Goal: Task Accomplishment & Management: Complete application form

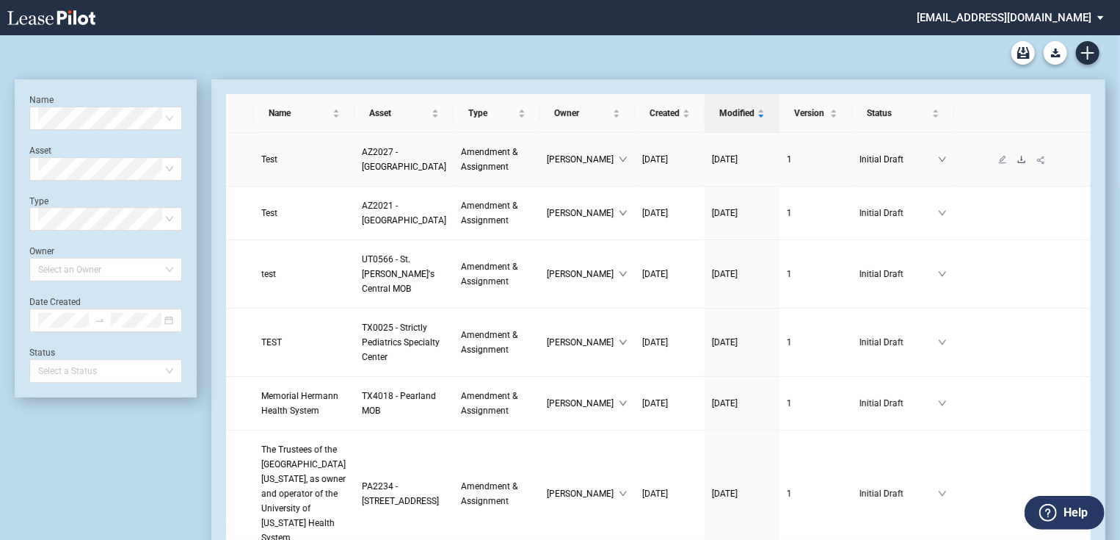
click at [1017, 164] on icon "download" at bounding box center [1021, 159] width 9 height 9
click at [1017, 217] on icon "download" at bounding box center [1021, 212] width 9 height 9
click at [1018, 277] on icon "download" at bounding box center [1021, 273] width 7 height 7
click at [1017, 346] on icon "download" at bounding box center [1021, 342] width 9 height 9
click at [1084, 56] on icon "Create new document" at bounding box center [1087, 52] width 13 height 13
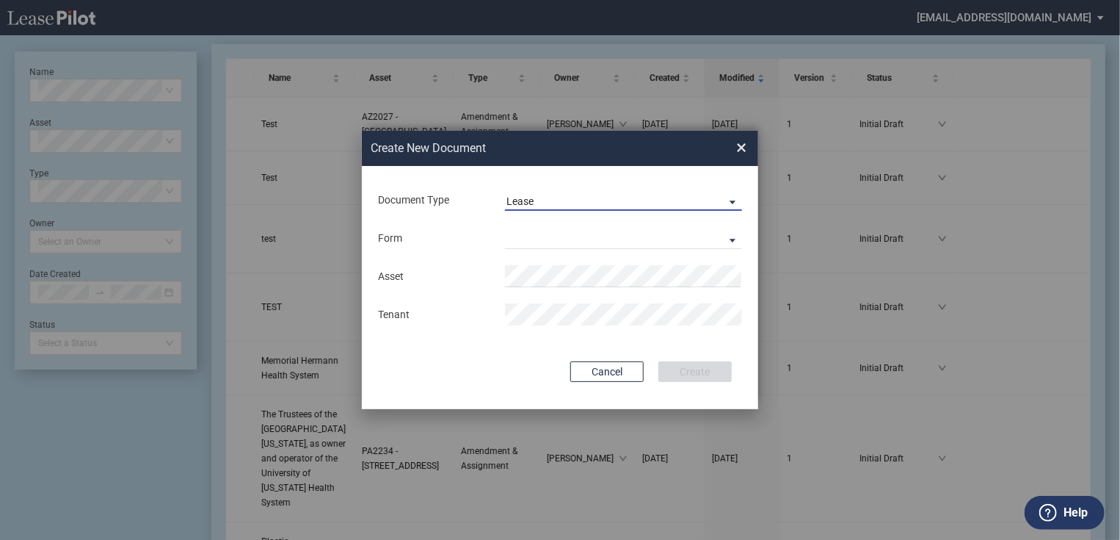
click at [578, 206] on span "Lease" at bounding box center [612, 202] width 211 height 15
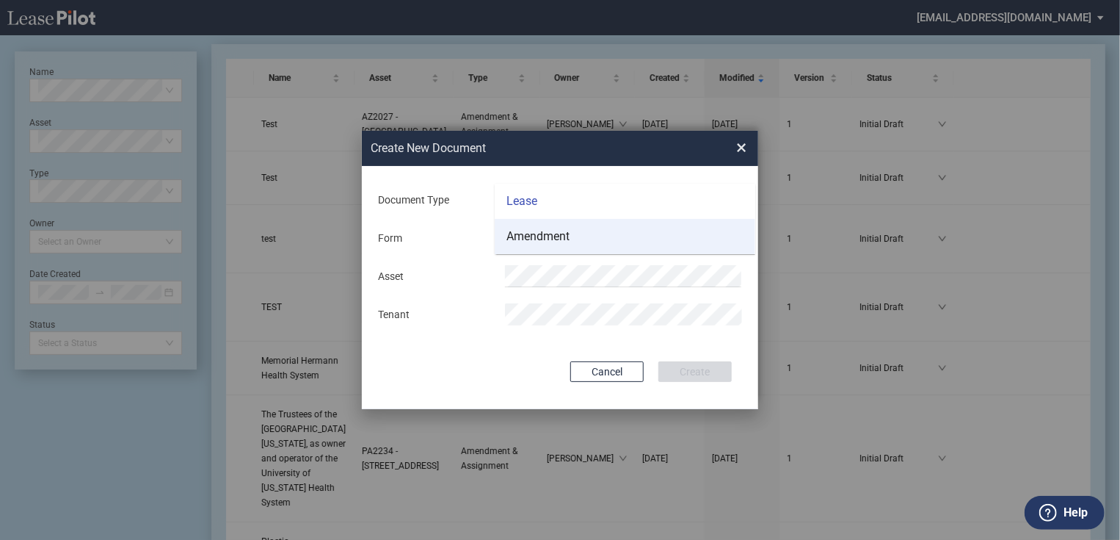
click at [548, 241] on div "Amendment" at bounding box center [538, 236] width 63 height 16
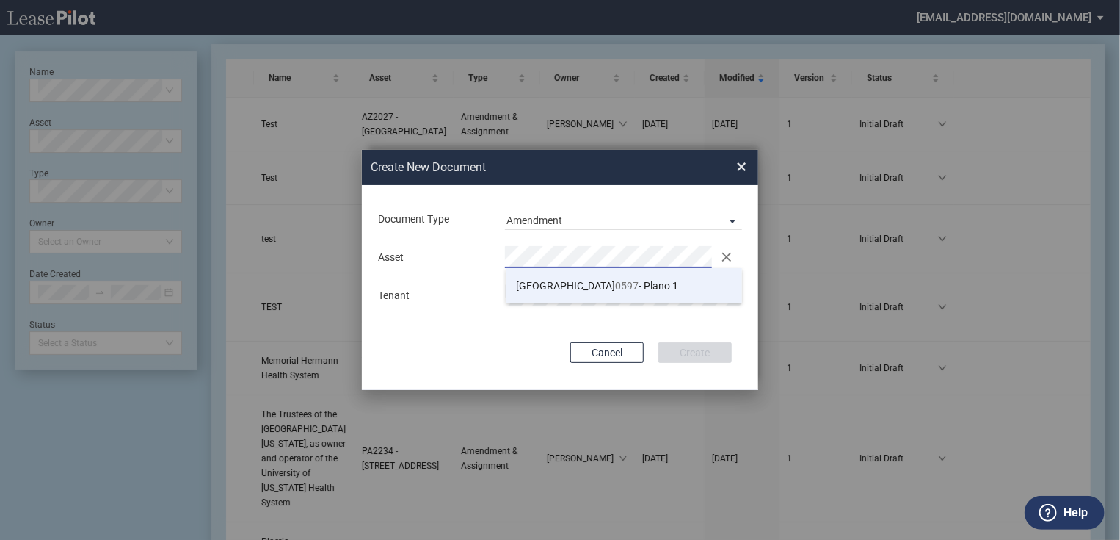
click at [559, 281] on span "TX 0597 - Plano 1" at bounding box center [598, 286] width 162 height 12
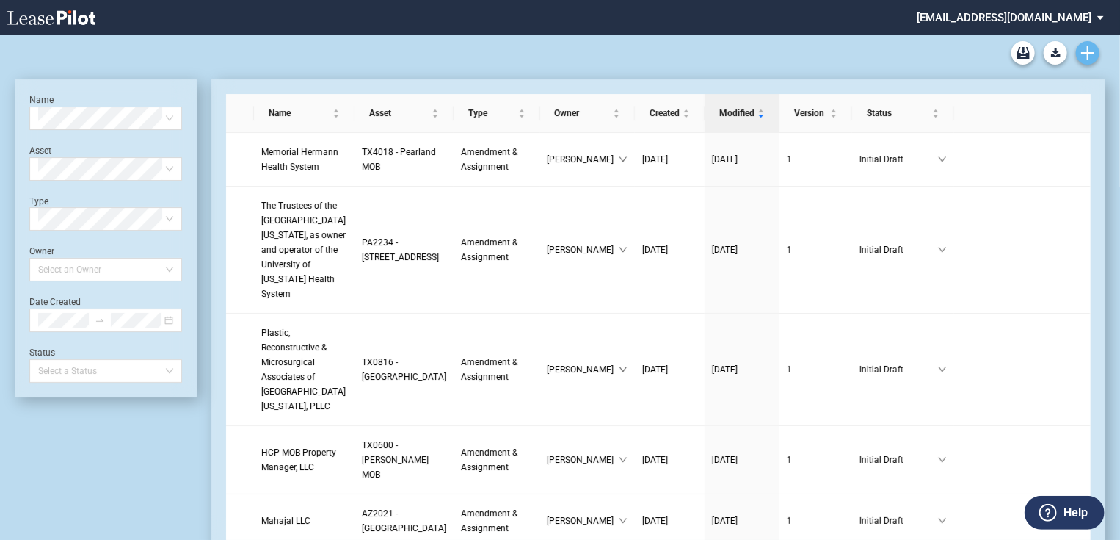
click at [1090, 50] on icon "Create new document" at bounding box center [1087, 52] width 13 height 13
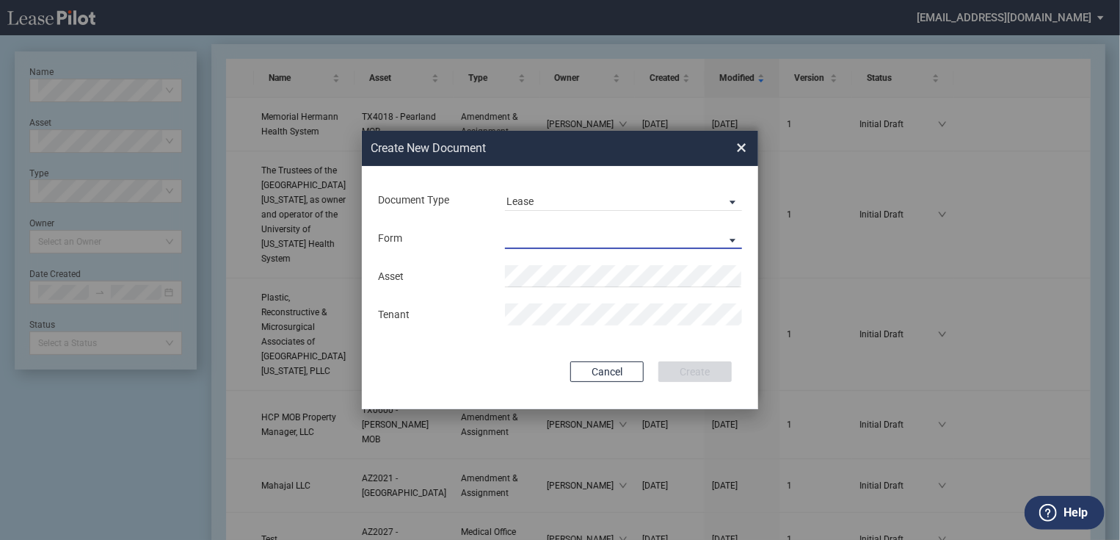
click at [579, 228] on md-select "Medical Office Lease Scottsdale Lease Louisville Lease 1370 Medical Place Lease…" at bounding box center [623, 238] width 237 height 22
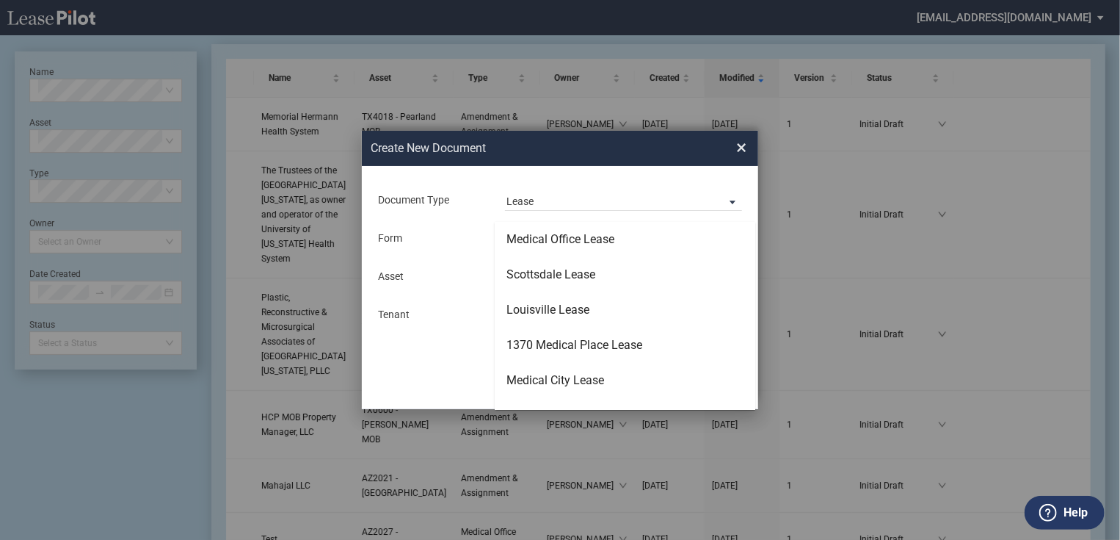
click at [579, 206] on md-backdrop at bounding box center [560, 287] width 1120 height 575
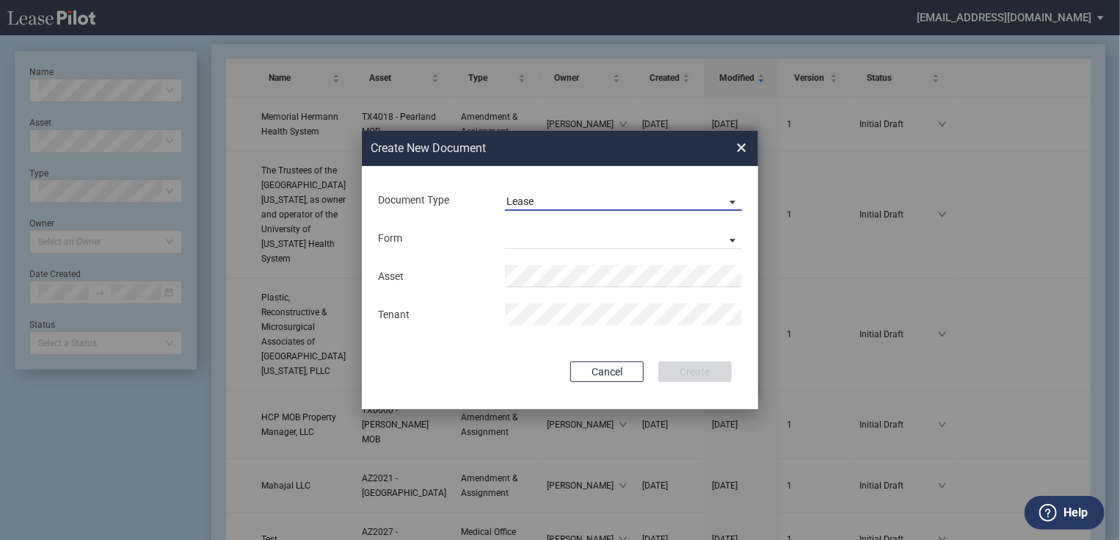
click at [567, 201] on span "Lease" at bounding box center [612, 202] width 211 height 15
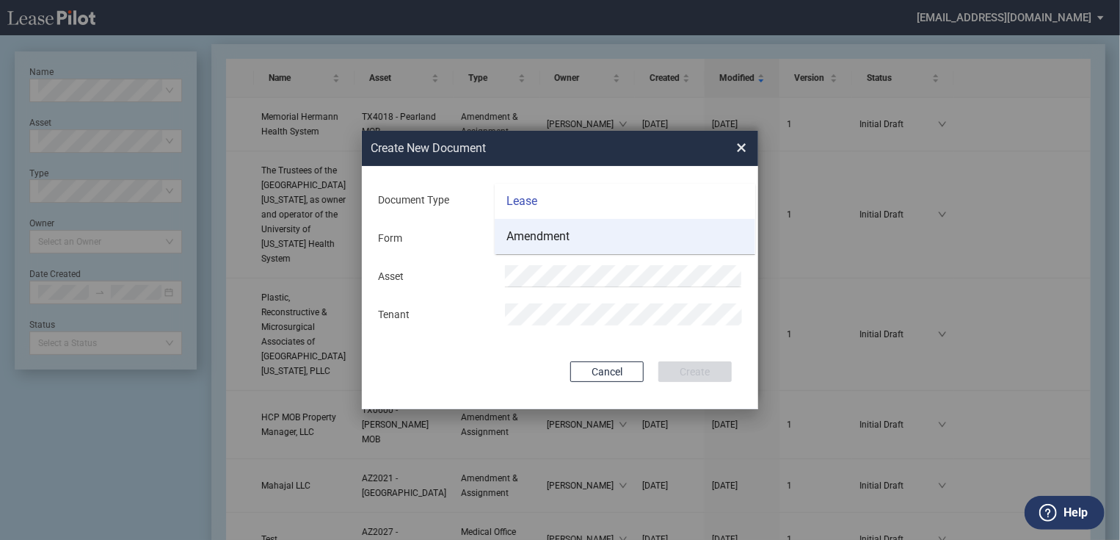
click at [530, 238] on div "Amendment" at bounding box center [538, 236] width 63 height 16
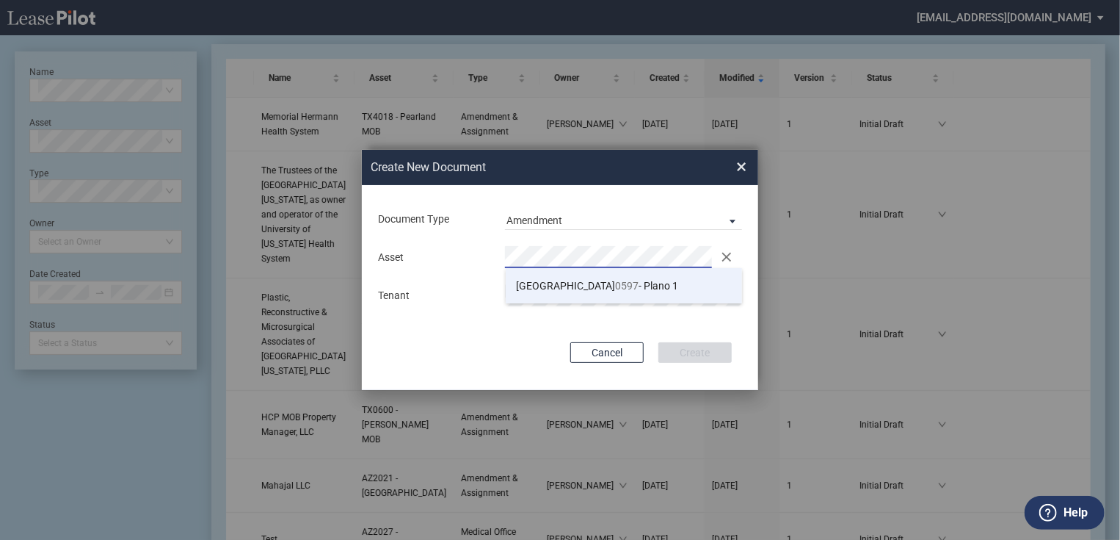
click at [616, 286] on span "0597" at bounding box center [627, 286] width 23 height 12
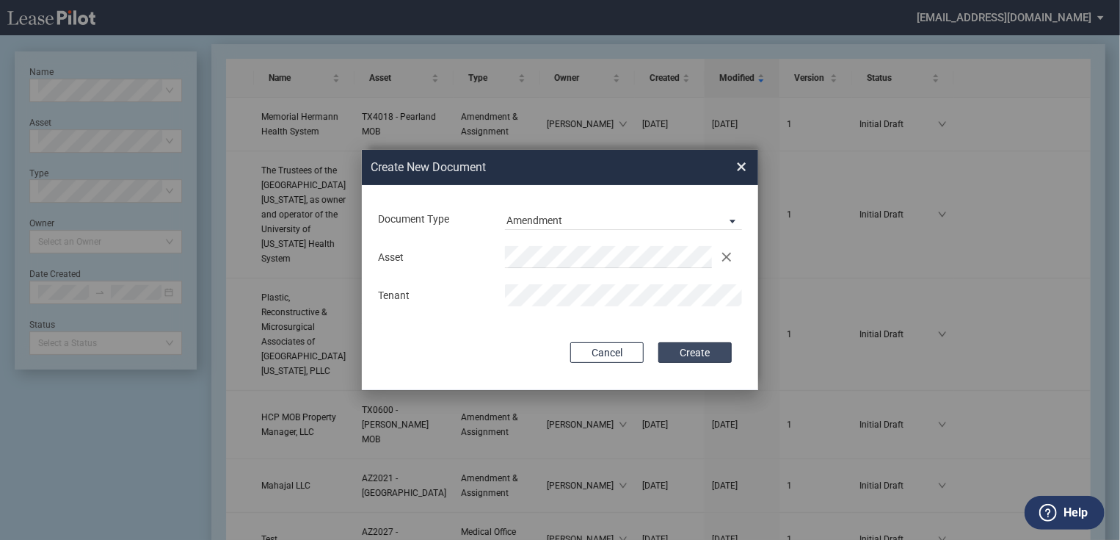
click at [699, 355] on button "Create" at bounding box center [694, 352] width 73 height 21
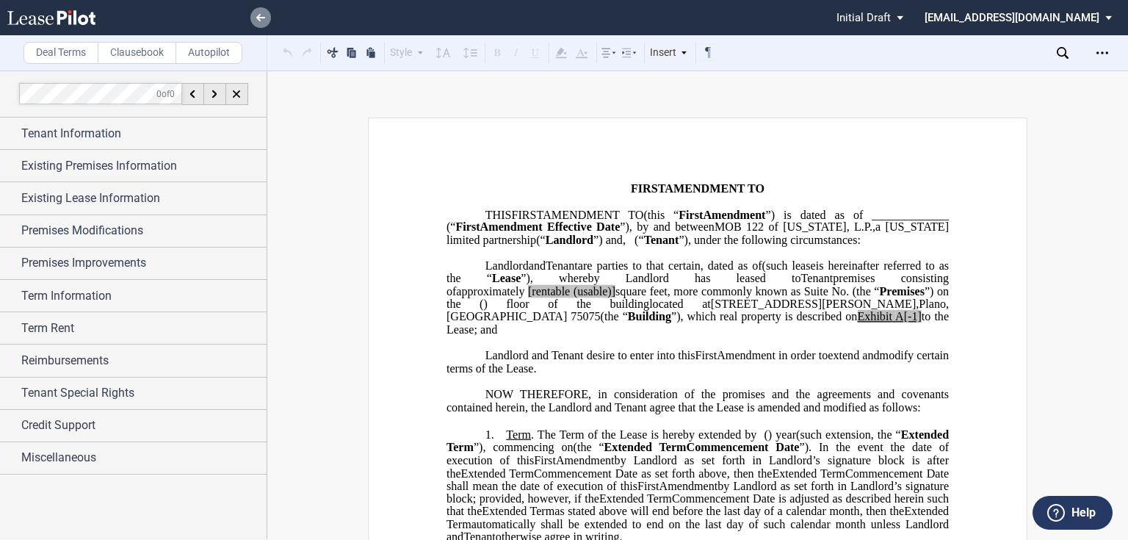
click at [260, 16] on icon at bounding box center [260, 17] width 9 height 7
drag, startPoint x: 267, startPoint y: 21, endPoint x: 276, endPoint y: 26, distance: 10.2
click at [266, 21] on link at bounding box center [260, 17] width 21 height 21
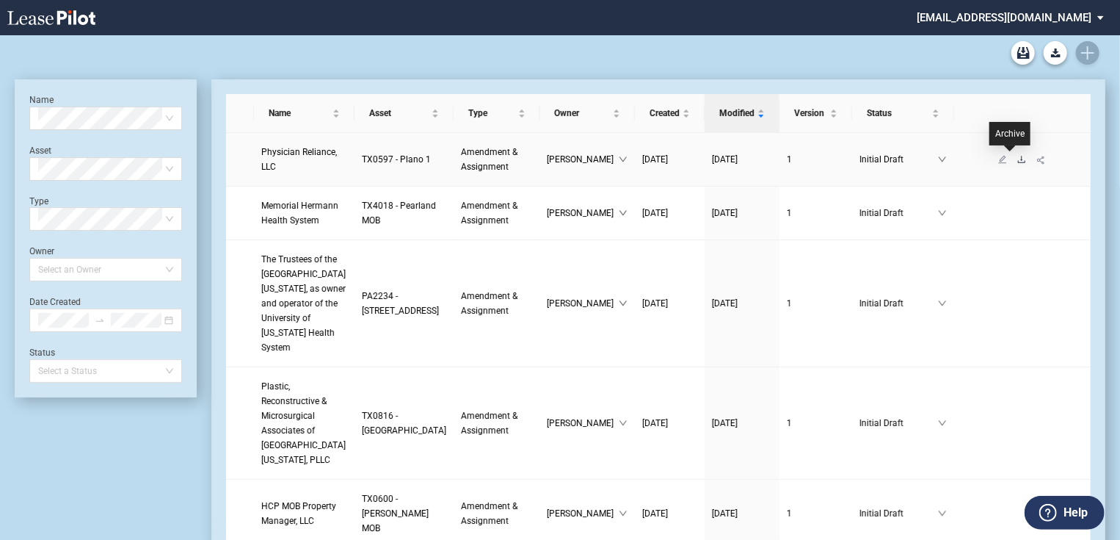
click at [1017, 159] on icon "download" at bounding box center [1021, 159] width 9 height 9
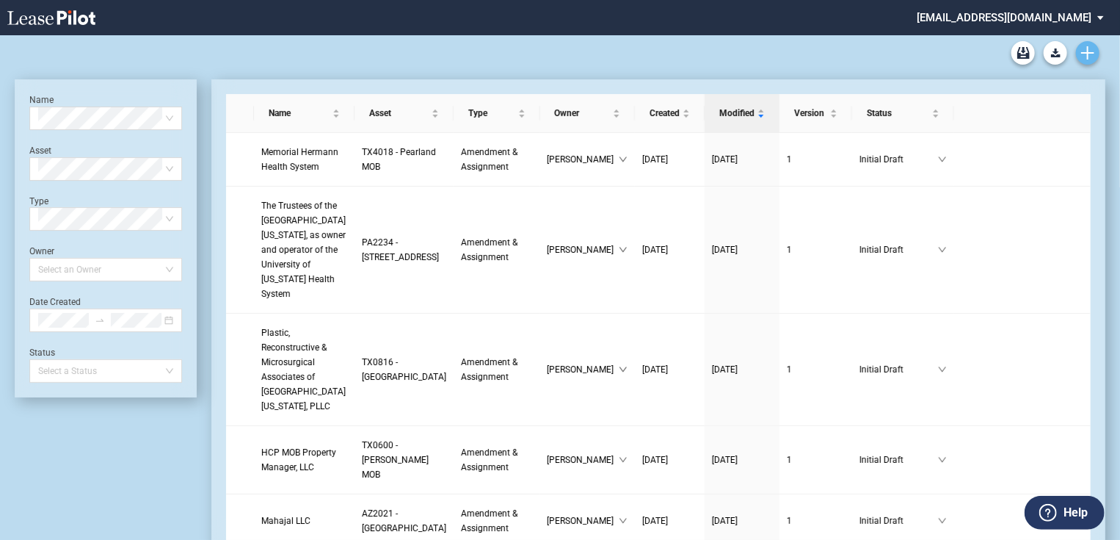
click at [1081, 53] on use "Create new document" at bounding box center [1087, 52] width 13 height 13
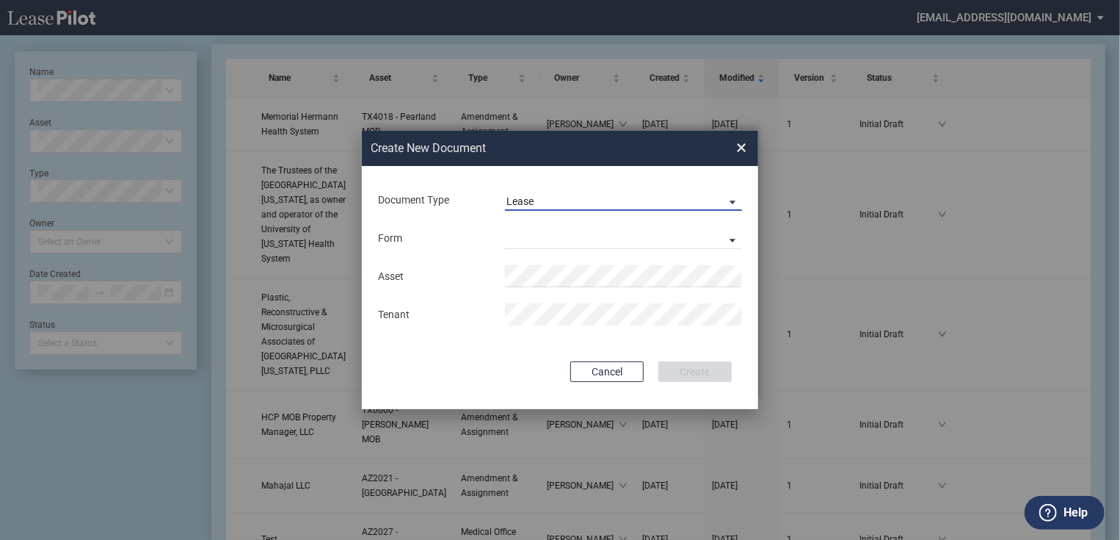
click at [582, 198] on span "Lease" at bounding box center [612, 202] width 211 height 15
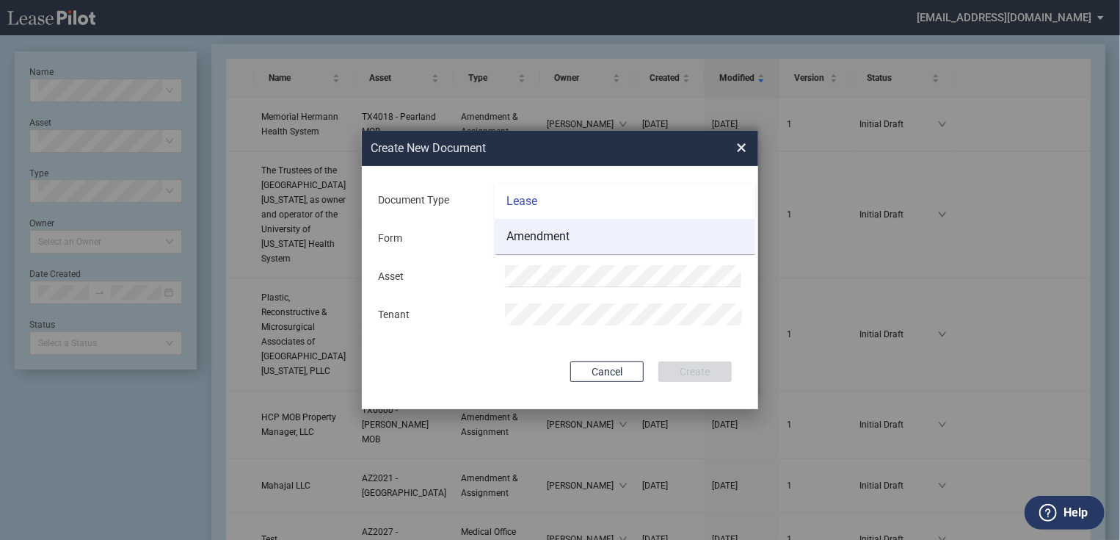
click at [557, 234] on div "Amendment" at bounding box center [538, 236] width 63 height 16
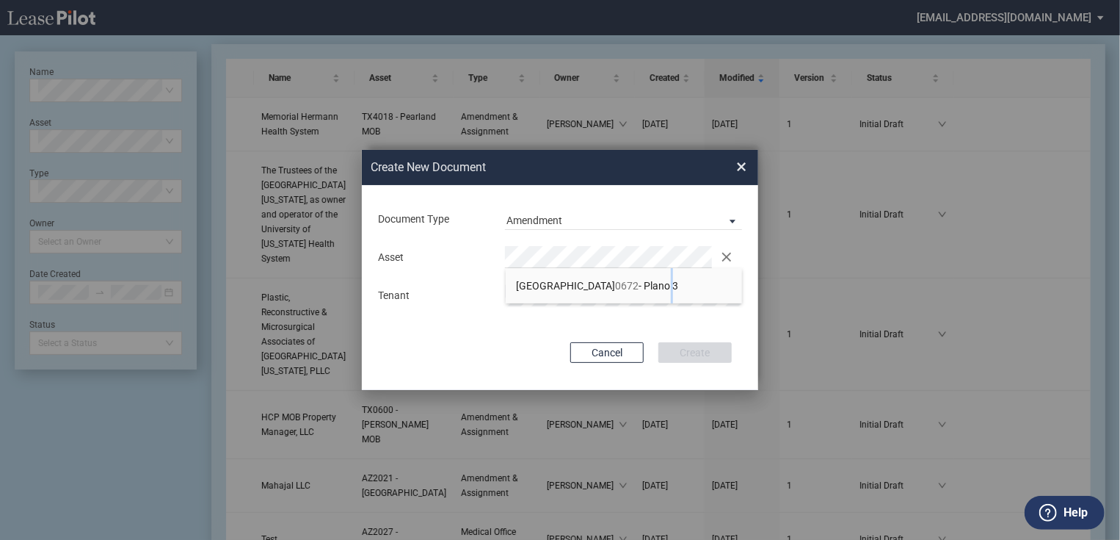
click at [583, 277] on li "TX 0672 - Plano 3" at bounding box center [624, 285] width 237 height 35
click at [719, 346] on button "Create" at bounding box center [694, 352] width 73 height 21
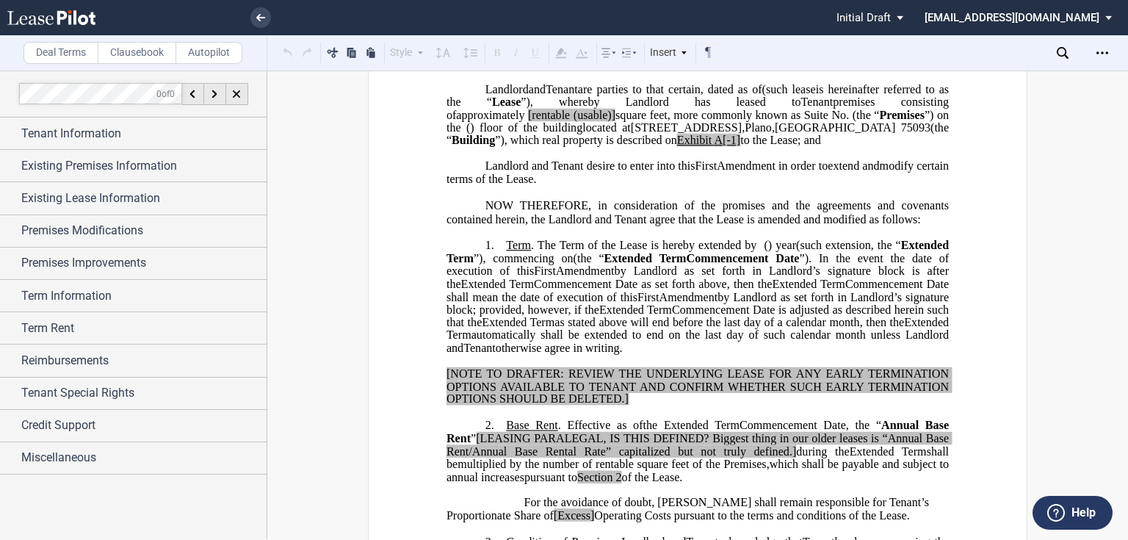
scroll to position [235, 0]
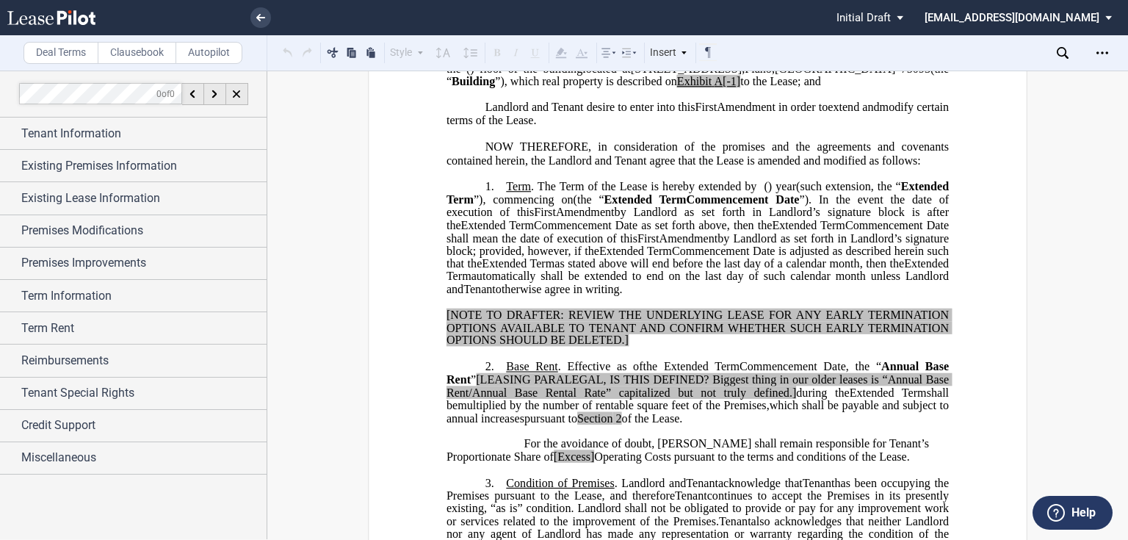
click at [628, 360] on p "﻿" at bounding box center [697, 353] width 502 height 12
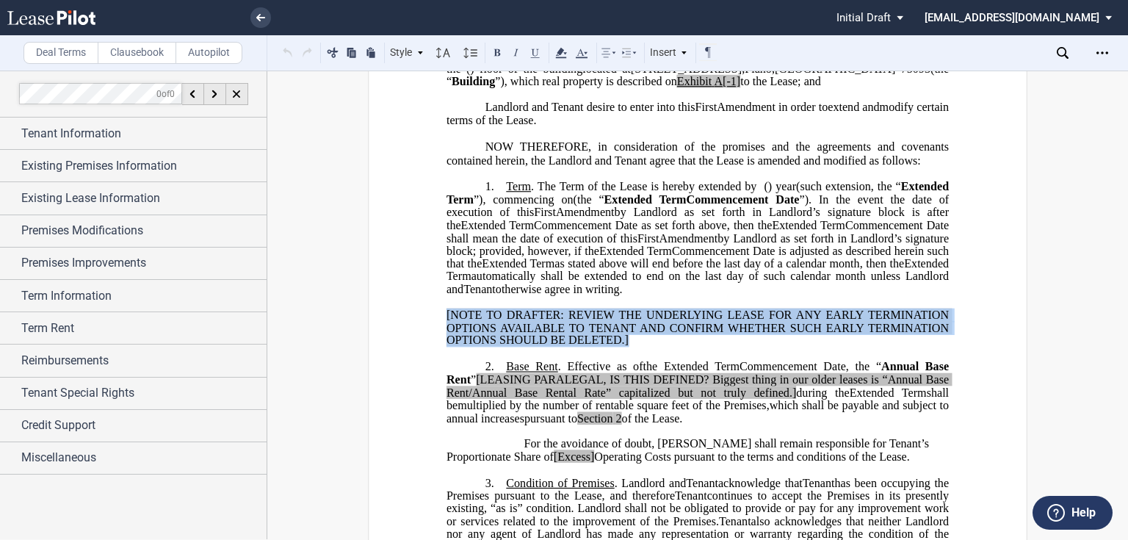
drag, startPoint x: 631, startPoint y: 374, endPoint x: 435, endPoint y: 350, distance: 198.2
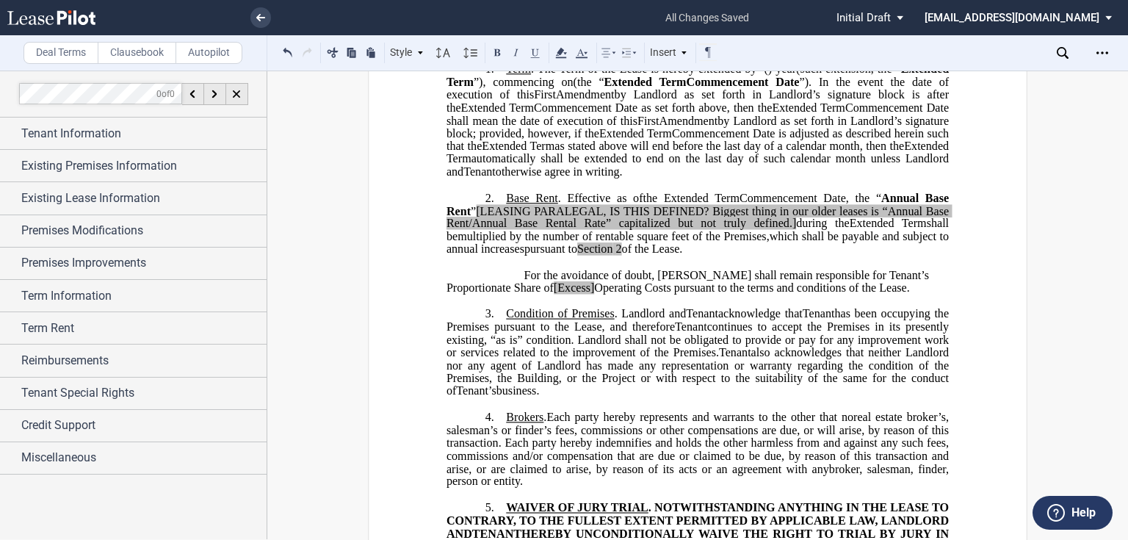
scroll to position [117, 0]
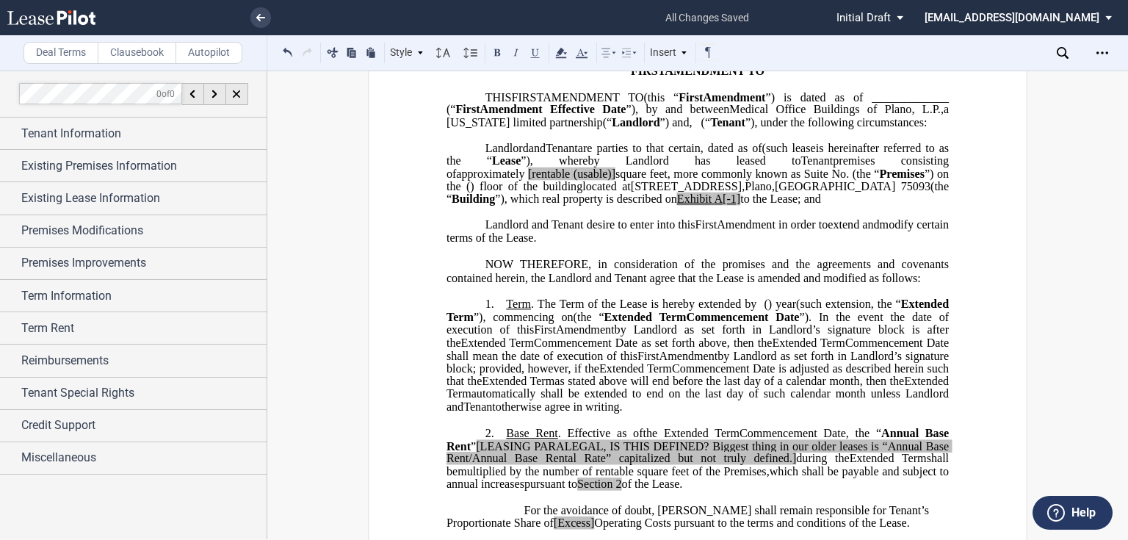
click at [570, 180] on span "[rentable" at bounding box center [549, 173] width 42 height 13
drag, startPoint x: 808, startPoint y: 200, endPoint x: 851, endPoint y: 194, distance: 43.8
click at [851, 192] on span "approximately ﻿ ﻿ rentable (usable)] square feet, more commonly known as Suite …" at bounding box center [698, 180] width 505 height 26
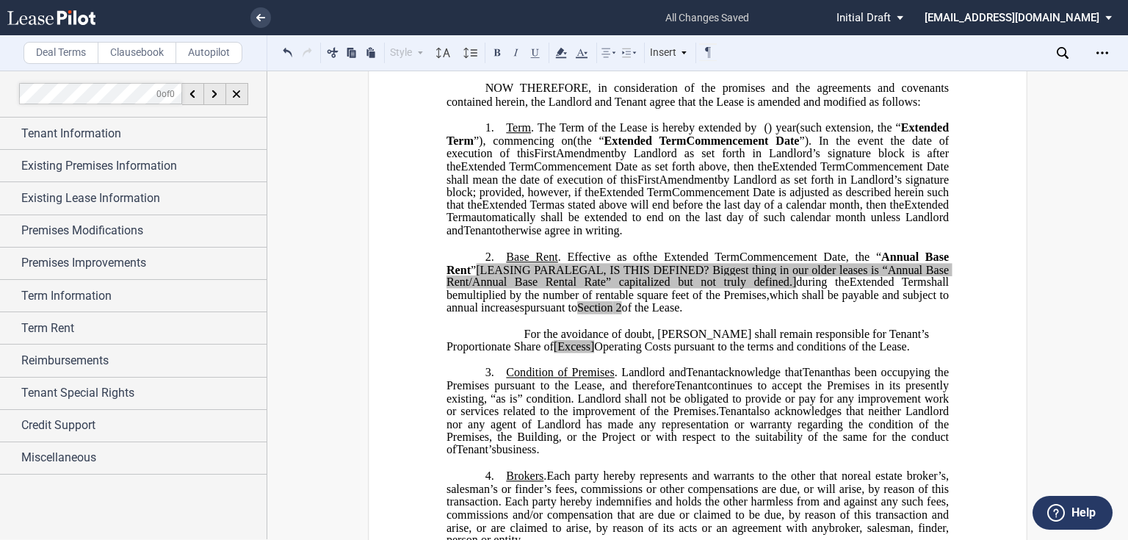
scroll to position [176, 0]
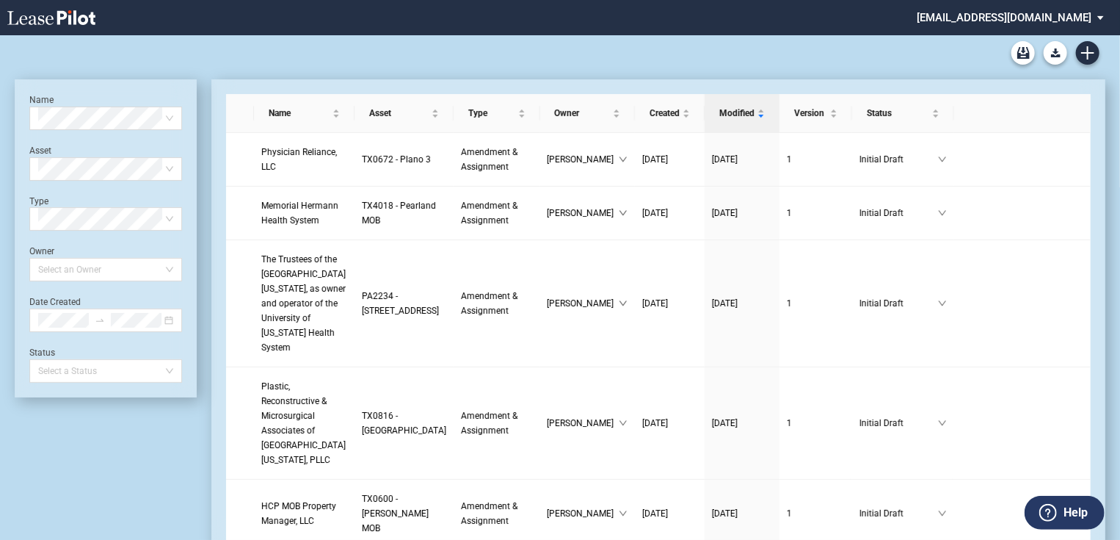
click at [1086, 21] on md-select "[EMAIL_ADDRESS][DOMAIN_NAME] Admin Area Settings Sign Out" at bounding box center [1015, 16] width 201 height 33
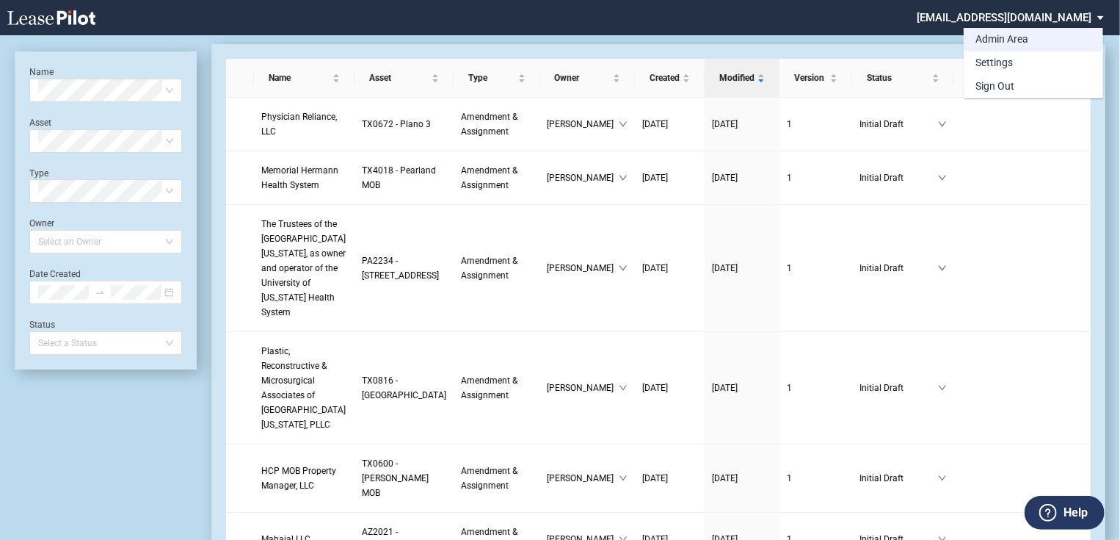
click at [1001, 41] on div "Admin Area" at bounding box center [1002, 39] width 53 height 15
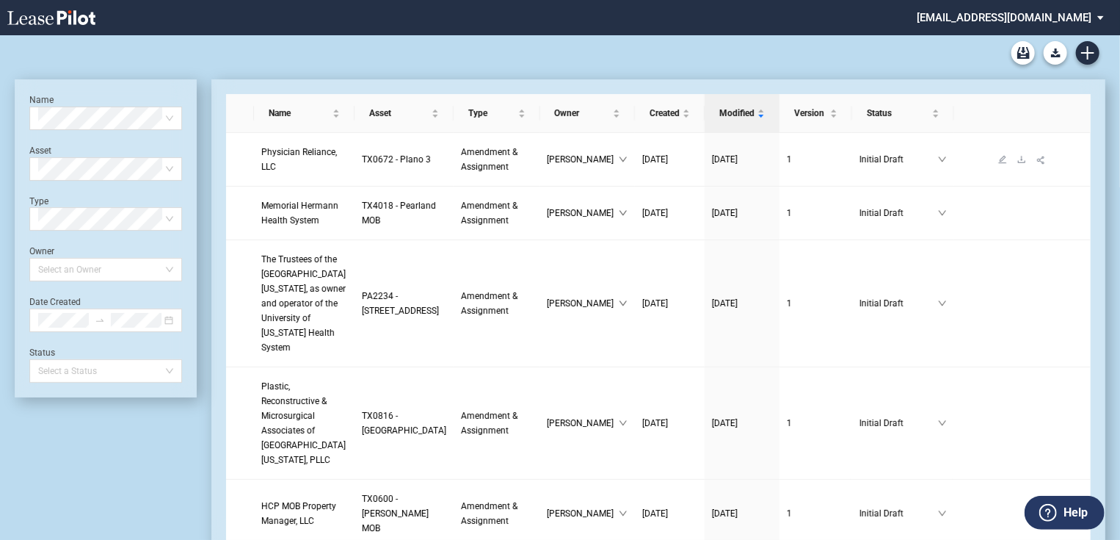
scroll to position [35, 0]
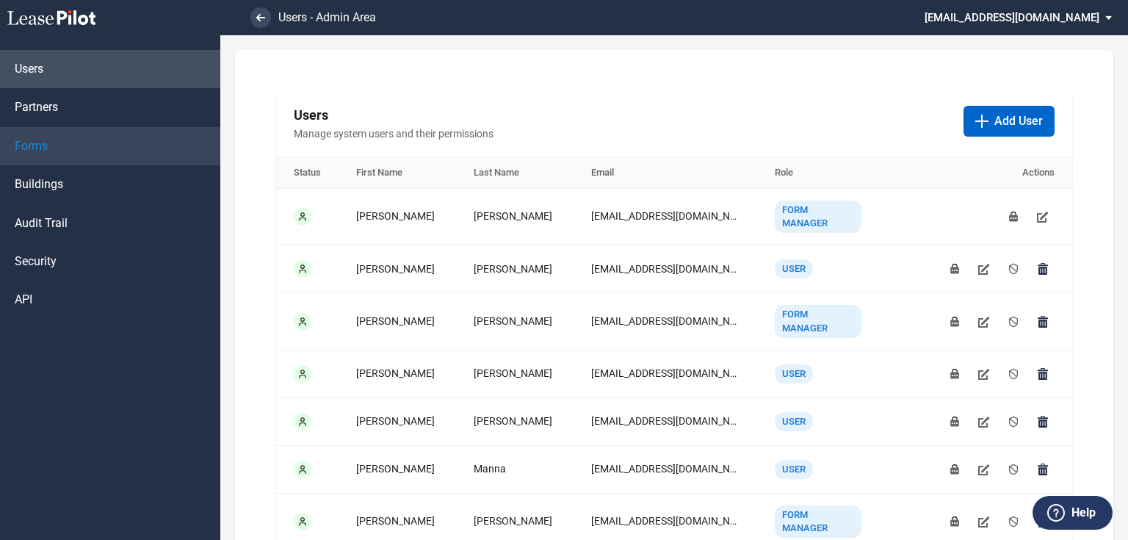
click at [52, 147] on link "Forms" at bounding box center [110, 146] width 220 height 38
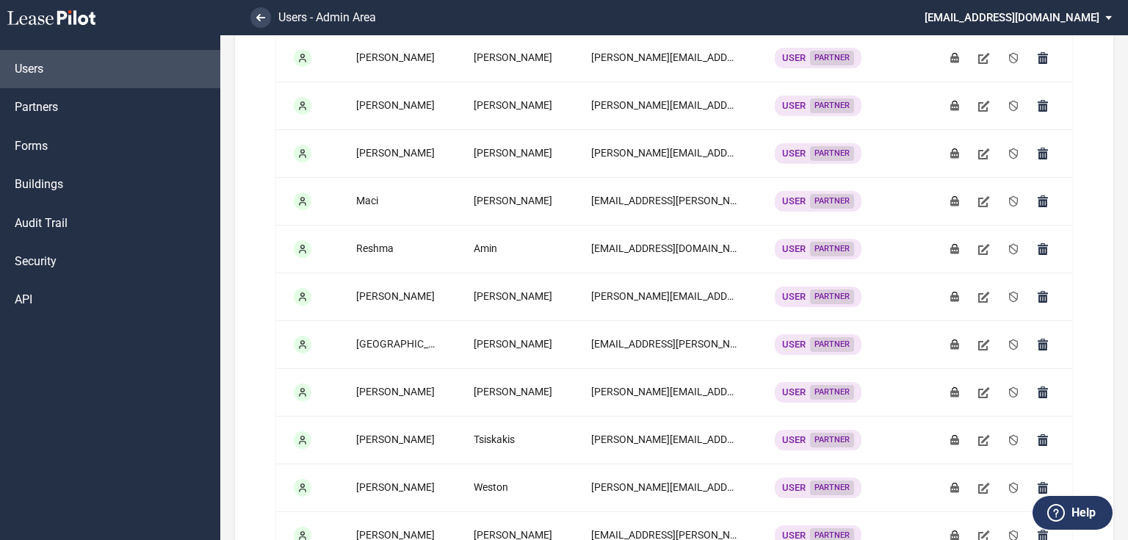
scroll to position [1760, 0]
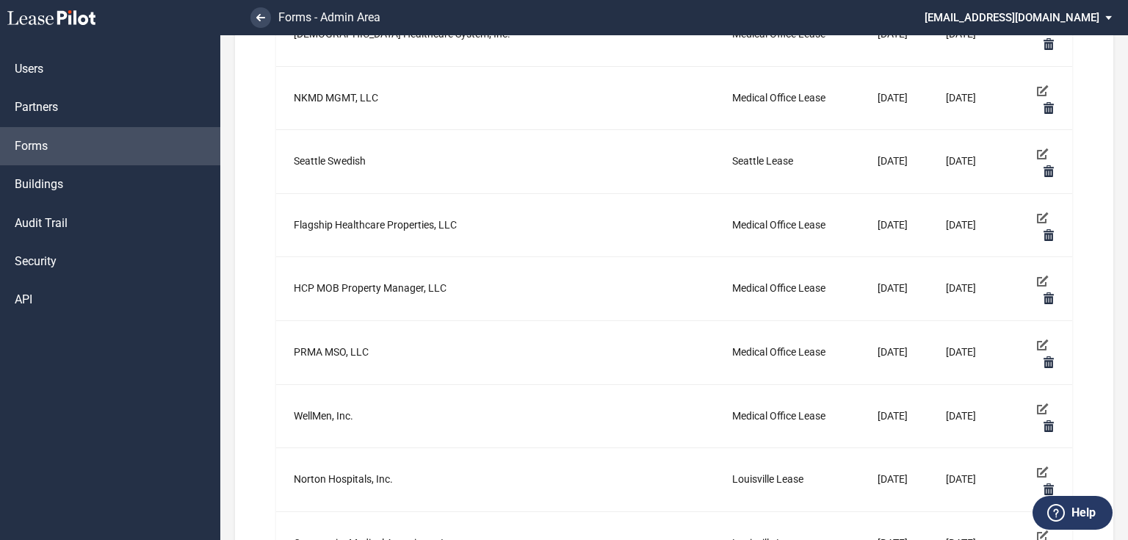
scroll to position [940, 0]
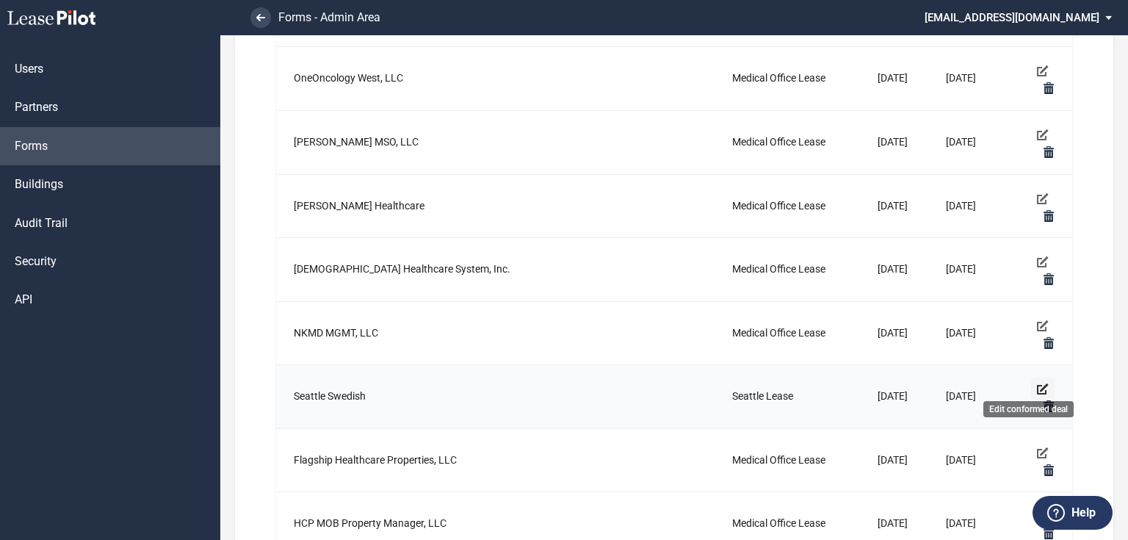
click at [1031, 383] on link "Edit conformed deal" at bounding box center [1042, 388] width 23 height 23
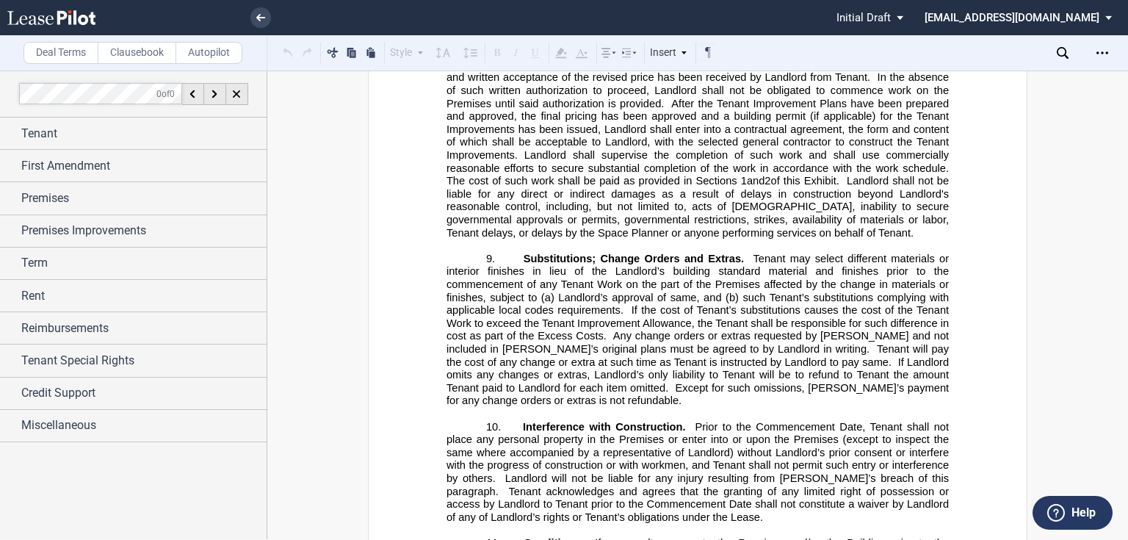
scroll to position [19078, 0]
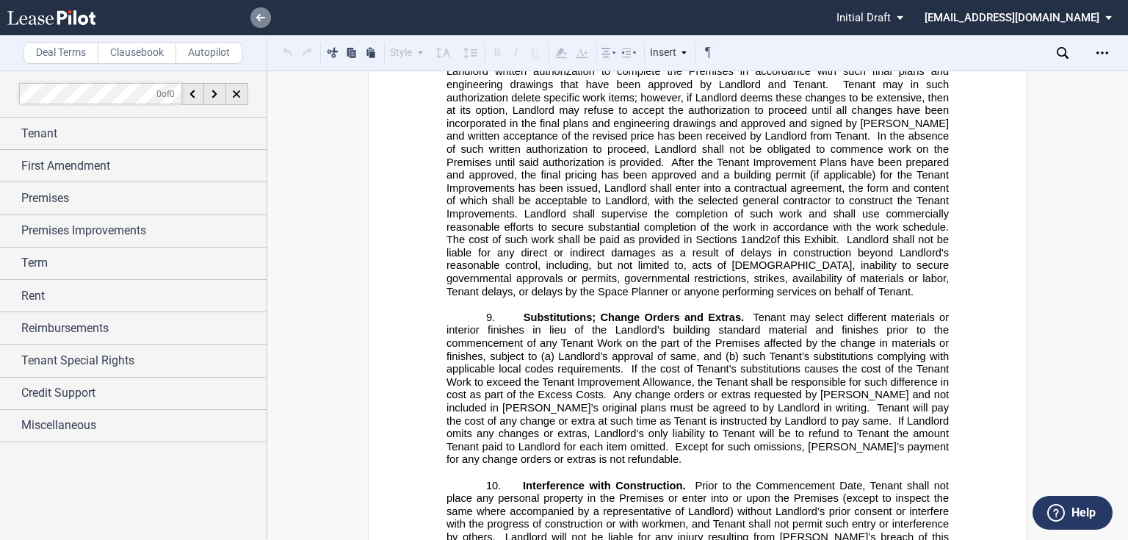
click at [260, 23] on link at bounding box center [260, 17] width 21 height 21
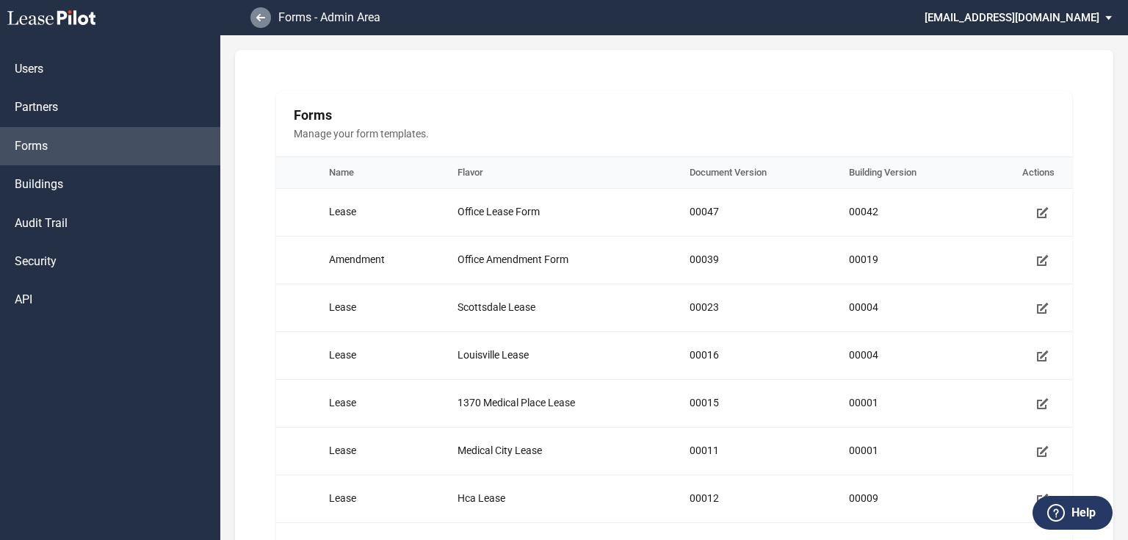
click at [261, 20] on icon at bounding box center [260, 17] width 9 height 7
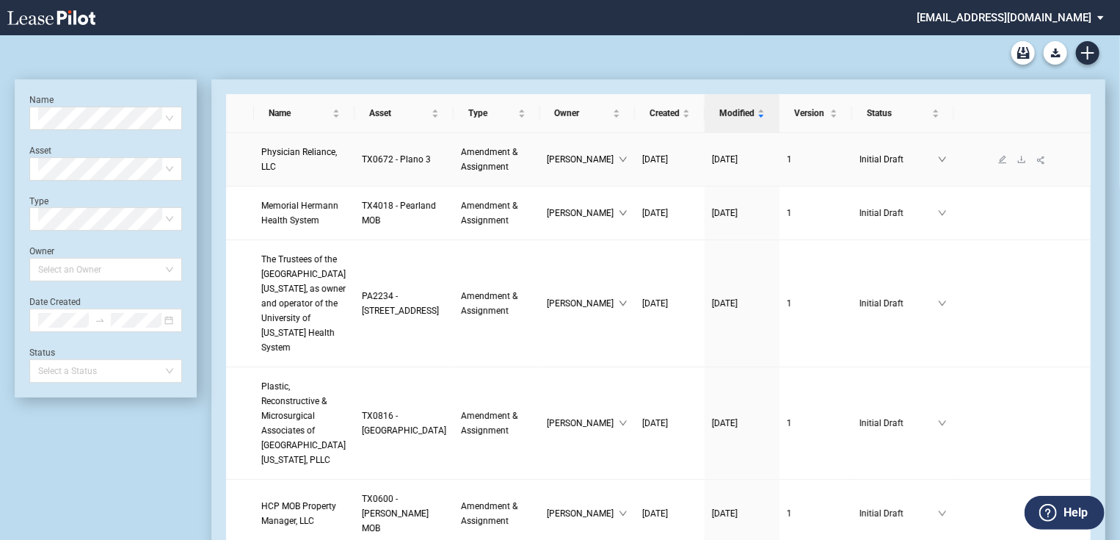
click at [301, 159] on link "Physician Reliance, LLC" at bounding box center [304, 159] width 86 height 29
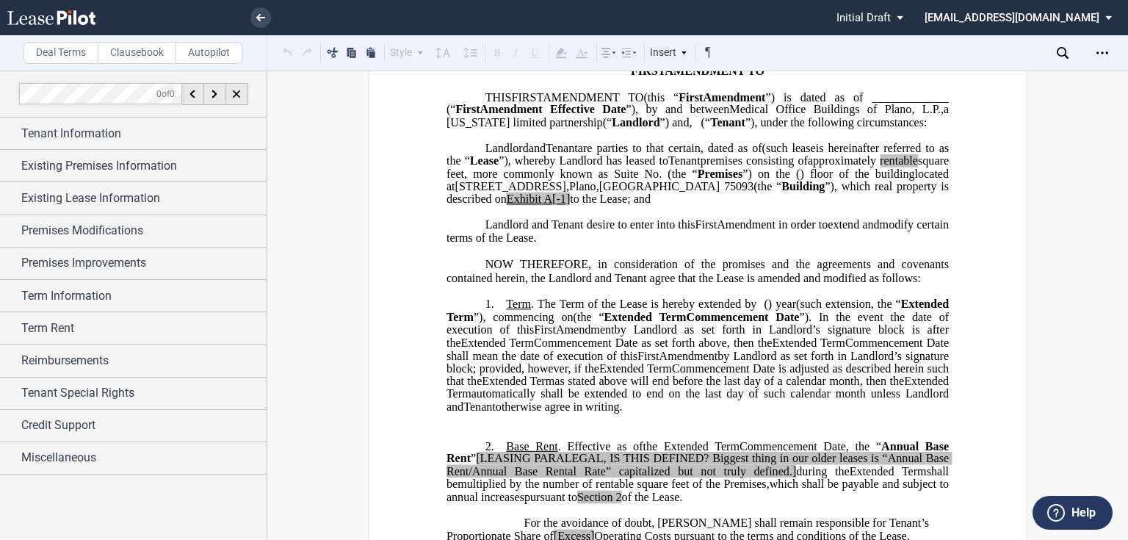
scroll to position [235, 0]
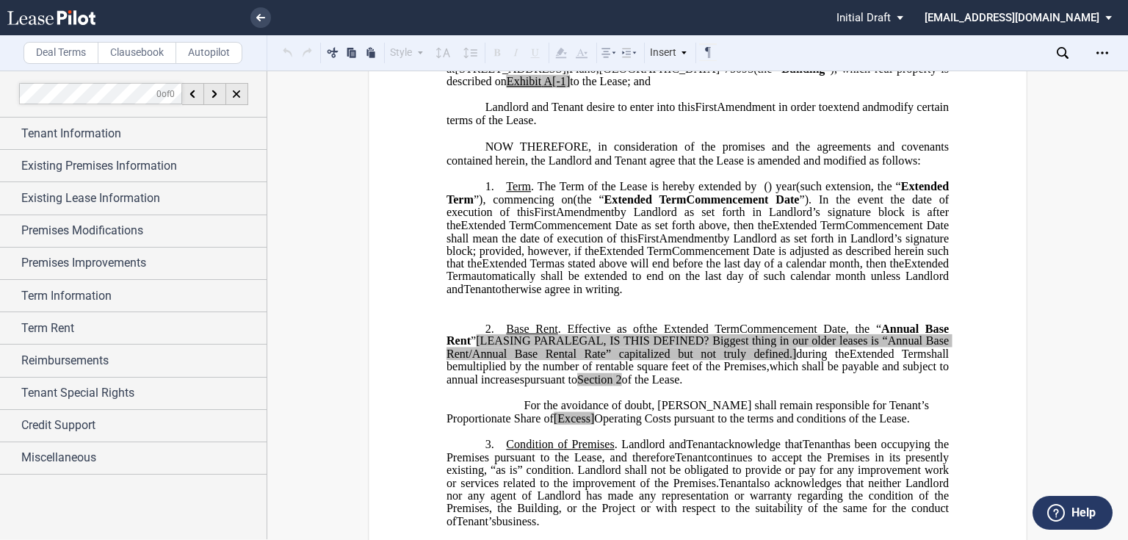
click at [681, 308] on p "﻿" at bounding box center [697, 302] width 502 height 12
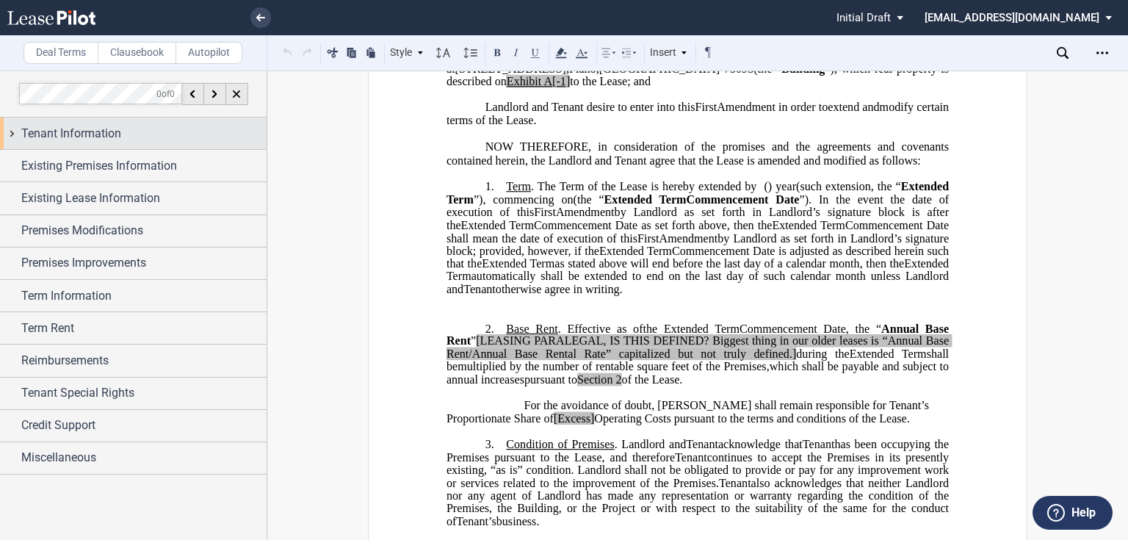
click at [149, 137] on div "Tenant Information" at bounding box center [143, 134] width 245 height 18
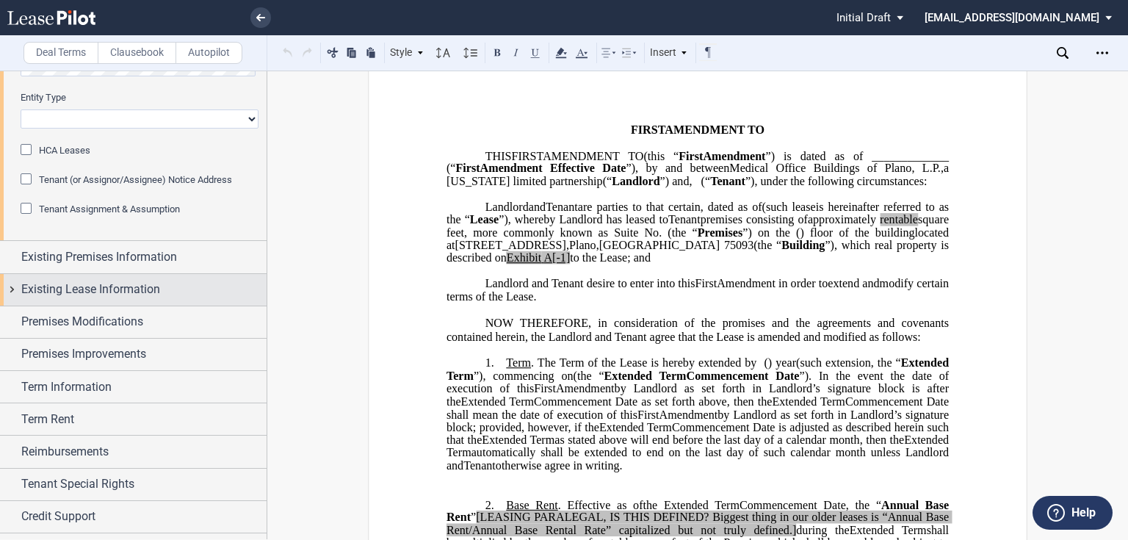
scroll to position [259, 0]
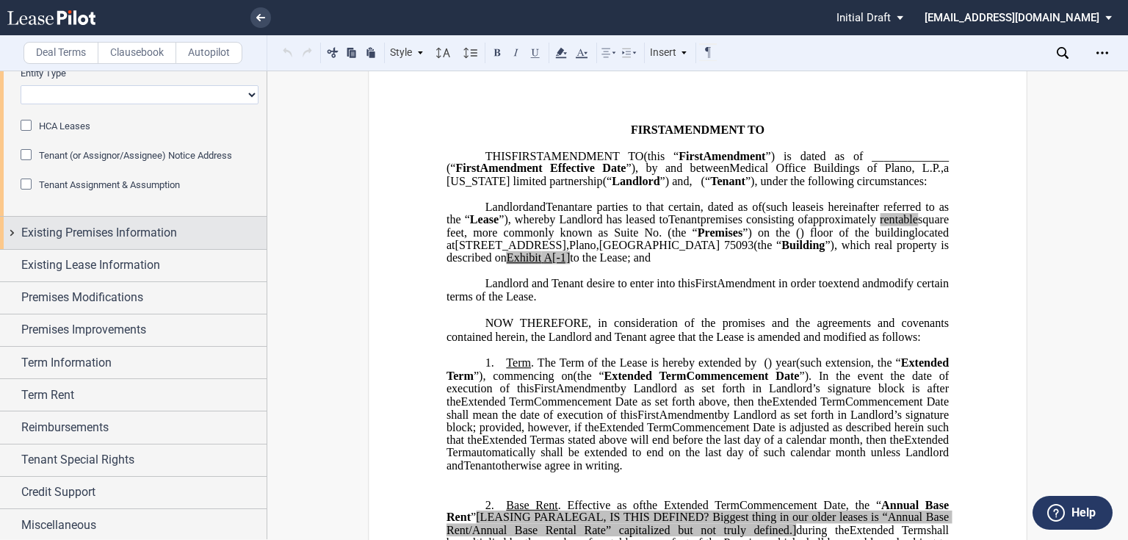
click at [112, 225] on span "Existing Premises Information" at bounding box center [99, 233] width 156 height 18
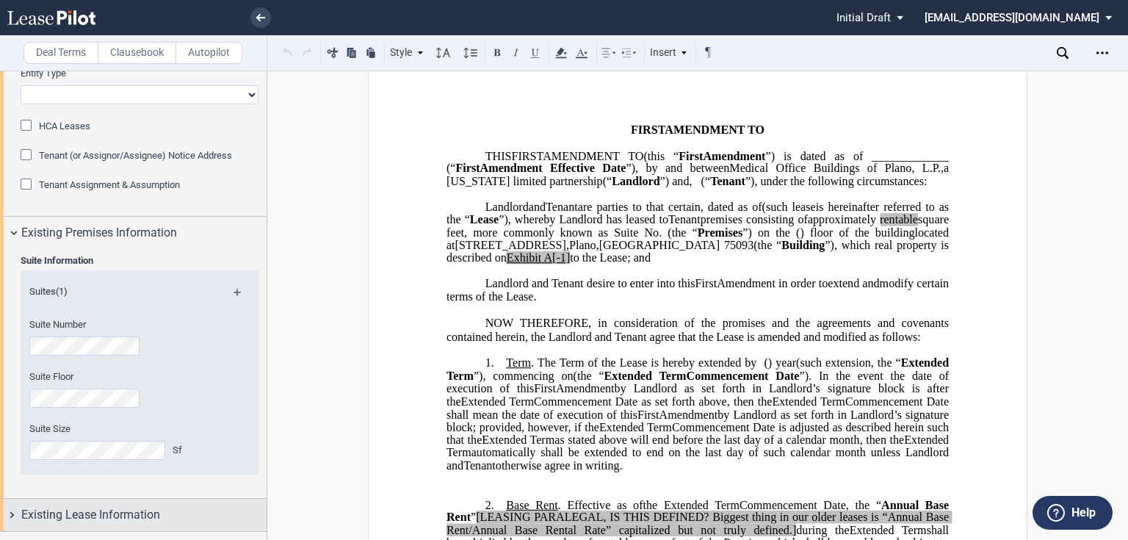
scroll to position [494, 0]
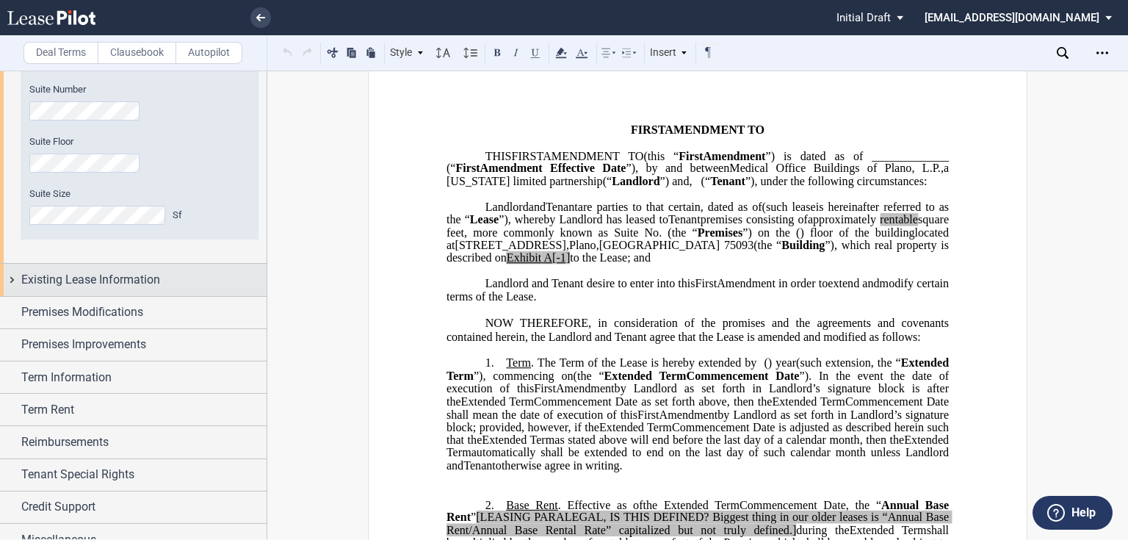
click at [111, 288] on div "Existing Lease Information" at bounding box center [133, 280] width 266 height 32
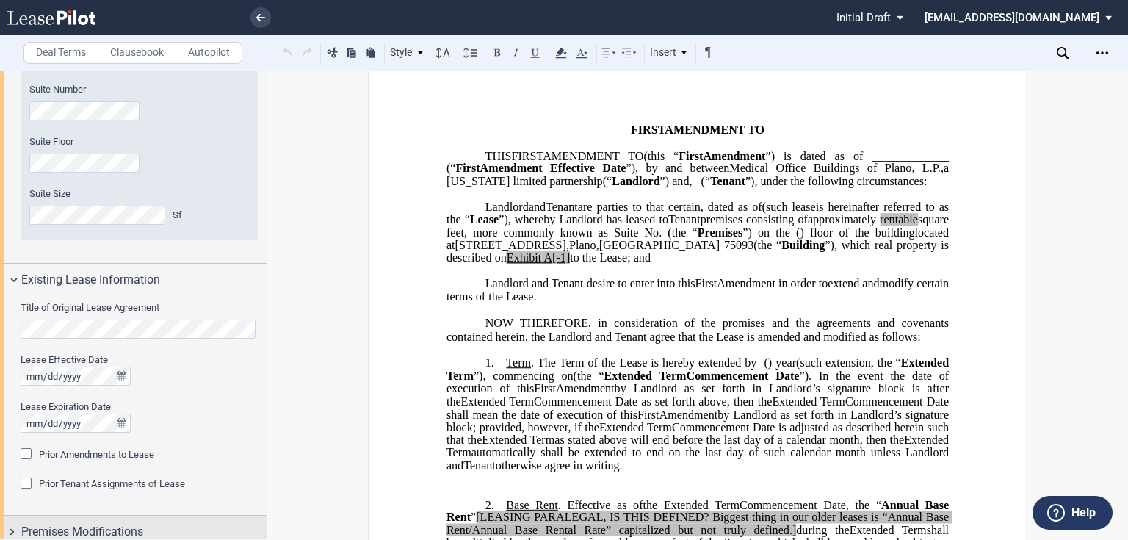
click at [129, 523] on span "Premises Modifications" at bounding box center [82, 532] width 122 height 18
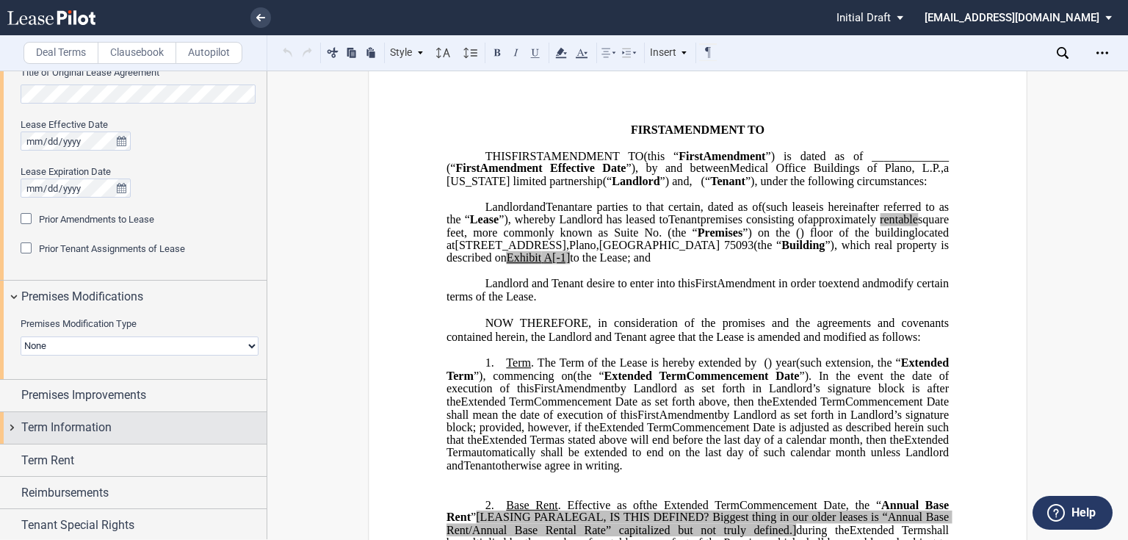
scroll to position [788, 0]
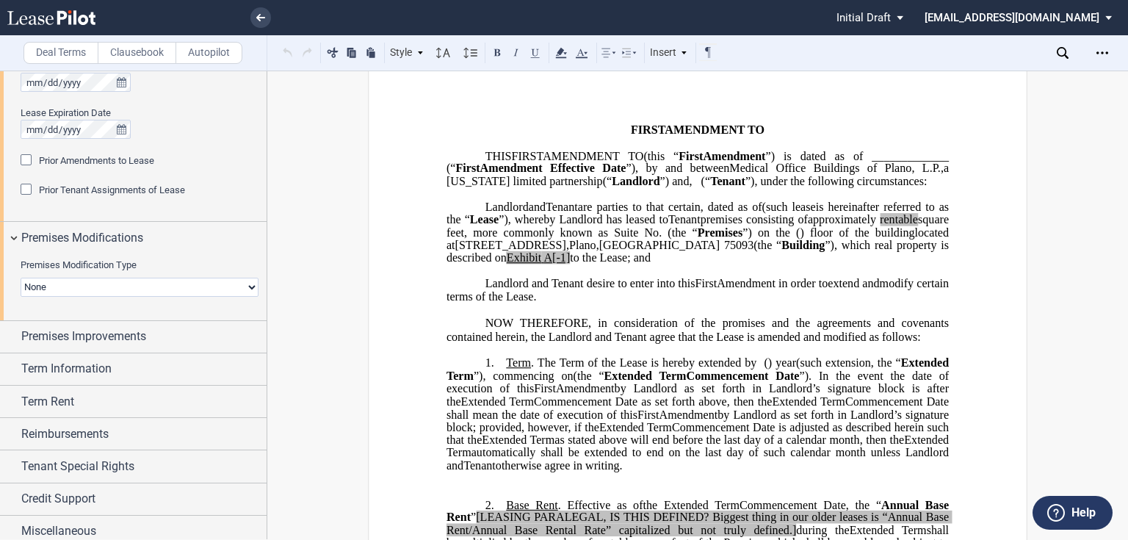
click at [137, 291] on select "None Expansion Relocation" at bounding box center [140, 286] width 238 height 19
click at [189, 234] on div "Premises Modifications" at bounding box center [143, 238] width 245 height 18
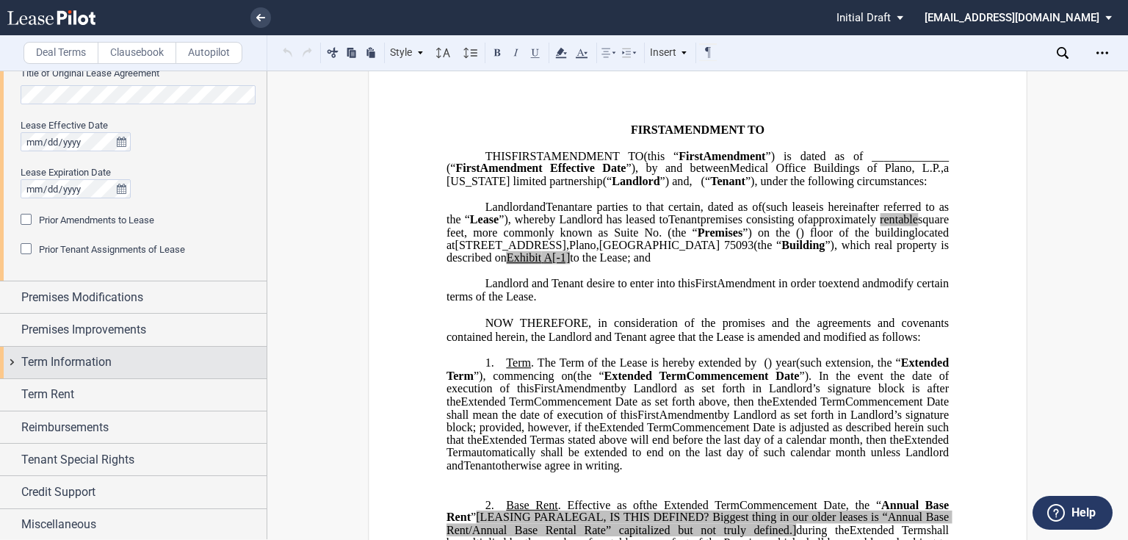
click at [131, 341] on div "Premises Improvements" at bounding box center [133, 329] width 266 height 32
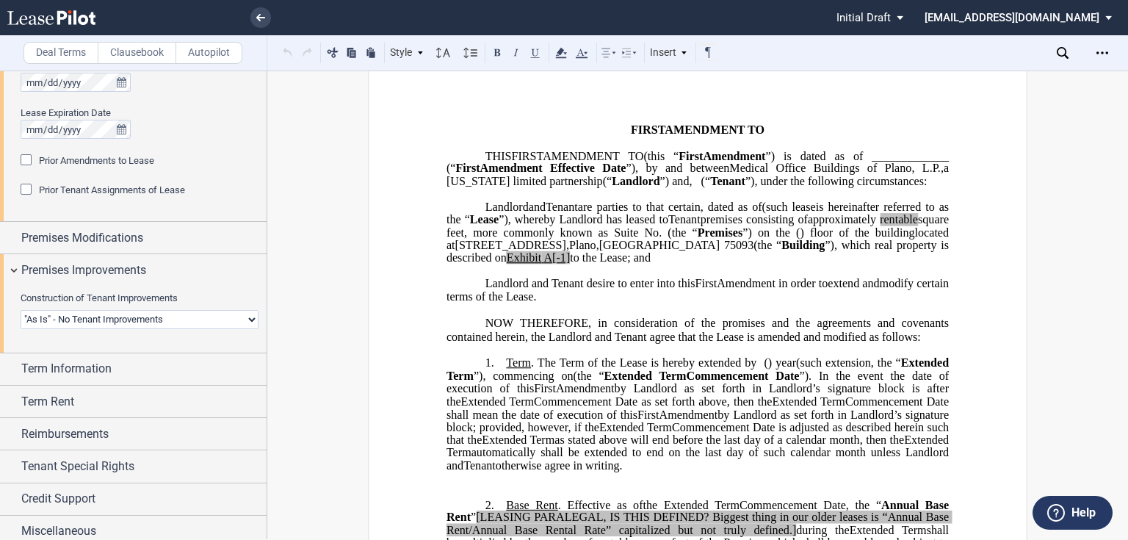
click at [100, 320] on select "Landlord Constructs Tenant Improvements Tenant Constructs Tenant Improvements "…" at bounding box center [140, 319] width 238 height 19
select select "tenant"
click at [21, 310] on select "Landlord Constructs Tenant Improvements Tenant Constructs Tenant Improvements "…" at bounding box center [140, 319] width 238 height 19
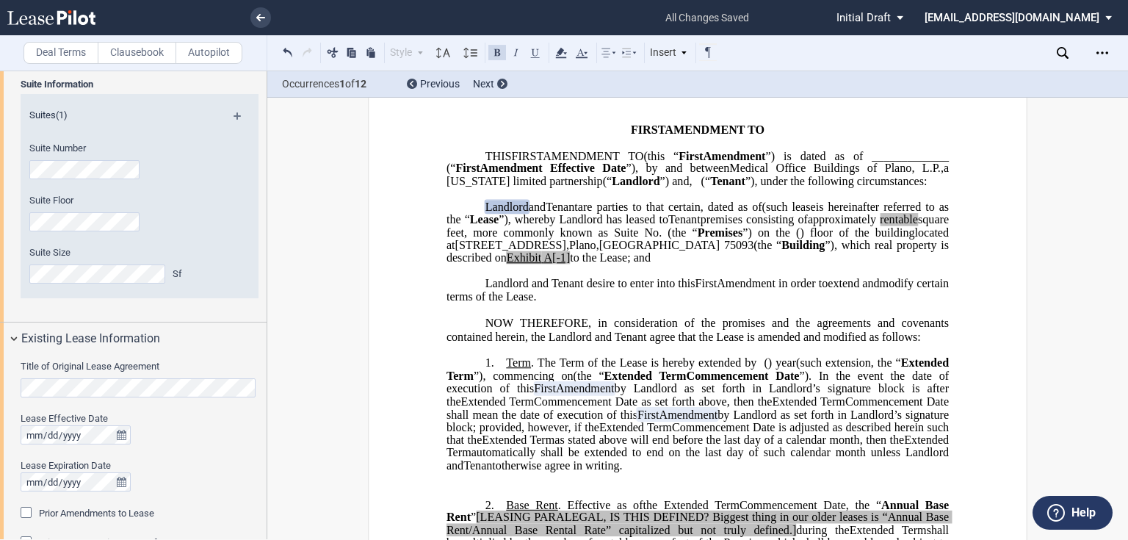
scroll to position [496, 0]
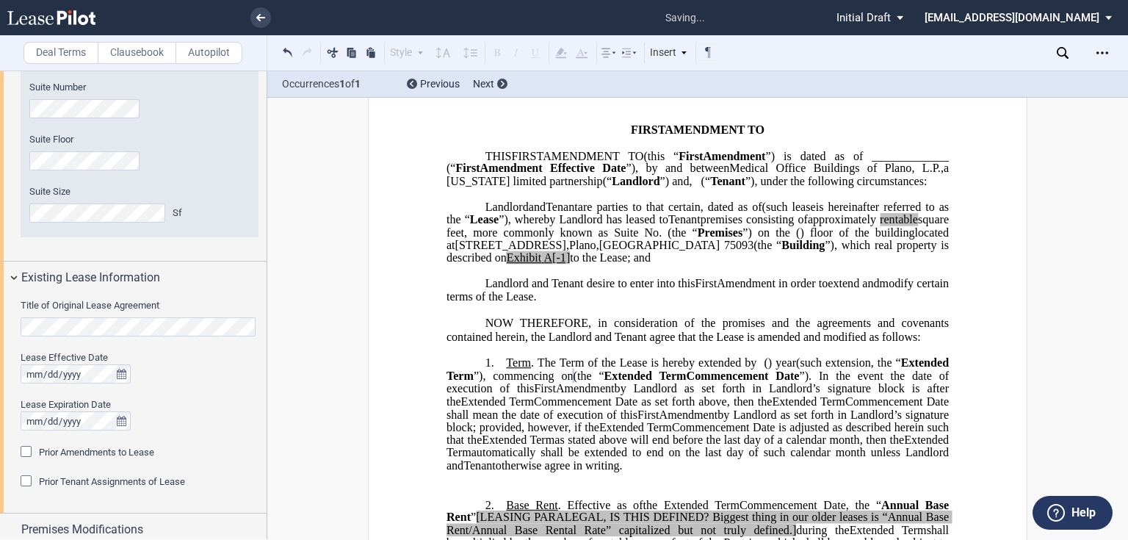
drag, startPoint x: 183, startPoint y: 444, endPoint x: 189, endPoint y: 448, distance: 7.6
click at [184, 445] on div "Prior Amendments to Lease" at bounding box center [140, 452] width 238 height 15
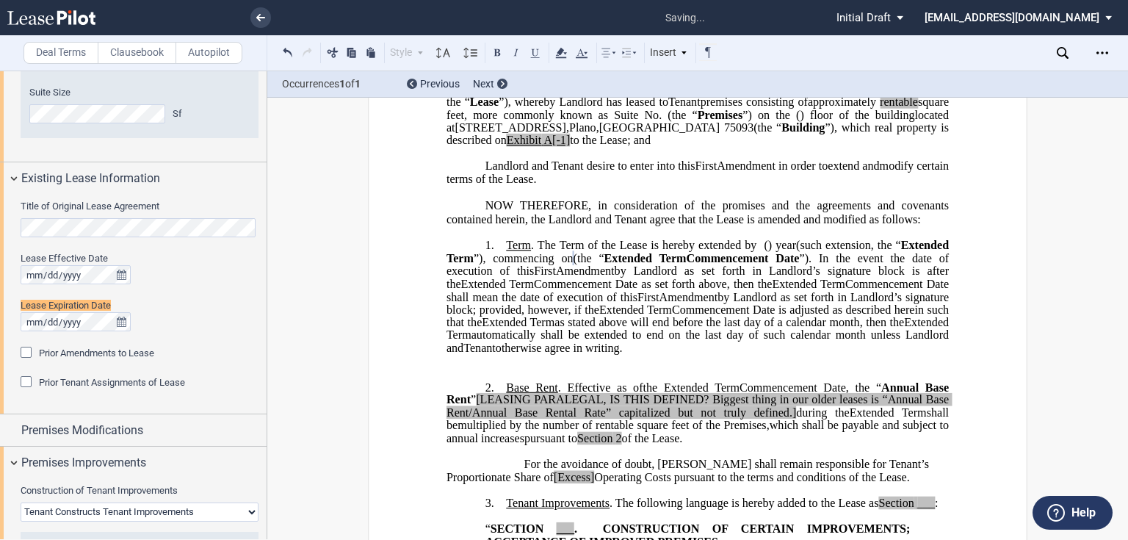
click at [623, 355] on span "otherwise agree in writing." at bounding box center [559, 347] width 127 height 13
drag, startPoint x: 784, startPoint y: 371, endPoint x: 440, endPoint y: 299, distance: 351.9
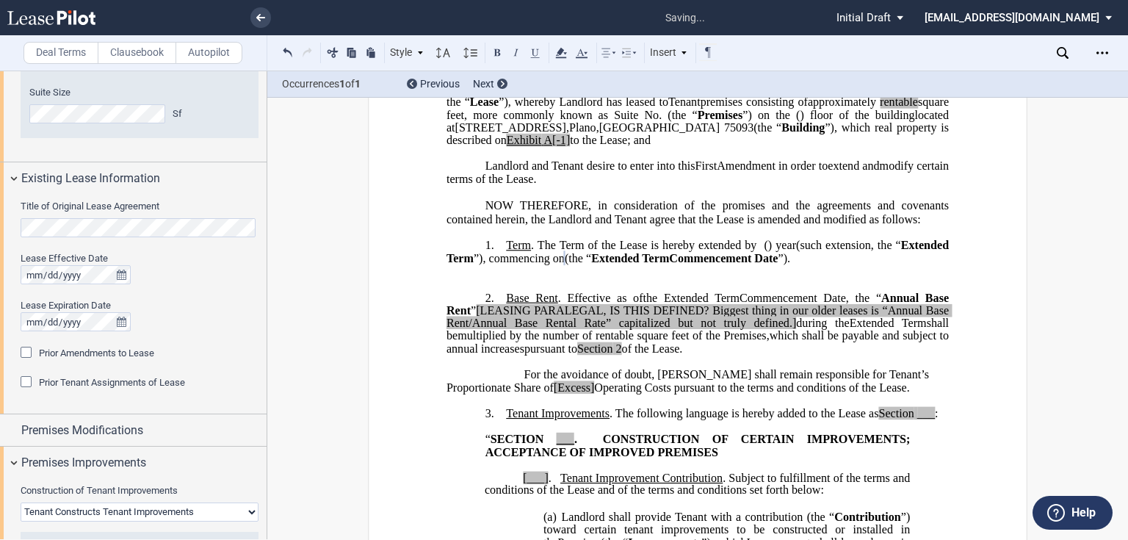
click at [135, 355] on span "Prior Amendments to Lease" at bounding box center [96, 352] width 115 height 11
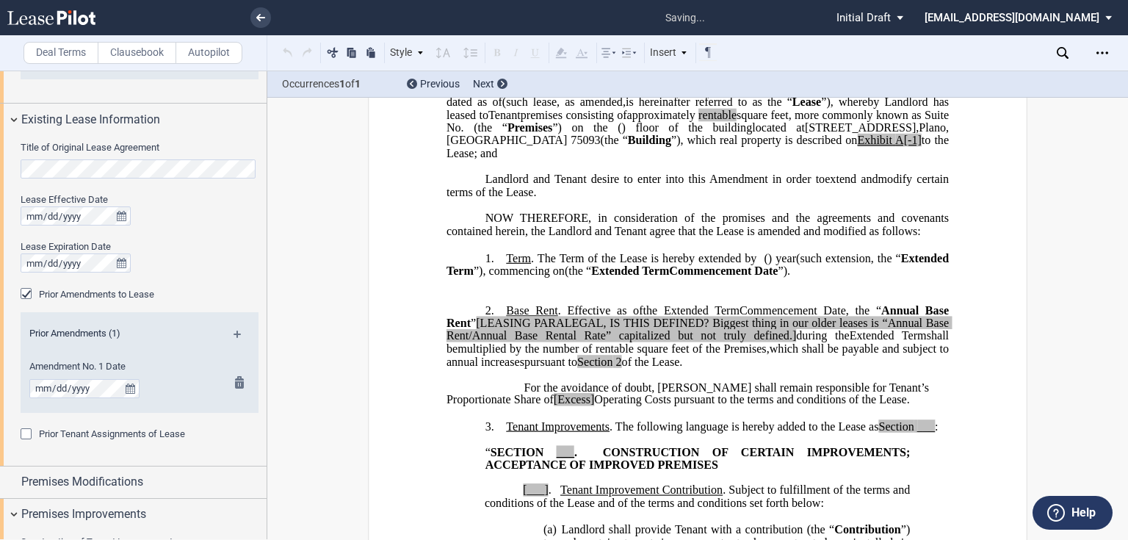
scroll to position [713, 0]
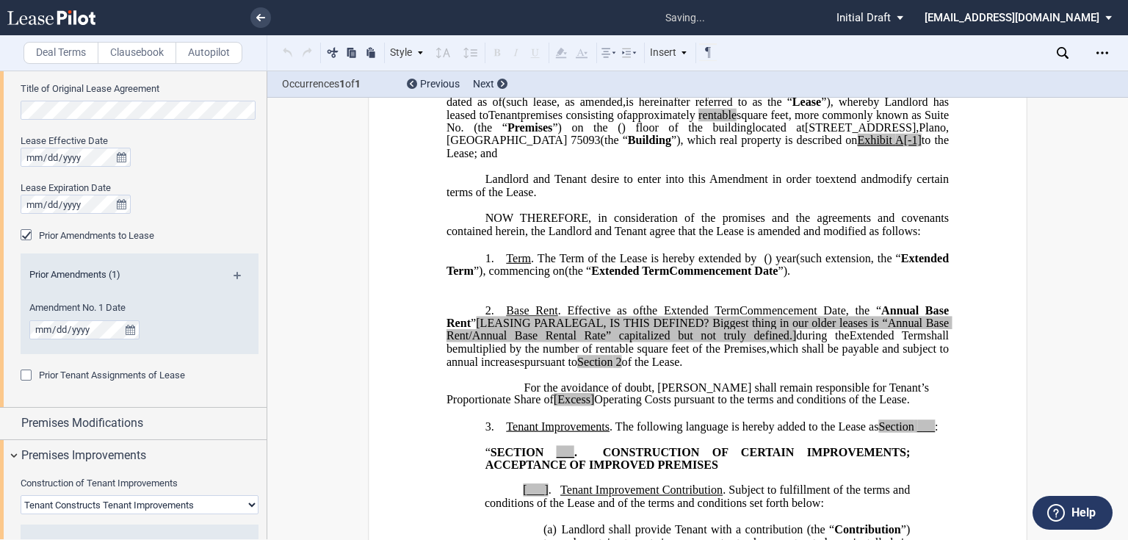
click at [238, 274] on md-icon at bounding box center [243, 281] width 20 height 18
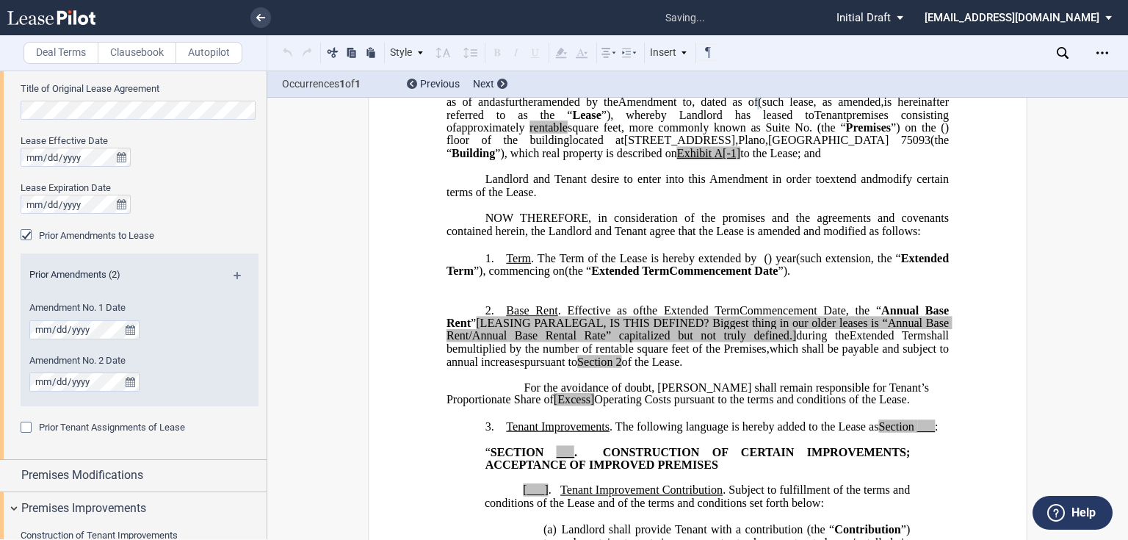
click at [236, 277] on md-icon at bounding box center [243, 281] width 20 height 18
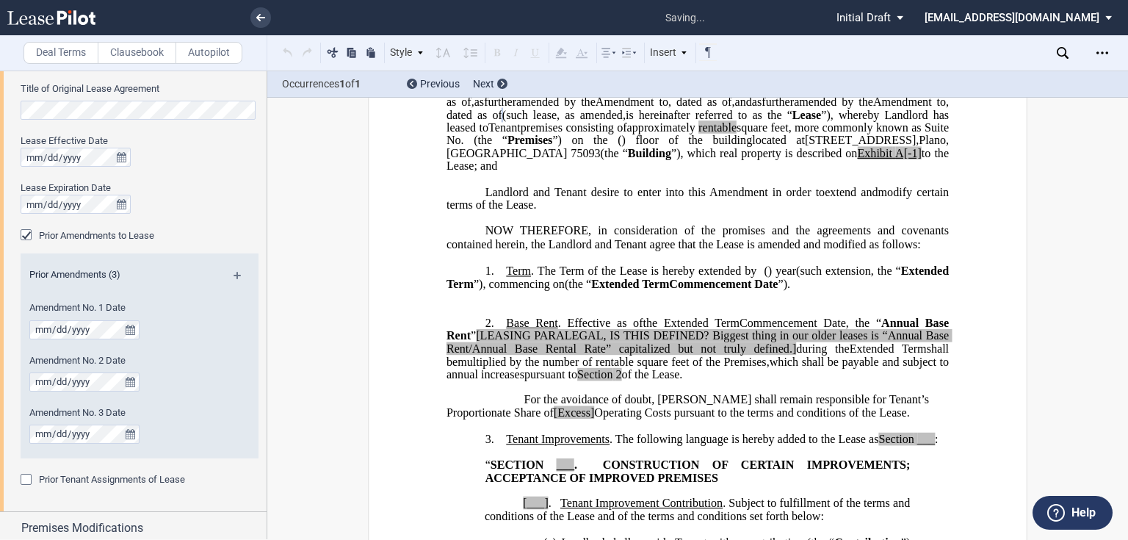
scroll to position [830, 0]
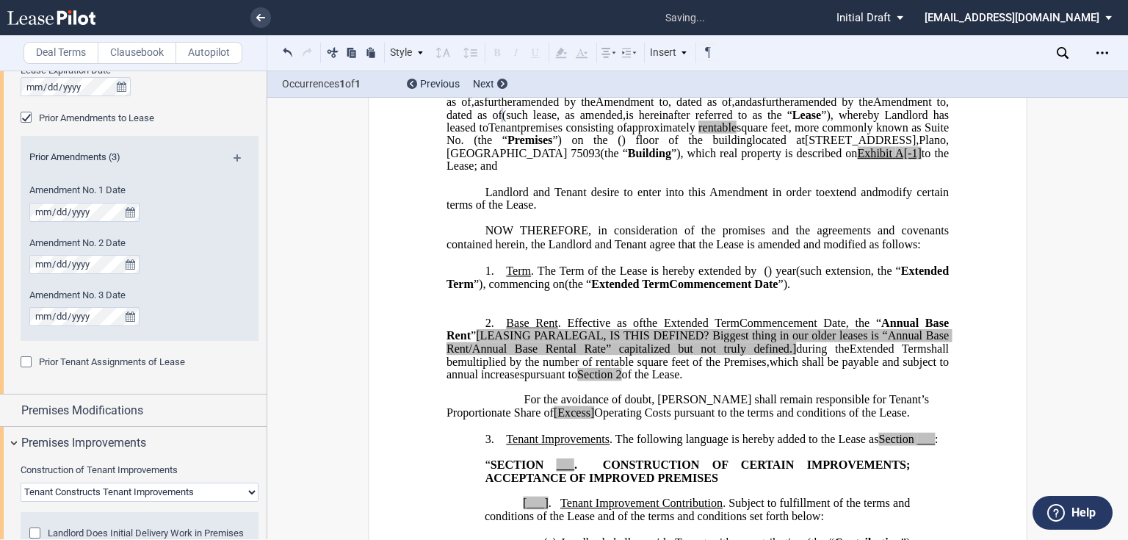
click at [233, 158] on md-icon at bounding box center [243, 163] width 20 height 18
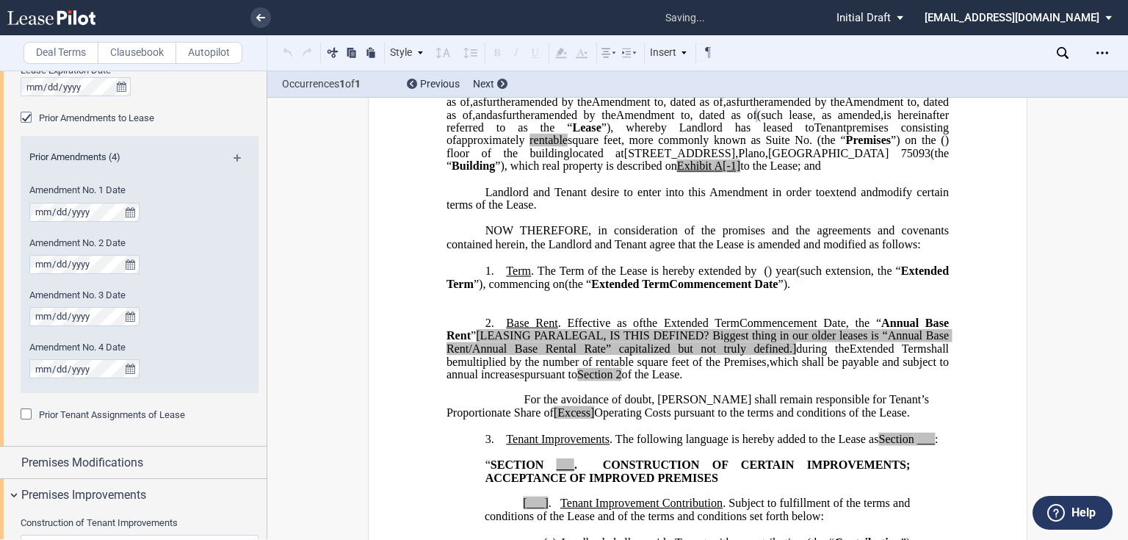
click at [235, 156] on md-icon at bounding box center [243, 163] width 20 height 18
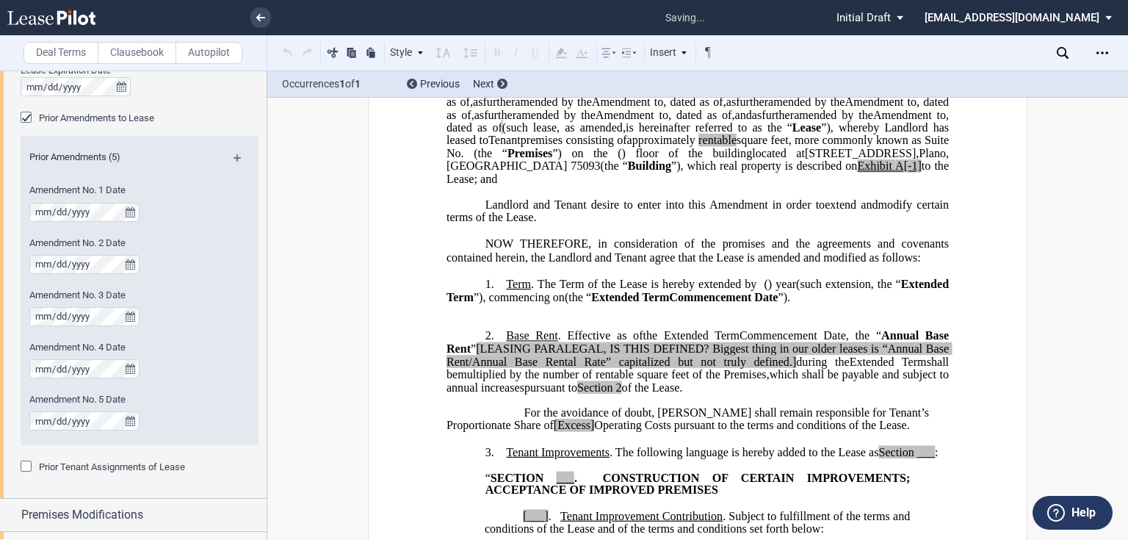
click at [101, 478] on div "Prior Tenant Assignments of Lease Prior Assignments (0)" at bounding box center [140, 474] width 238 height 29
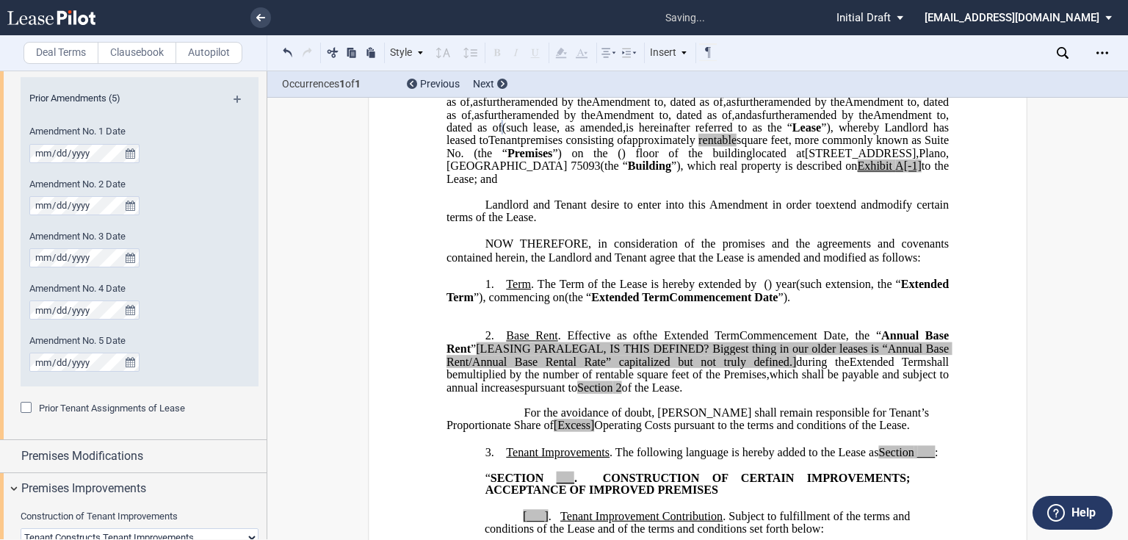
scroll to position [948, 0]
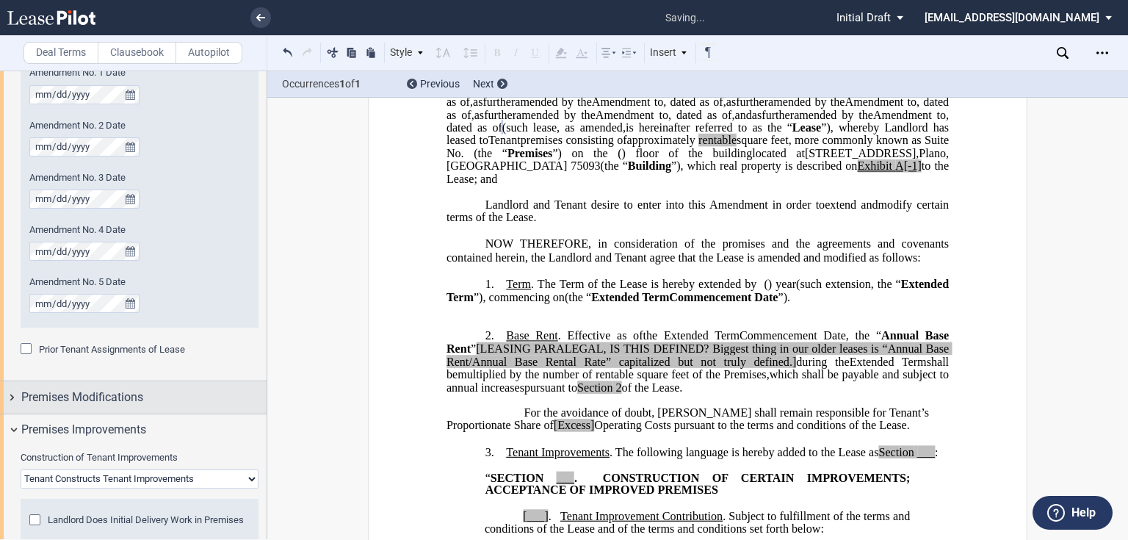
click at [68, 404] on span "Premises Modifications" at bounding box center [82, 397] width 122 height 18
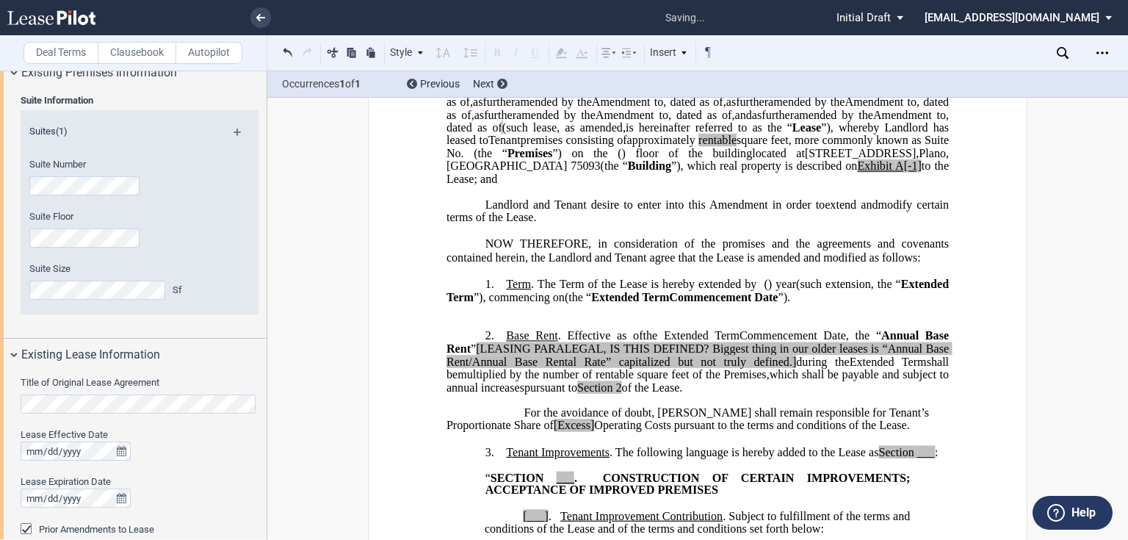
scroll to position [302, 0]
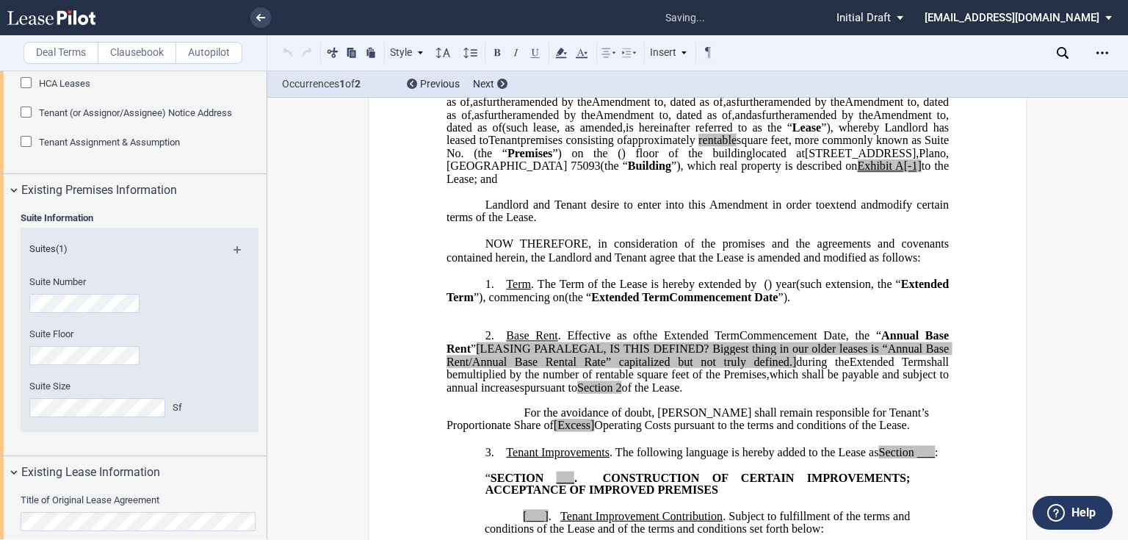
click at [82, 393] on div "Suite Size Sf" at bounding box center [119, 398] width 181 height 37
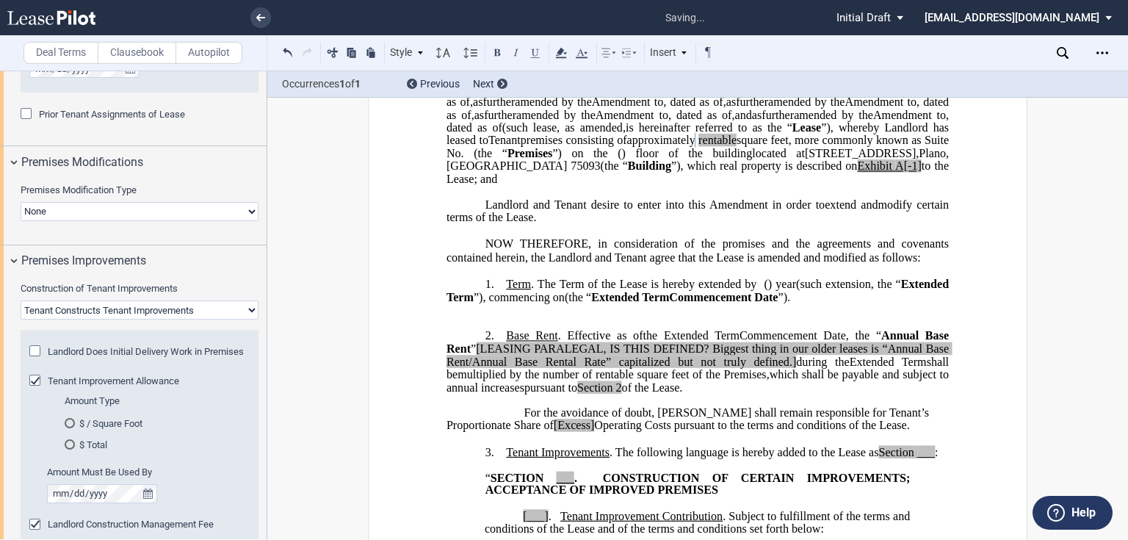
scroll to position [1418, 0]
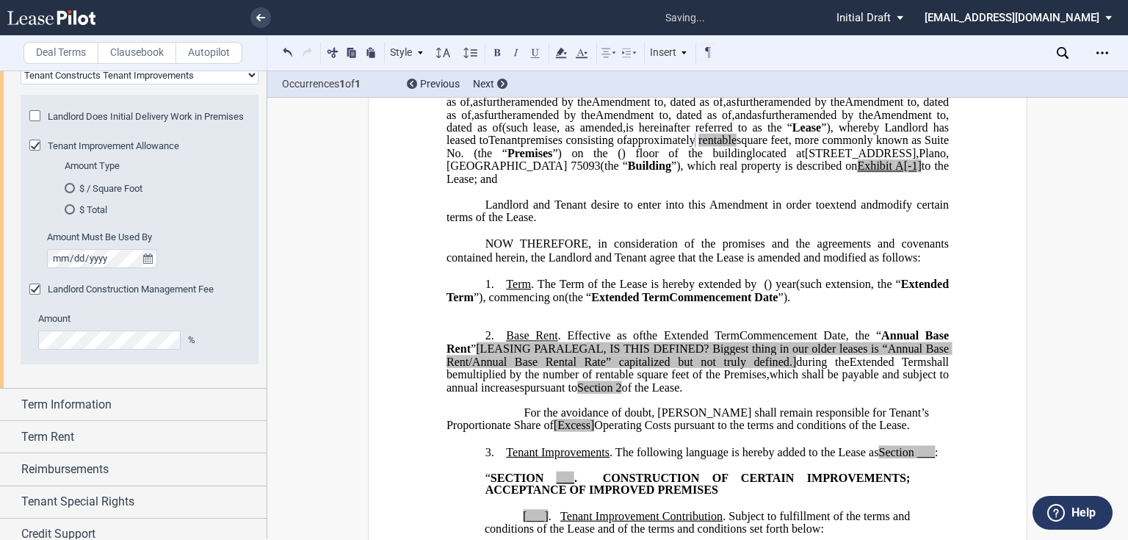
click at [61, 341] on div "Amount %" at bounding box center [139, 330] width 203 height 37
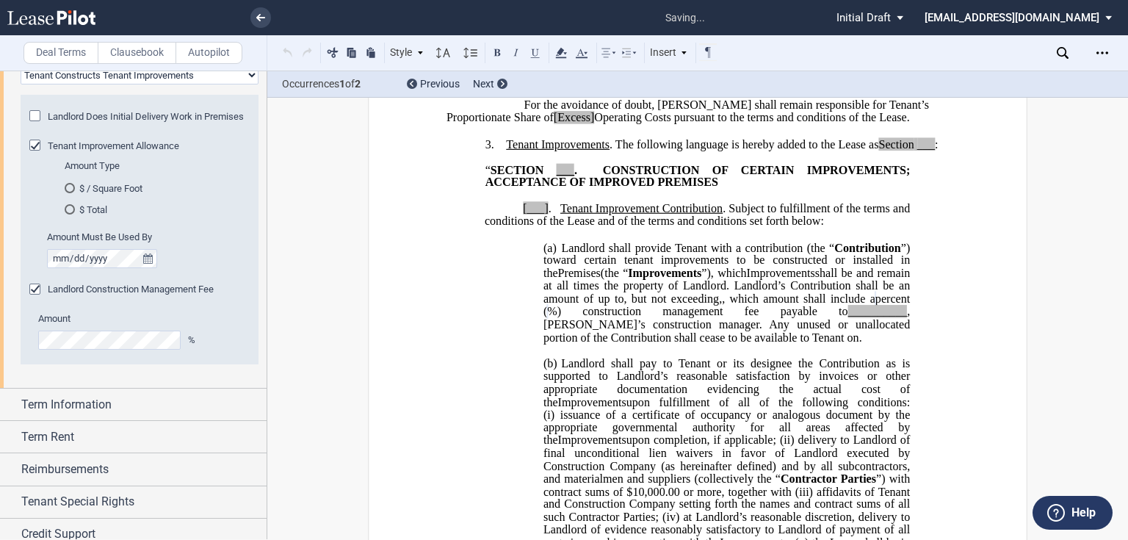
scroll to position [573, 0]
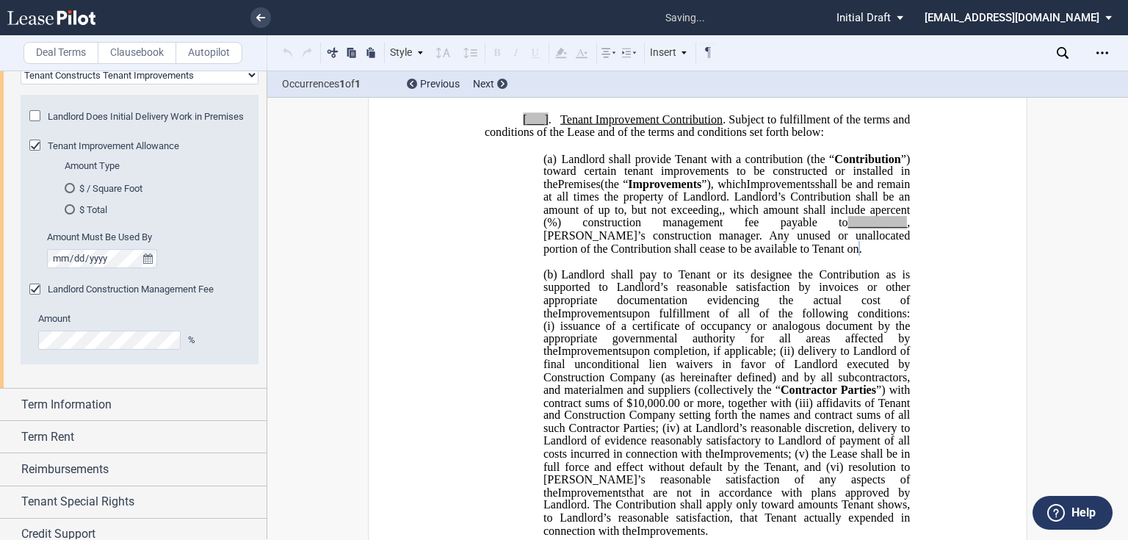
click at [139, 312] on div "Landlord Construction Management Fee" at bounding box center [139, 297] width 220 height 29
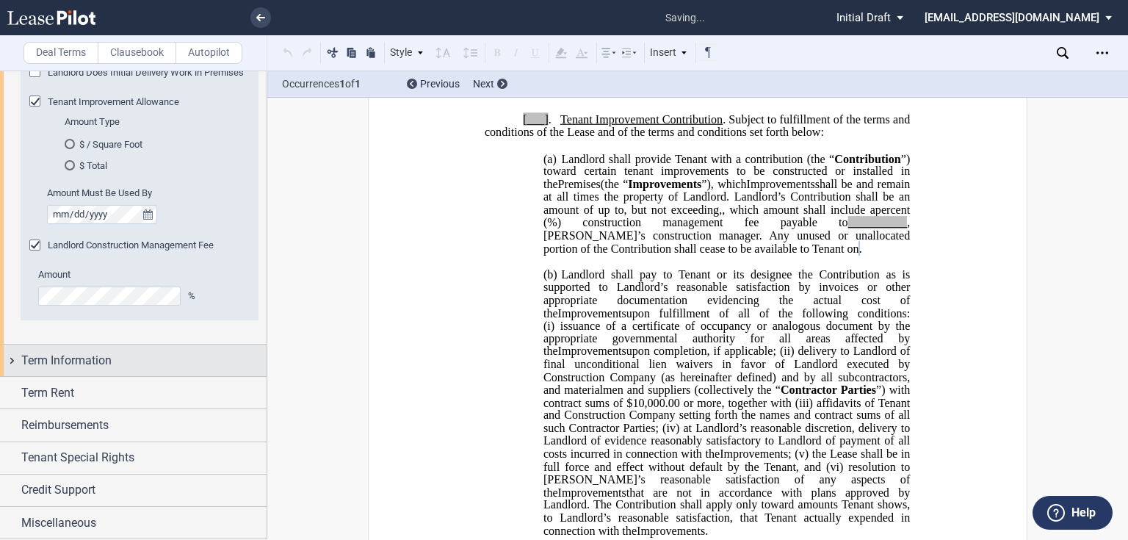
click at [95, 358] on span "Term Information" at bounding box center [66, 361] width 90 height 18
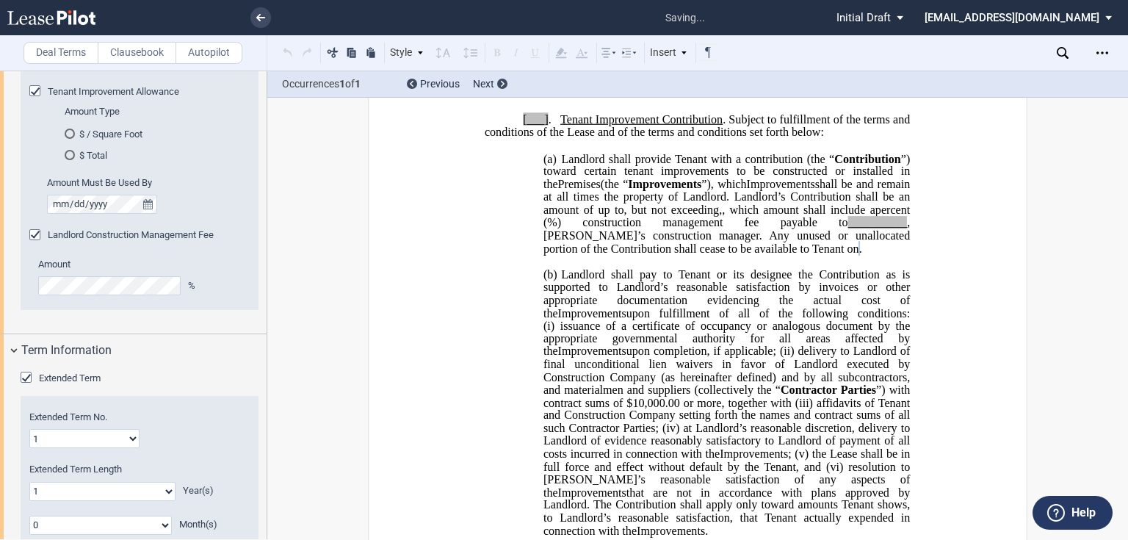
click at [69, 448] on select "1 2 3 4 5 6 7 8 9 10 11 12 13 14 15 16 17 18 19 20" at bounding box center [84, 438] width 110 height 19
click at [95, 448] on select "1 2 3 4 5 6 7 8 9 10 11 12 13 14 15 16 17 18 19 20" at bounding box center [84, 438] width 110 height 19
select select "number:4"
click at [29, 440] on select "1 2 3 4 5 6 7 8 9 10 11 12 13 14 15 16 17 18 19 20" at bounding box center [84, 438] width 110 height 19
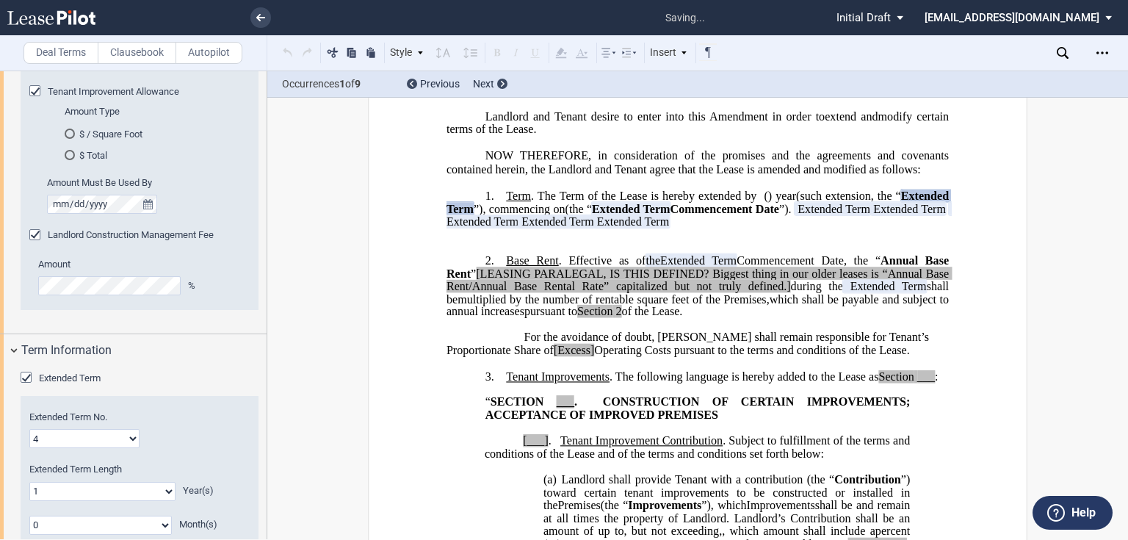
scroll to position [264, 0]
click at [169, 447] on div "Extended Term No. 1 2 3 4 5 6 7 8 9 10 11 12 13 14 15 16 17 18 19 20" at bounding box center [139, 428] width 220 height 37
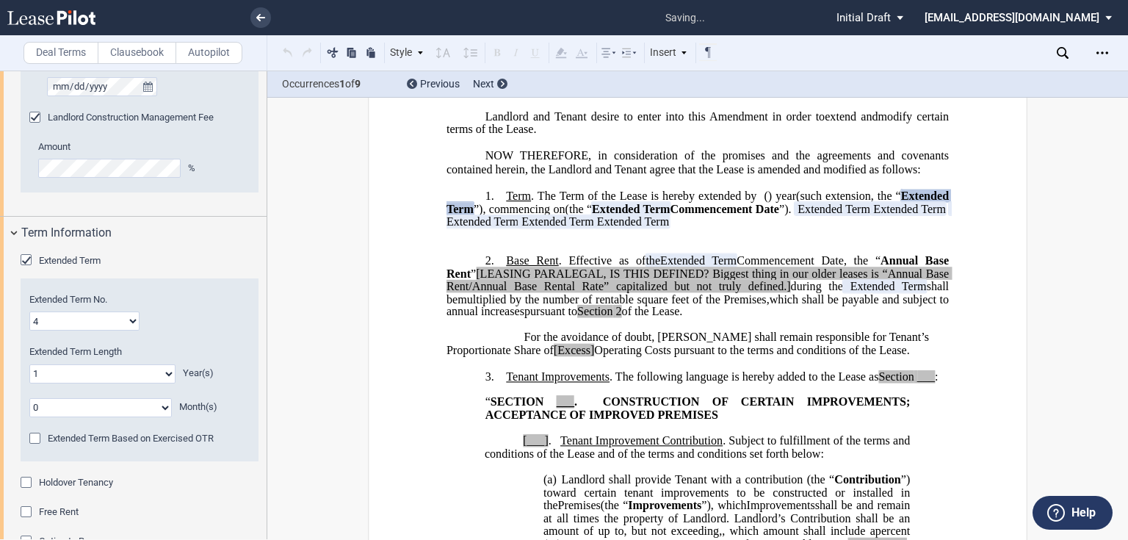
click at [146, 383] on select "0 1 2 3 4 5 6 7 8 9 10 11 12 13 14 15 16 17 18 19 20" at bounding box center [102, 373] width 146 height 19
select select "number:3"
click at [29, 374] on select "0 1 2 3 4 5 6 7 8 9 10 11 12 13 14 15 16 17 18 19 20" at bounding box center [102, 373] width 146 height 19
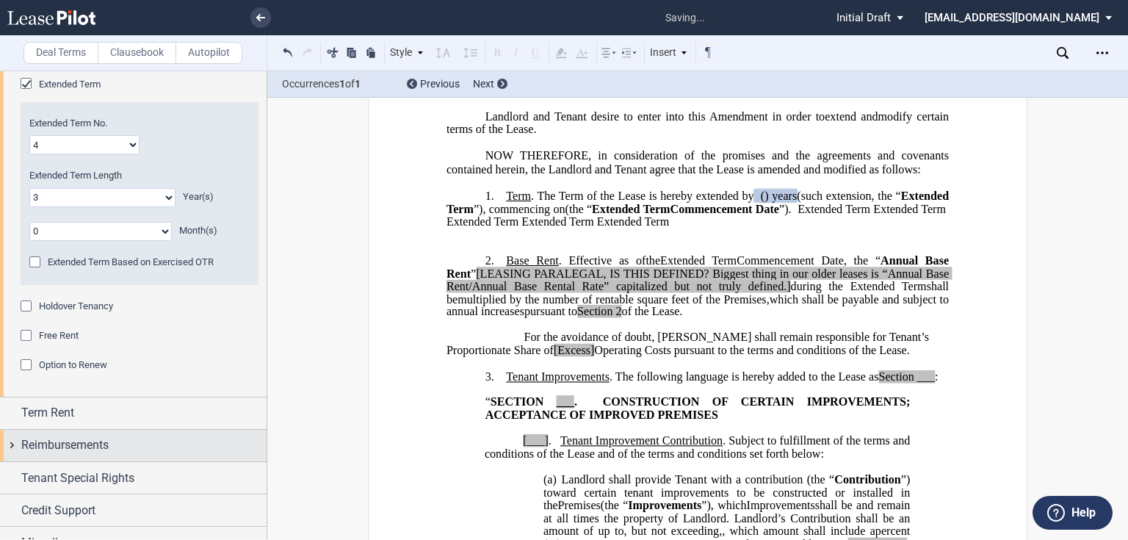
scroll to position [1796, 0]
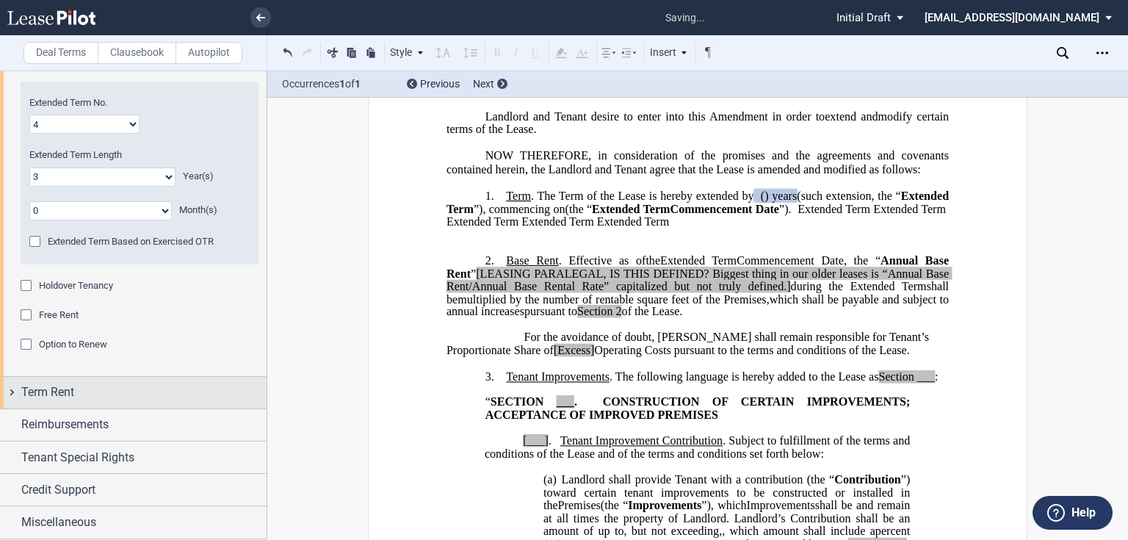
click at [56, 391] on span "Term Rent" at bounding box center [47, 392] width 53 height 18
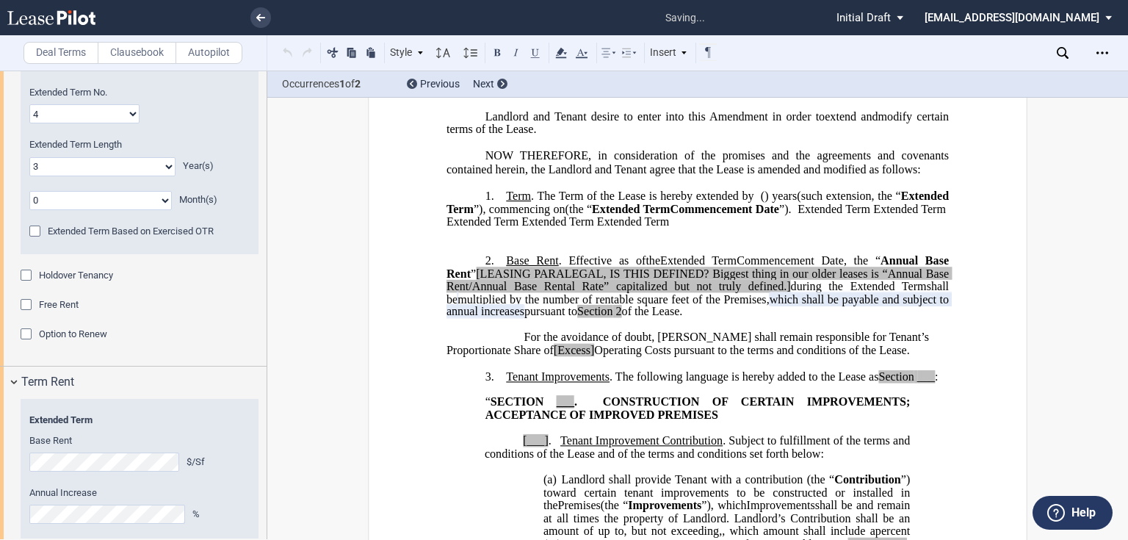
scroll to position [1914, 0]
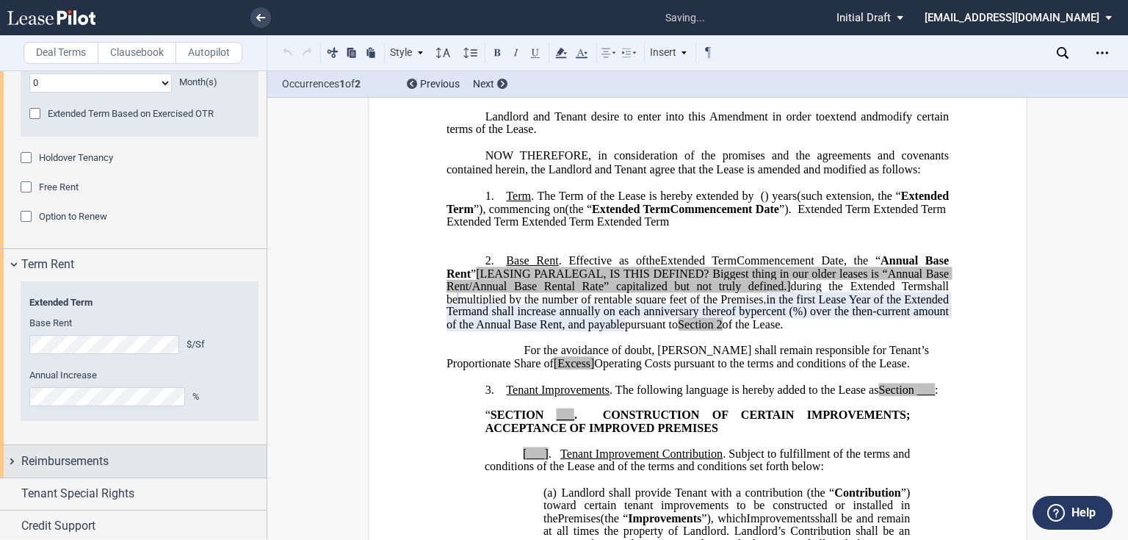
click at [65, 470] on span "Reimbursements" at bounding box center [64, 461] width 87 height 18
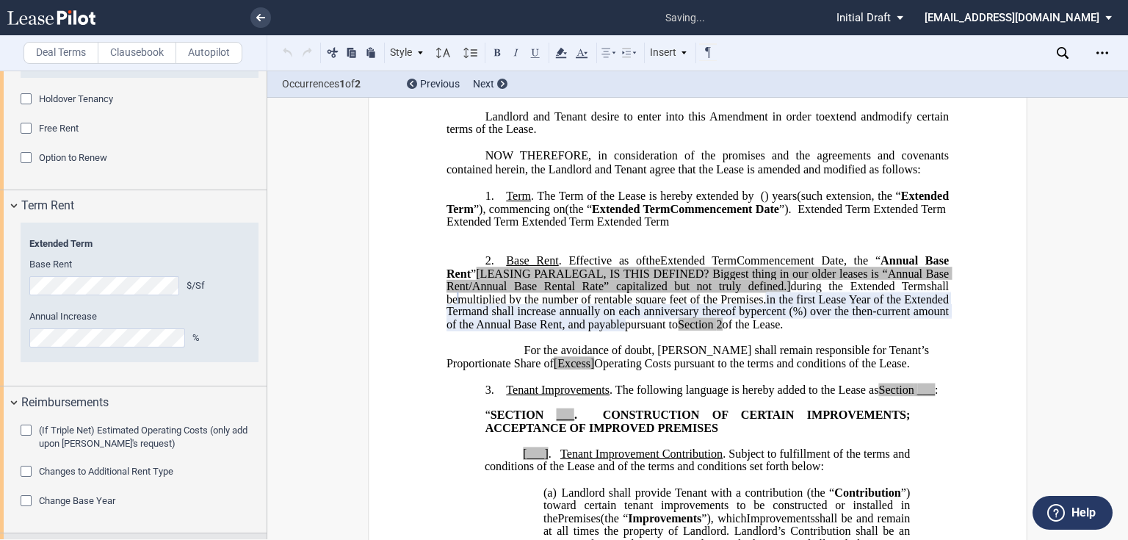
scroll to position [2074, 0]
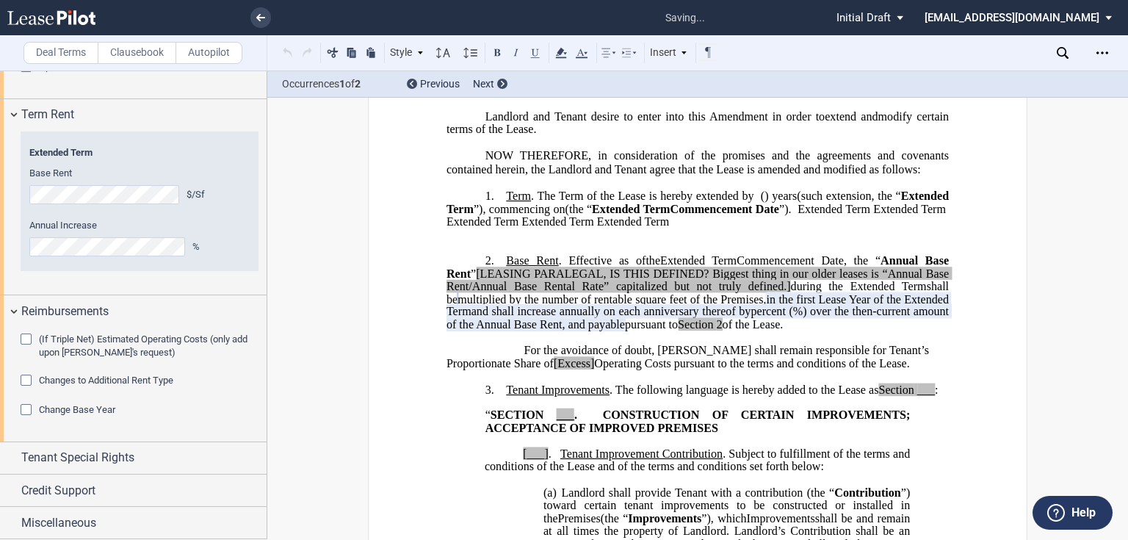
click at [87, 408] on span "Change Base Year" at bounding box center [77, 409] width 76 height 11
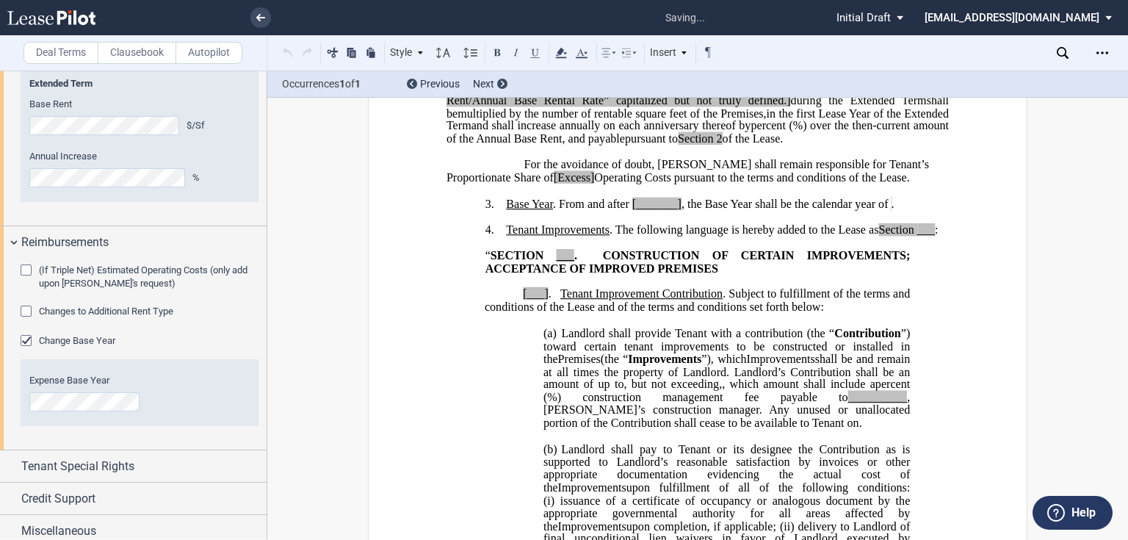
scroll to position [2152, 0]
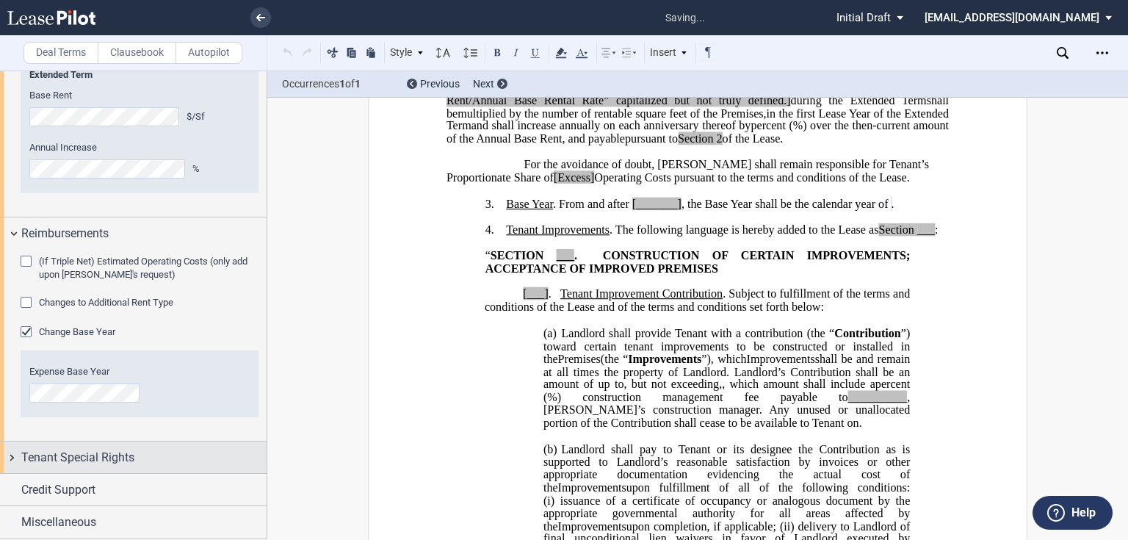
click at [68, 457] on span "Tenant Special Rights" at bounding box center [77, 458] width 113 height 18
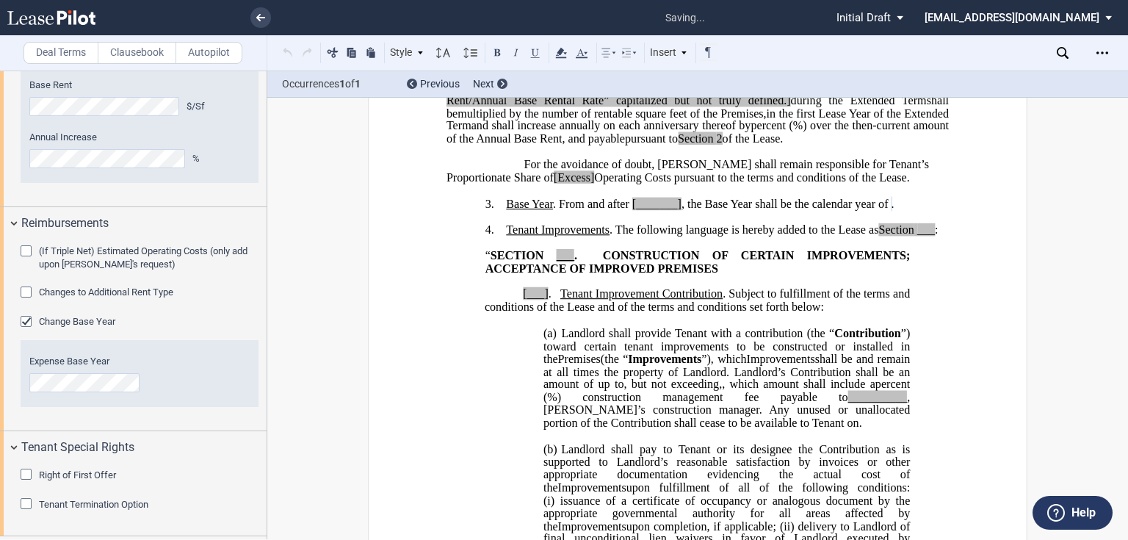
scroll to position [2224, 0]
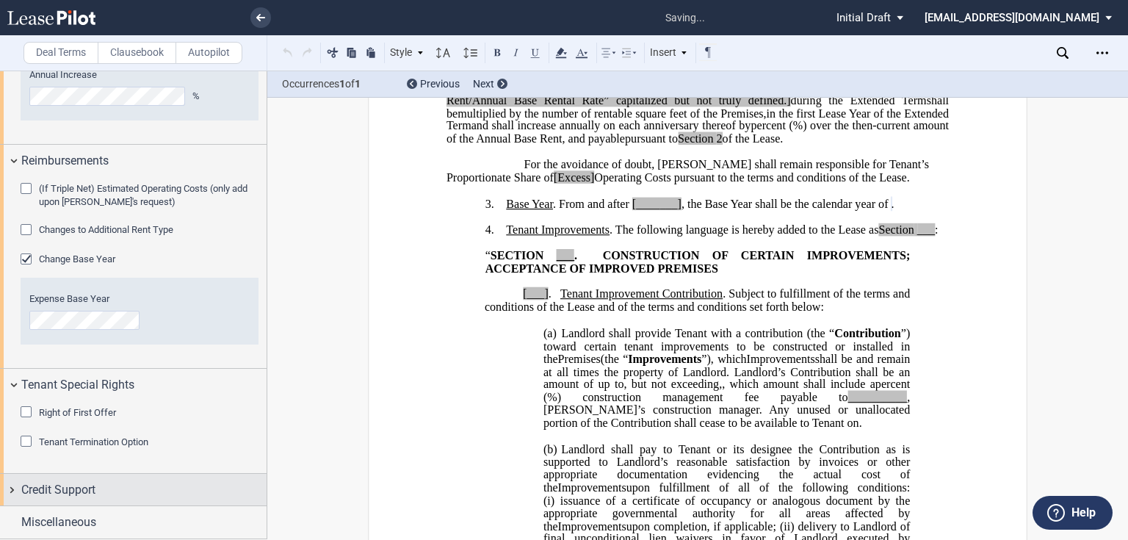
click at [65, 487] on span "Credit Support" at bounding box center [58, 490] width 74 height 18
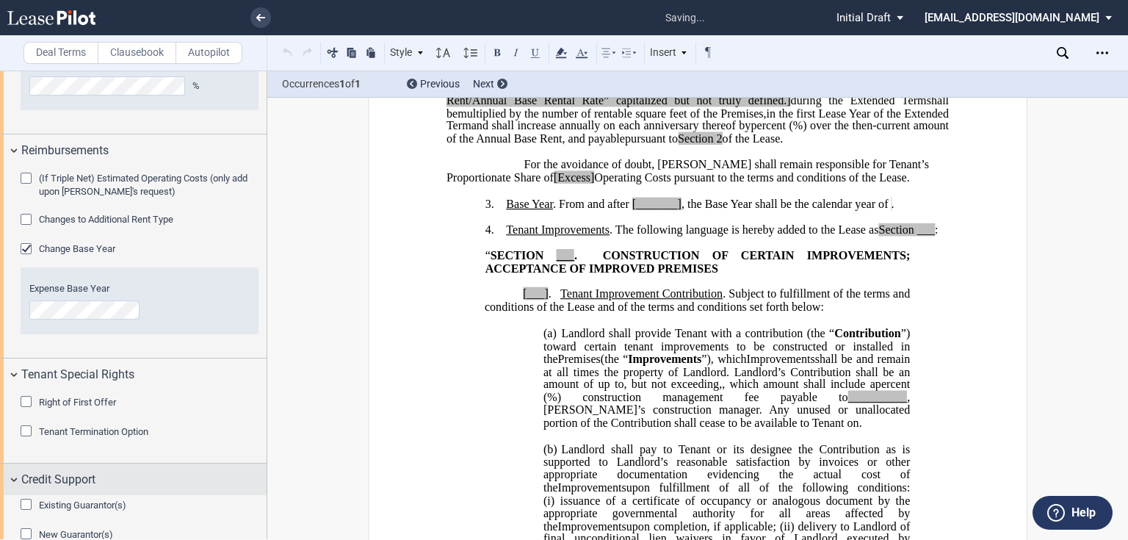
scroll to position [2326, 0]
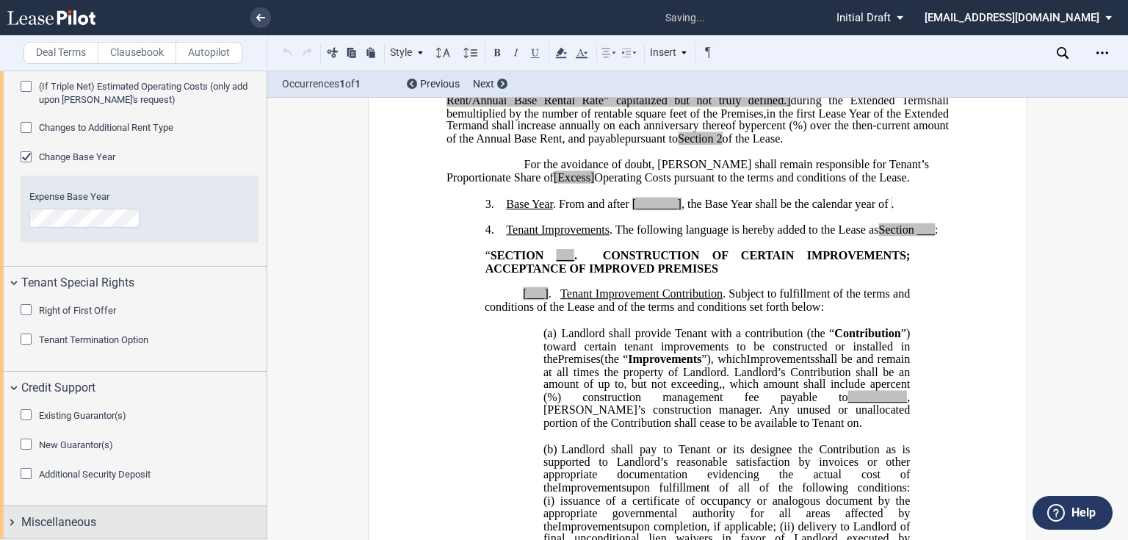
click at [85, 522] on span "Miscellaneous" at bounding box center [58, 522] width 75 height 18
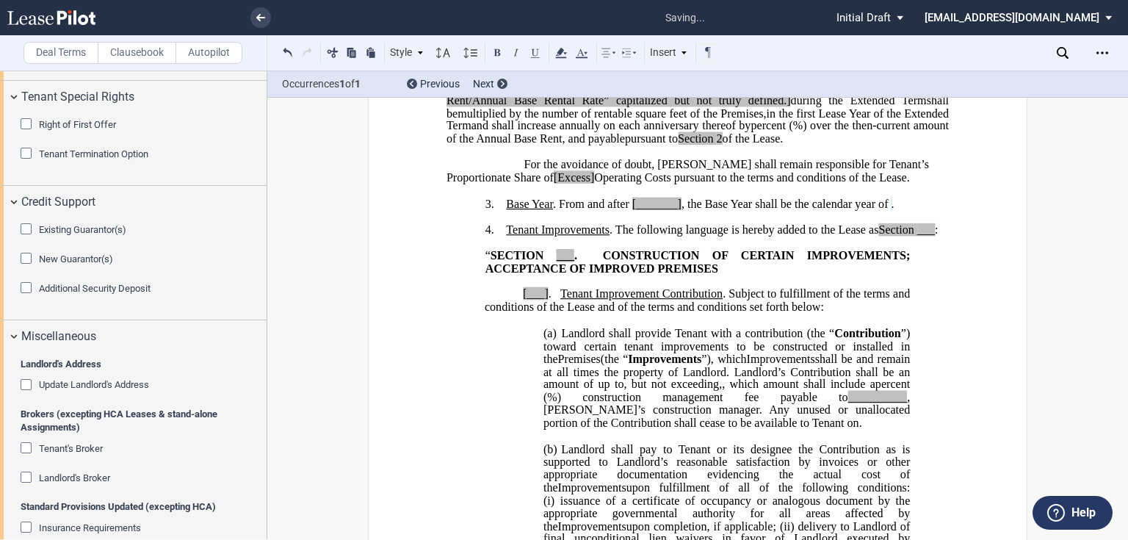
scroll to position [2737, 0]
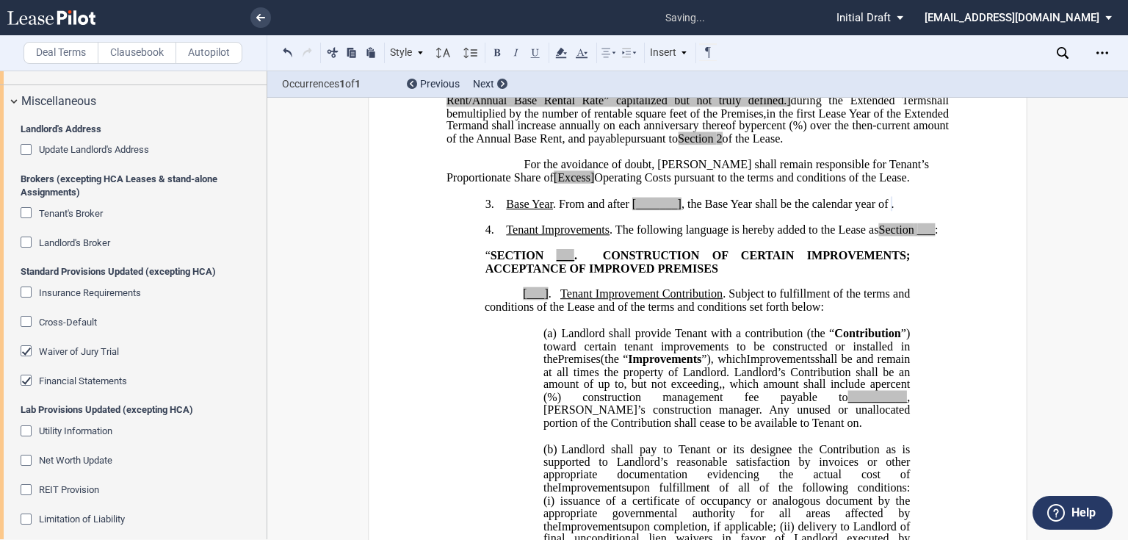
click at [49, 357] on span "Waiver of Jury Trial" at bounding box center [79, 351] width 80 height 11
click at [55, 386] on span "Financial Statements" at bounding box center [83, 380] width 88 height 11
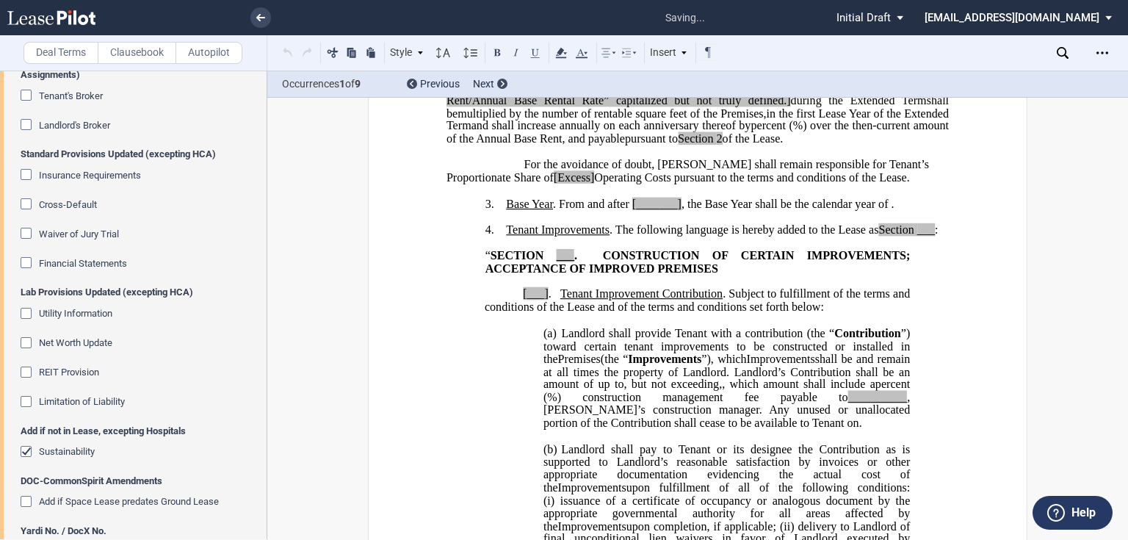
scroll to position [2913, 0]
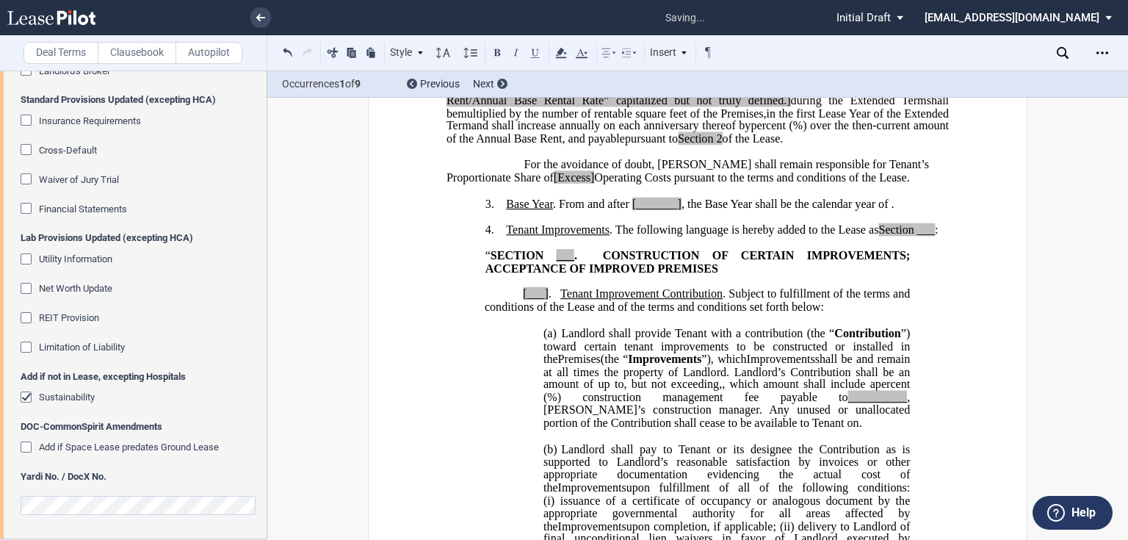
click at [70, 402] on span "Sustainability" at bounding box center [67, 396] width 56 height 11
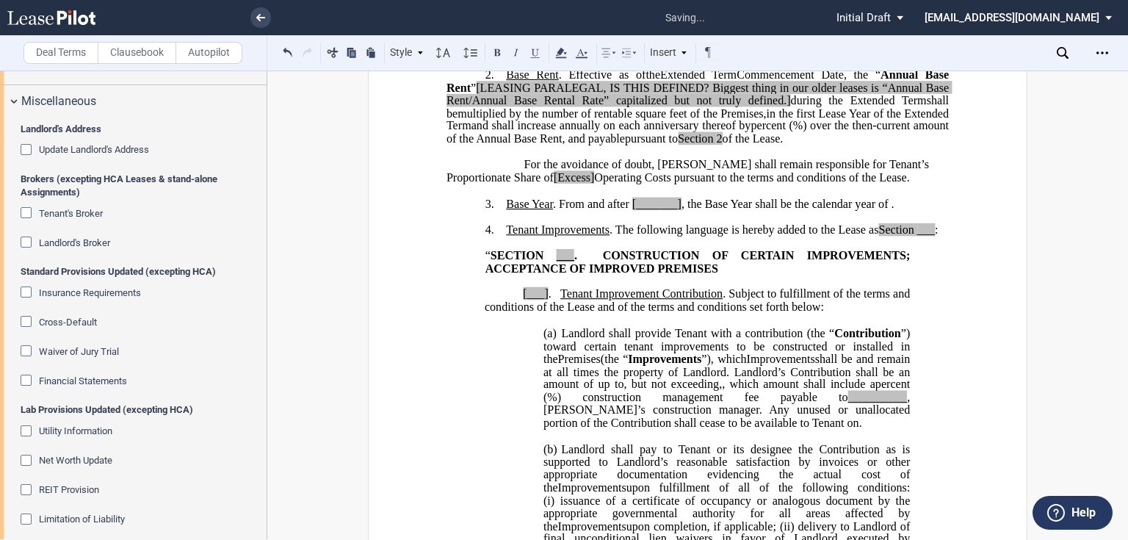
scroll to position [2678, 0]
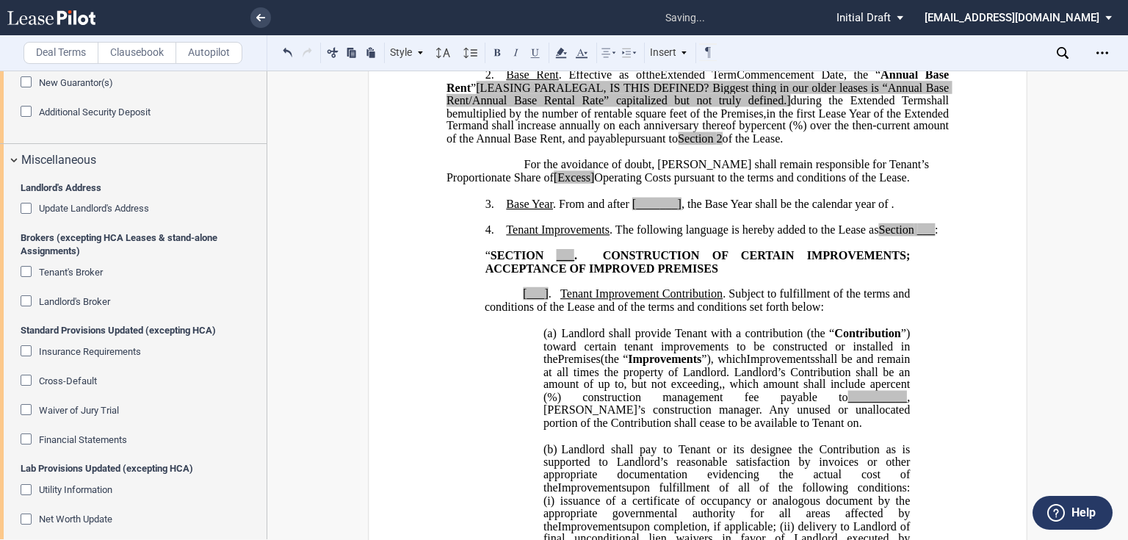
click at [46, 307] on span "Landlord's Broker" at bounding box center [74, 301] width 71 height 11
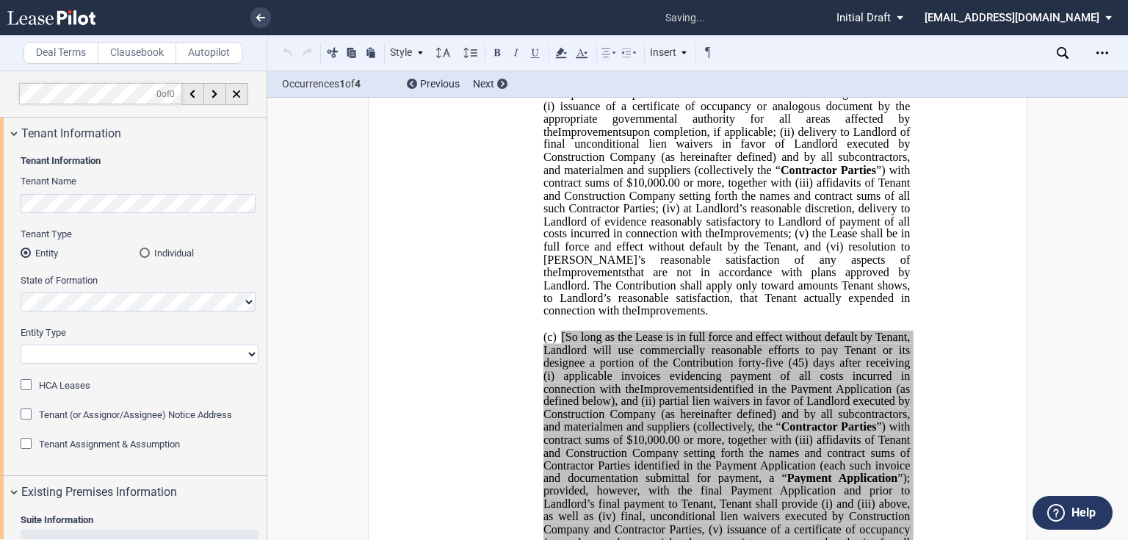
scroll to position [0, 0]
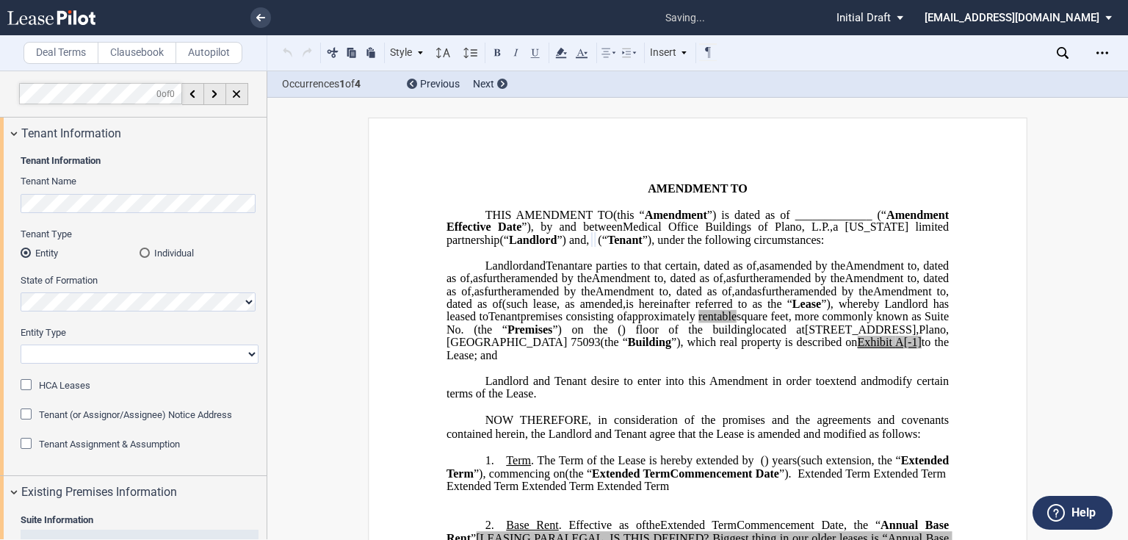
click at [76, 349] on select "Corporation Limited Liability Company General Partnership Limited Partnership O…" at bounding box center [140, 353] width 238 height 19
select select "limited liability company"
click at [21, 344] on select "Corporation Limited Liability Company General Partnership Limited Partnership O…" at bounding box center [140, 353] width 238 height 19
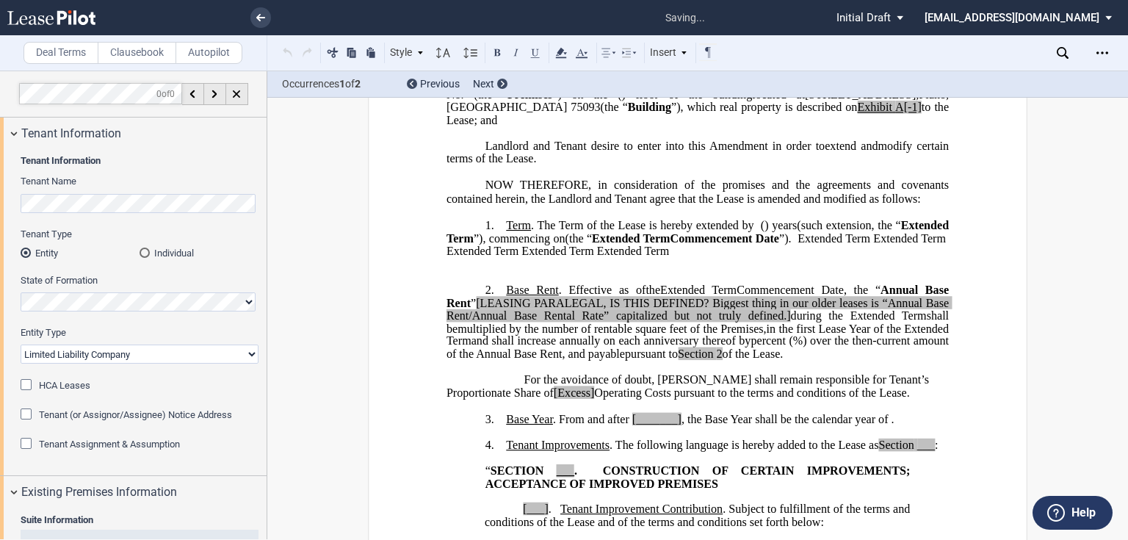
scroll to position [470, 0]
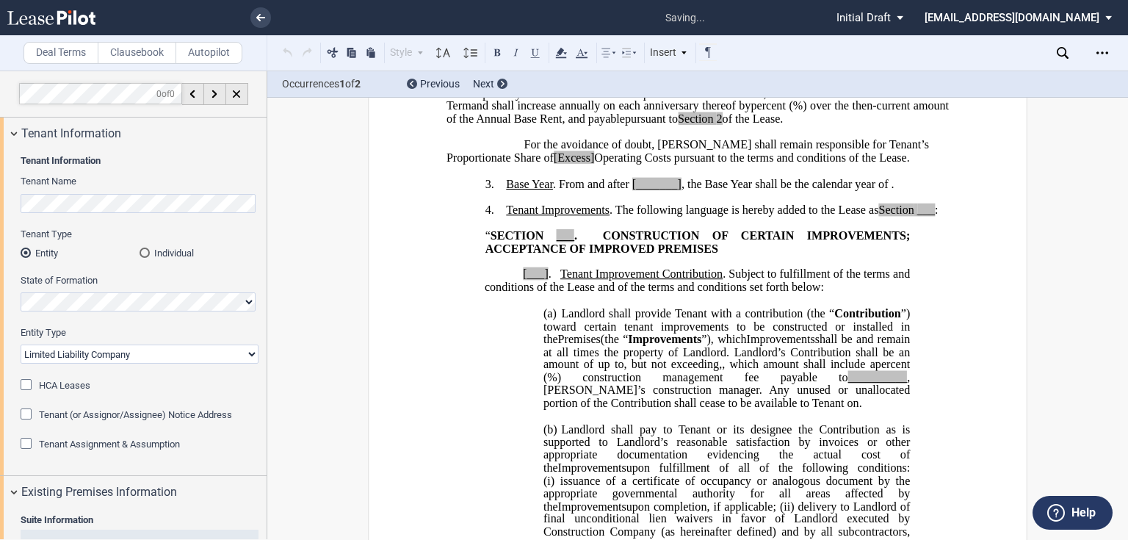
drag, startPoint x: 784, startPoint y: 162, endPoint x: 502, endPoint y: 144, distance: 282.4
click at [502, 87] on span ", the “ Annual Base Rent ” [LEASING PARALEGAL, IS THIS DEFINED? Biggest thing i…" at bounding box center [698, 67] width 505 height 38
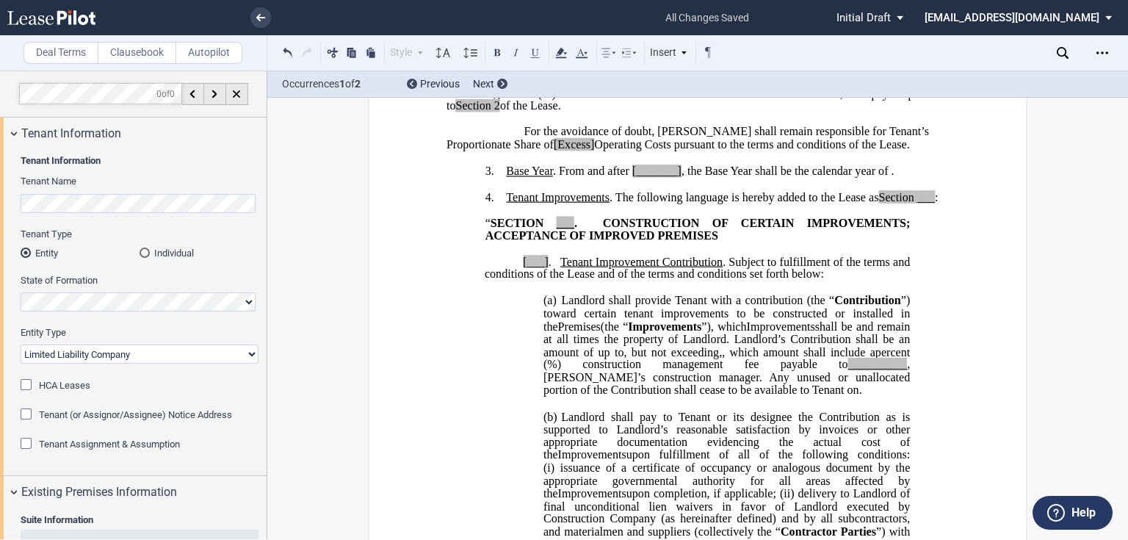
drag, startPoint x: 848, startPoint y: 220, endPoint x: 487, endPoint y: 206, distance: 361.4
click at [509, 151] on p "For the avoidance of doubt, [PERSON_NAME] shall remain responsible for Tenant’s…" at bounding box center [697, 139] width 502 height 26
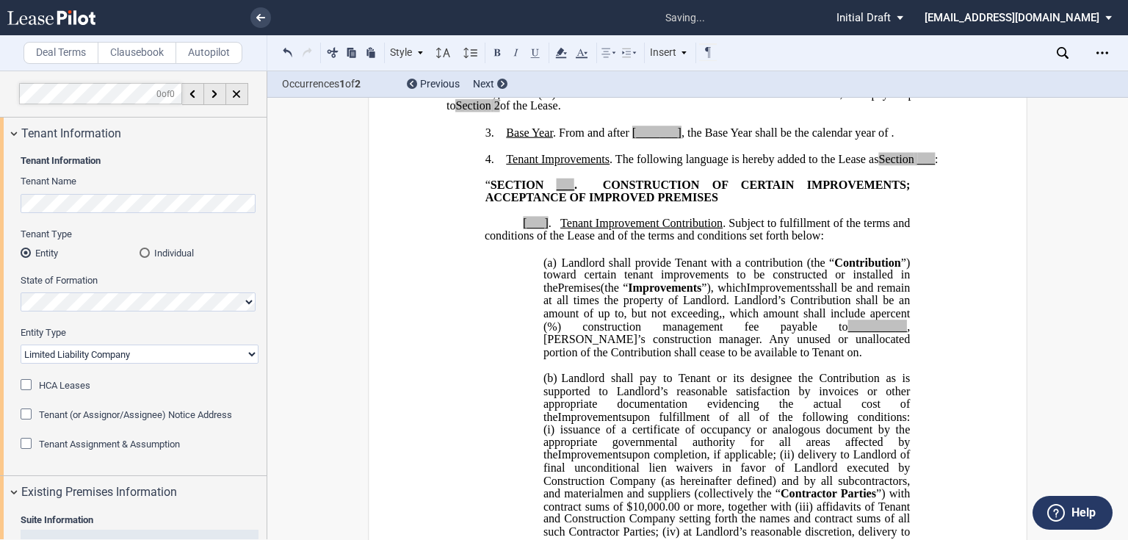
click at [634, 139] on span "[_______]" at bounding box center [656, 132] width 49 height 13
click at [921, 165] on span "___" at bounding box center [926, 158] width 18 height 13
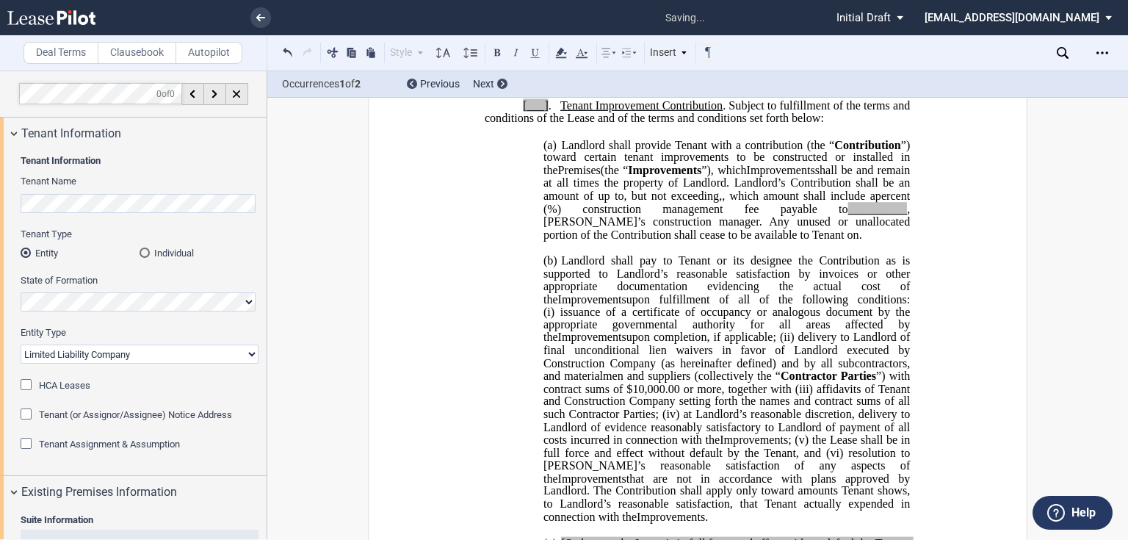
scroll to position [646, 0]
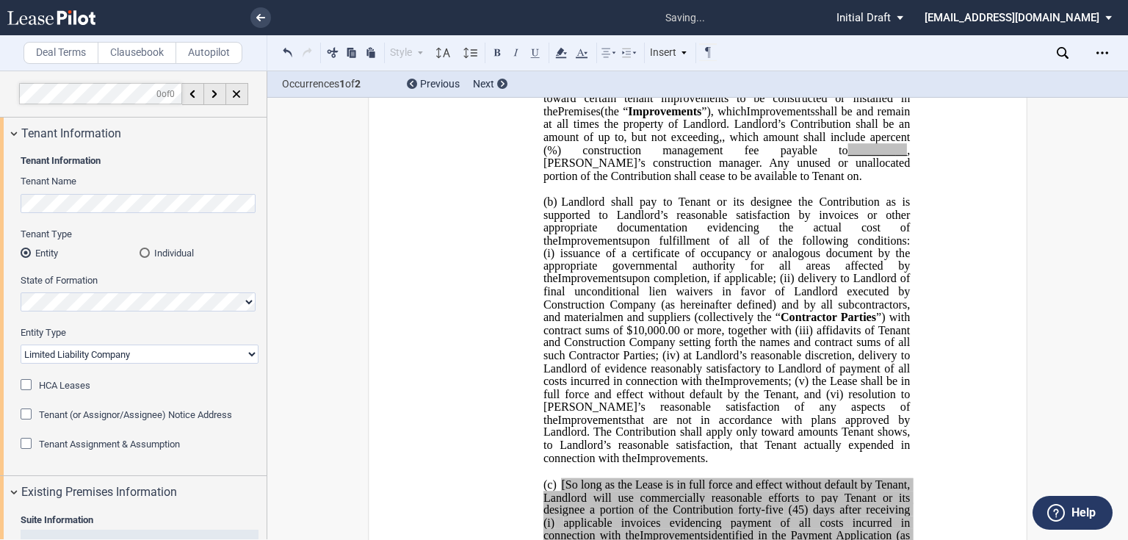
click at [852, 92] on span "Contribution" at bounding box center [867, 85] width 66 height 13
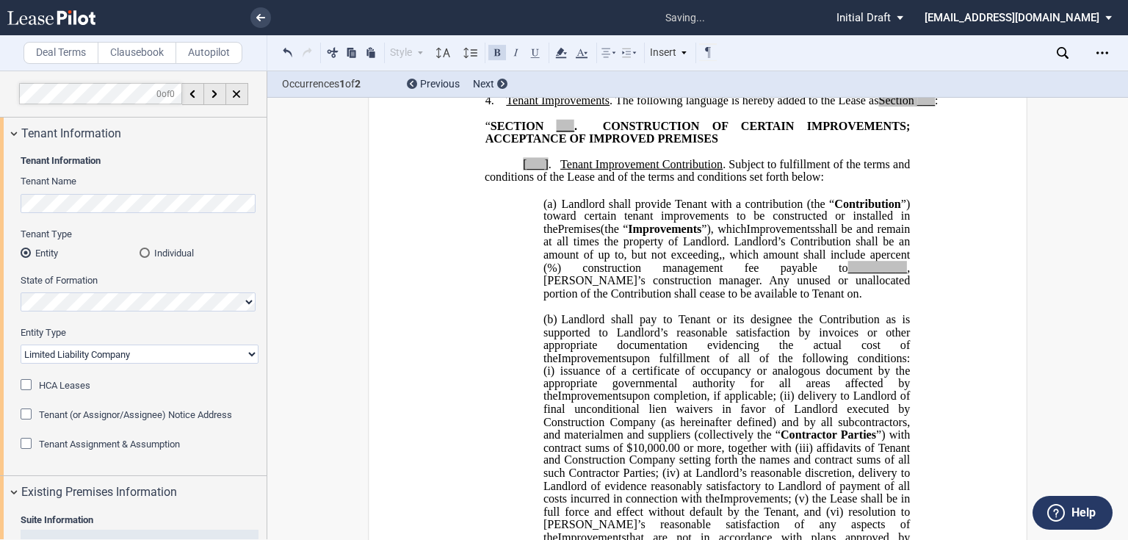
click at [631, 170] on span "Tenant Improvement Contribution" at bounding box center [641, 163] width 162 height 13
click at [667, 170] on span "Tenant Improvement Contribution" at bounding box center [641, 163] width 162 height 13
click at [716, 170] on span "Tenant Improvement Contribution" at bounding box center [641, 163] width 162 height 13
click at [690, 170] on span "Tenant Improvement Contribution" at bounding box center [641, 163] width 162 height 13
drag, startPoint x: 656, startPoint y: 252, endPoint x: 555, endPoint y: 252, distance: 100.6
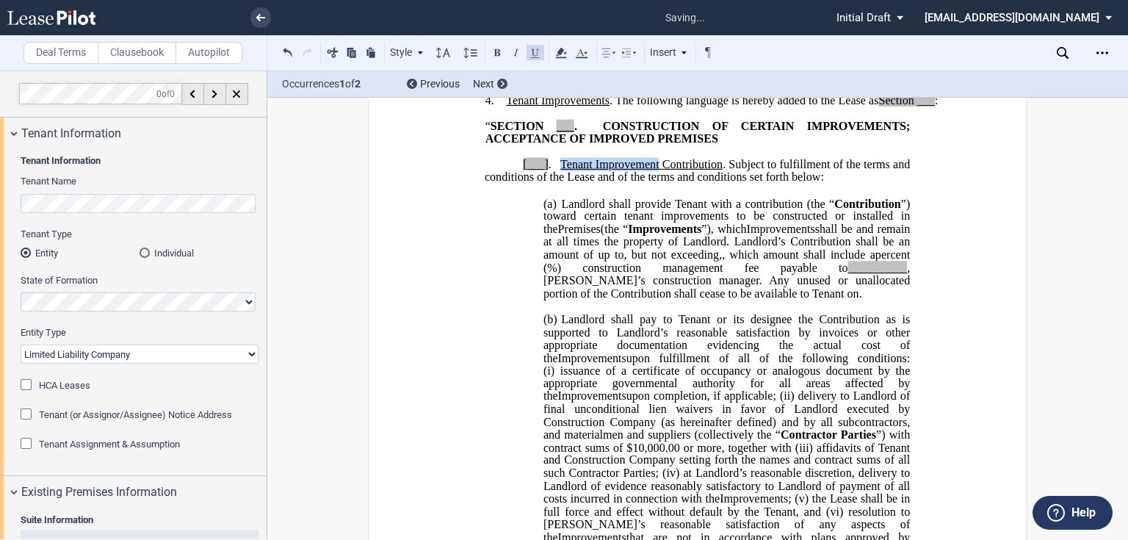
click at [555, 183] on span "[___] . Tenant Improvement Contribution . Subject to fulfillment of the terms a…" at bounding box center [699, 170] width 428 height 26
click at [838, 210] on span "Contribution" at bounding box center [867, 203] width 66 height 13
click at [906, 286] on span ", [PERSON_NAME]’s construction manager" at bounding box center [727, 274] width 369 height 26
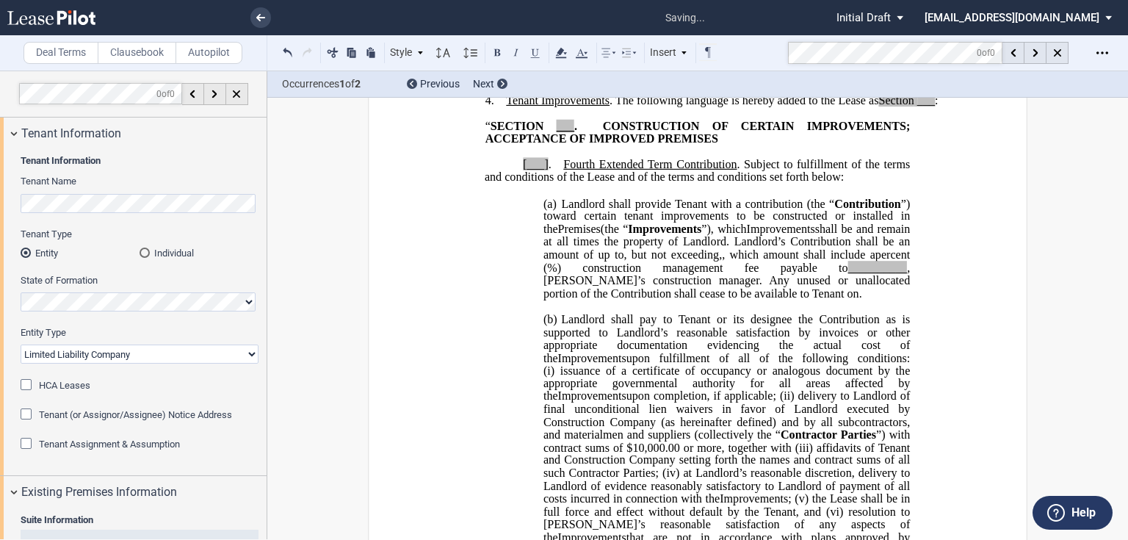
click at [697, 183] on span ". Subject to fulfillment of the terms and conditions of the Lease and of the te…" at bounding box center [699, 170] width 428 height 26
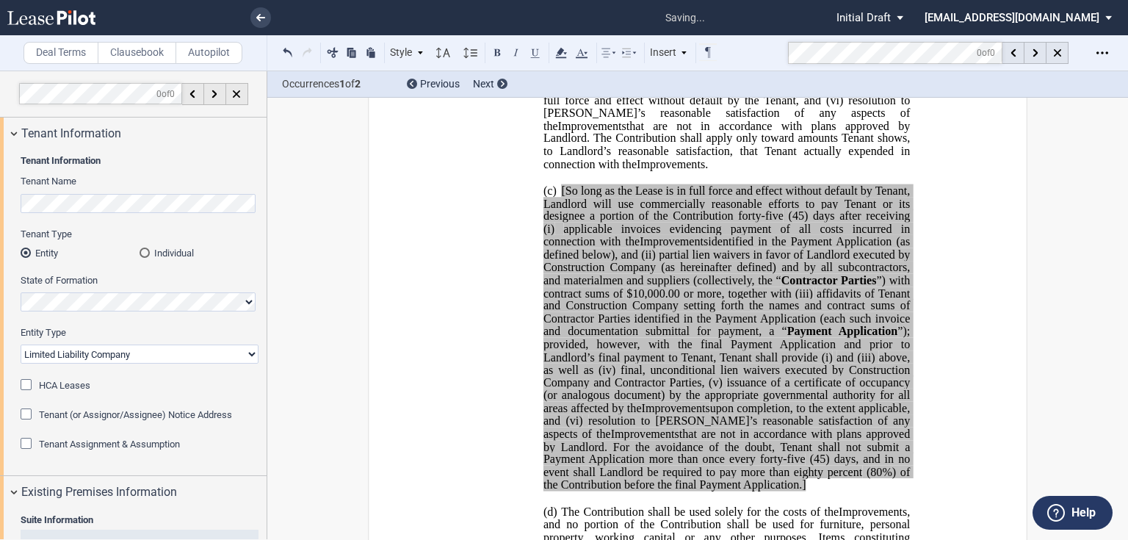
scroll to position [1057, 0]
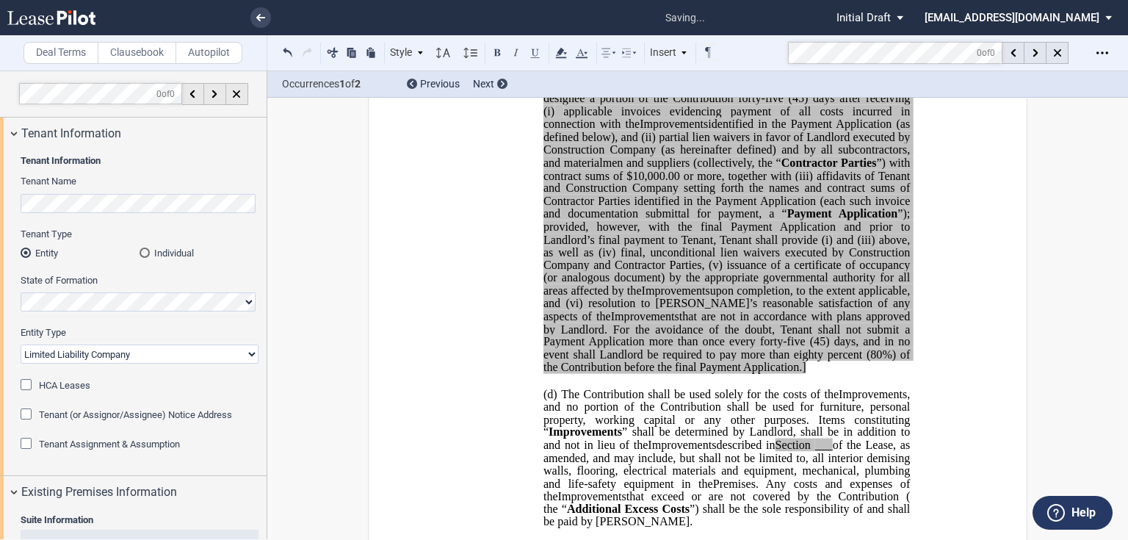
click at [808, 374] on p "(c) [So long as the Lease is in full force and effect without default by Tenant…" at bounding box center [726, 220] width 366 height 308
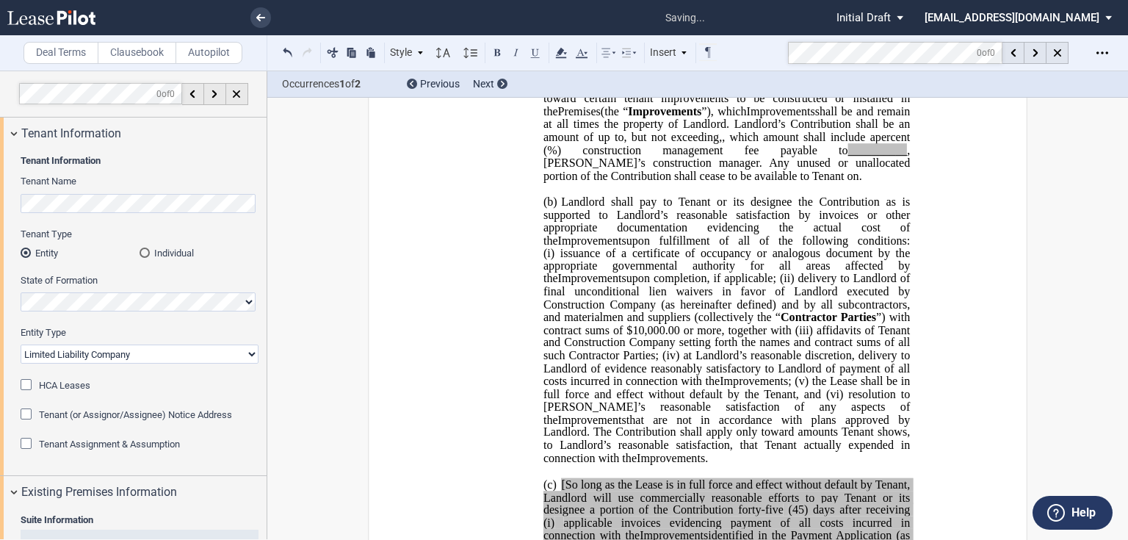
scroll to position [587, 0]
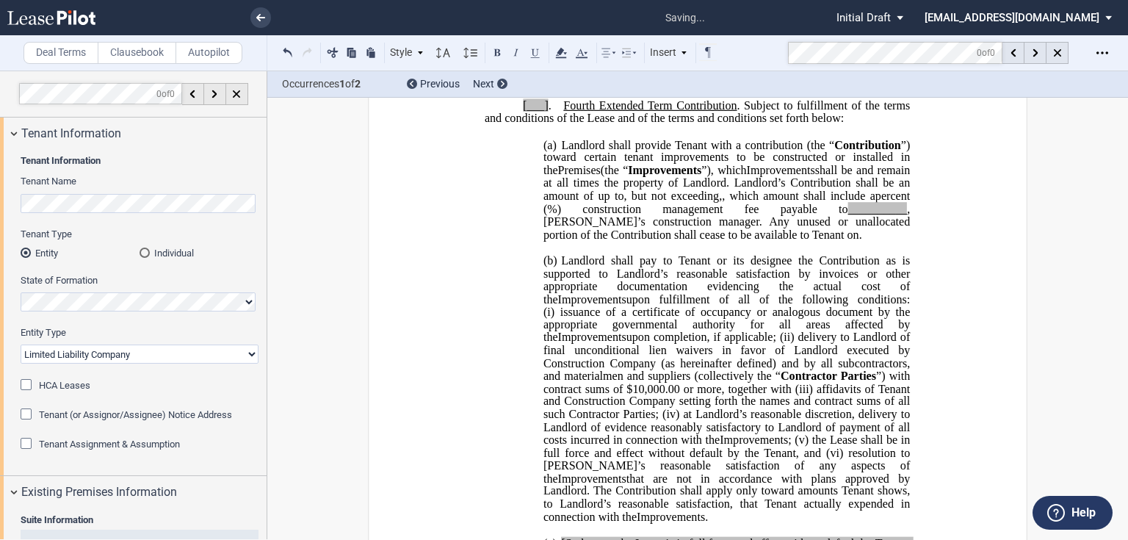
click at [609, 228] on span ", [PERSON_NAME]’s construction manager" at bounding box center [727, 215] width 369 height 26
drag, startPoint x: 849, startPoint y: 204, endPoint x: 877, endPoint y: 192, distance: 30.3
click at [856, 126] on p "[___] . ﻿Fourth Extended Term Contribution . Subject to fulfillment of the term…" at bounding box center [697, 113] width 425 height 26
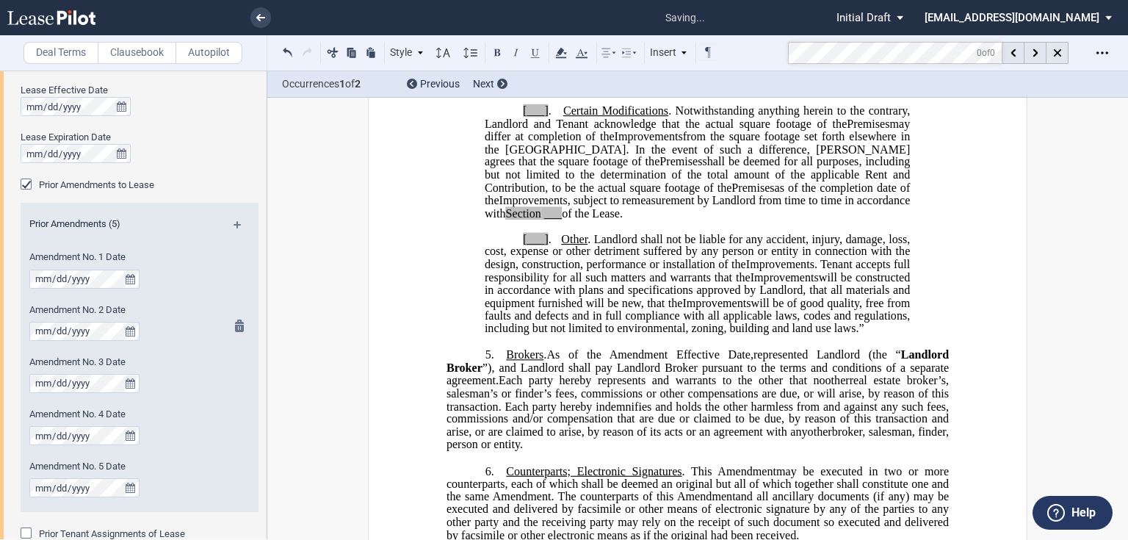
scroll to position [1057, 0]
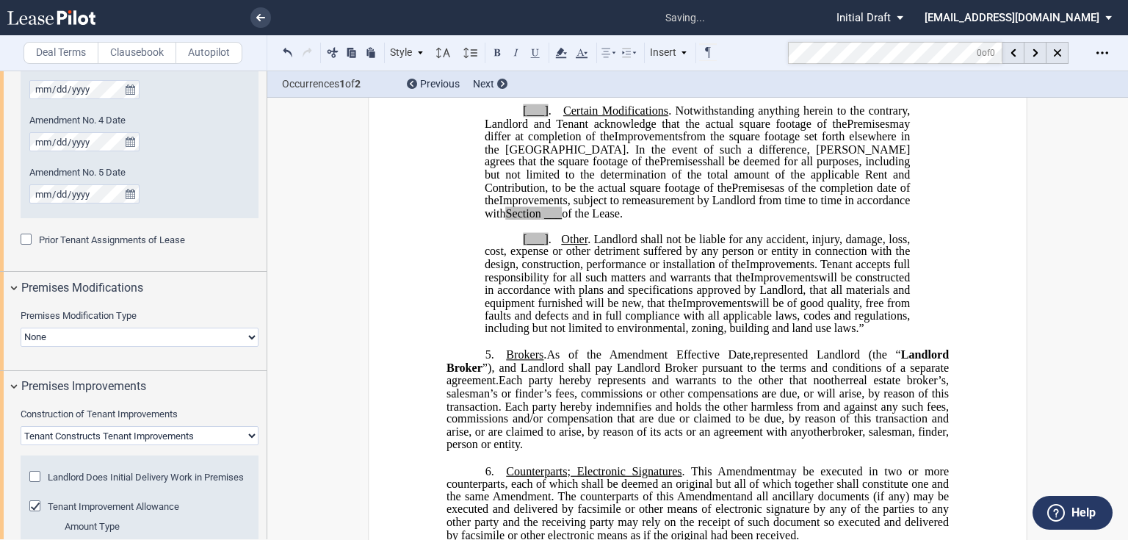
click at [125, 329] on select "None Expansion Relocation" at bounding box center [140, 336] width 238 height 19
click at [142, 428] on select "Landlord Constructs Tenant Improvements Tenant Constructs Tenant Improvements "…" at bounding box center [140, 435] width 238 height 19
select select "none"
click at [21, 426] on select "Landlord Constructs Tenant Improvements Tenant Constructs Tenant Improvements "…" at bounding box center [140, 435] width 238 height 19
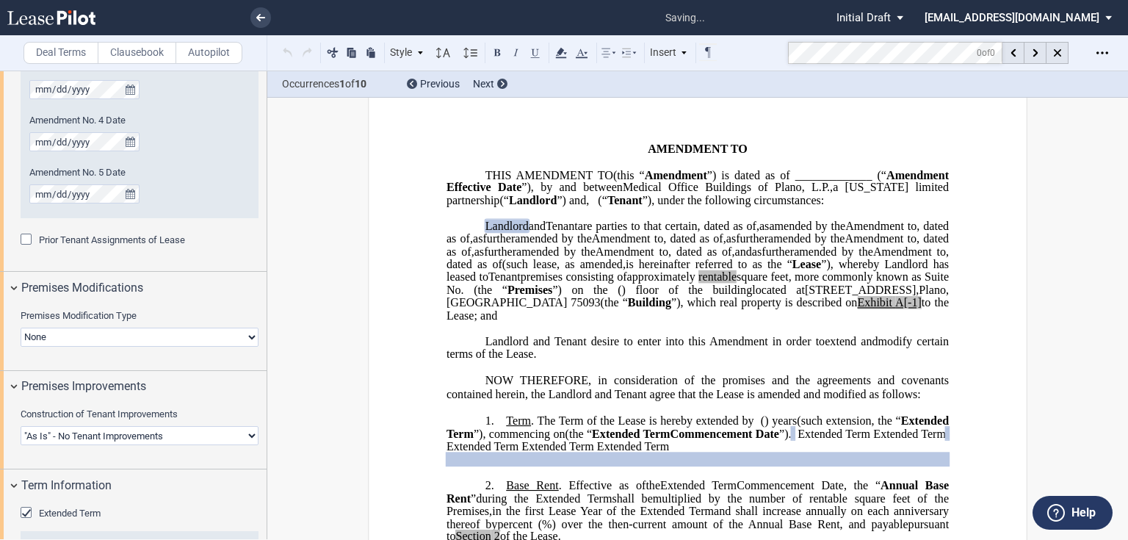
scroll to position [32, 0]
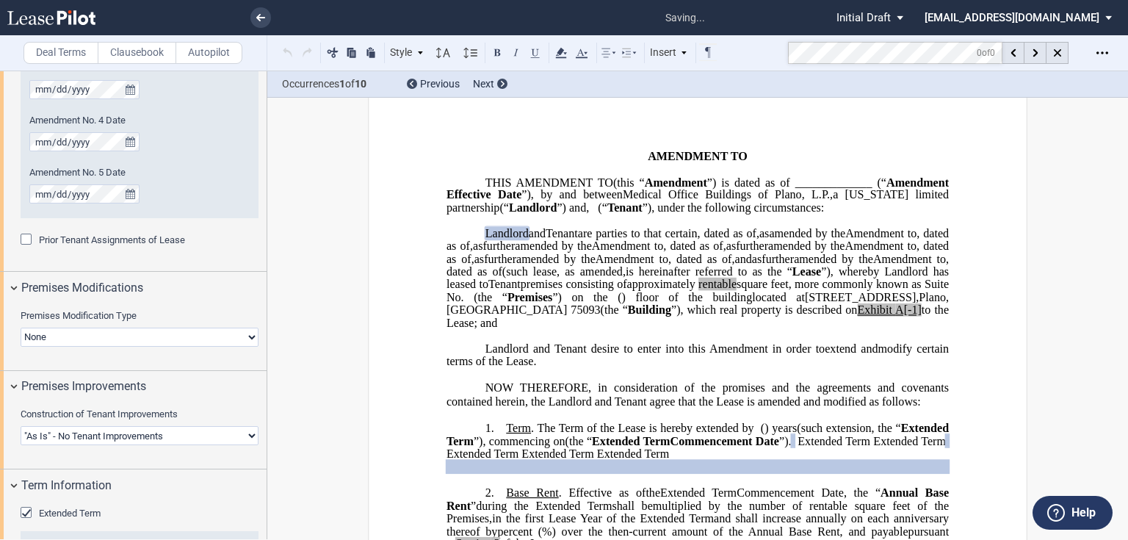
click at [849, 227] on p "﻿" at bounding box center [697, 220] width 502 height 12
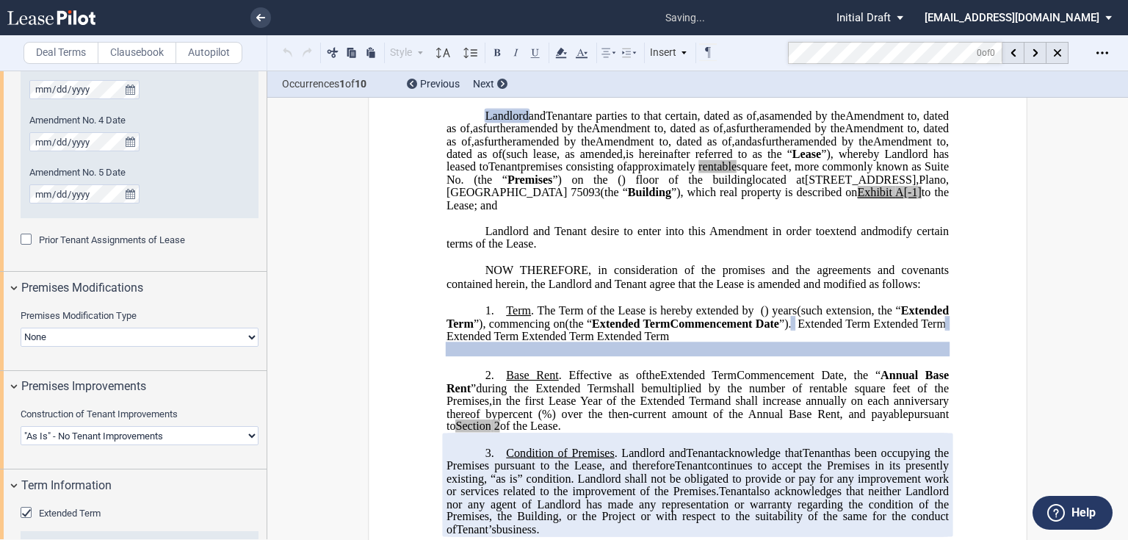
scroll to position [208, 0]
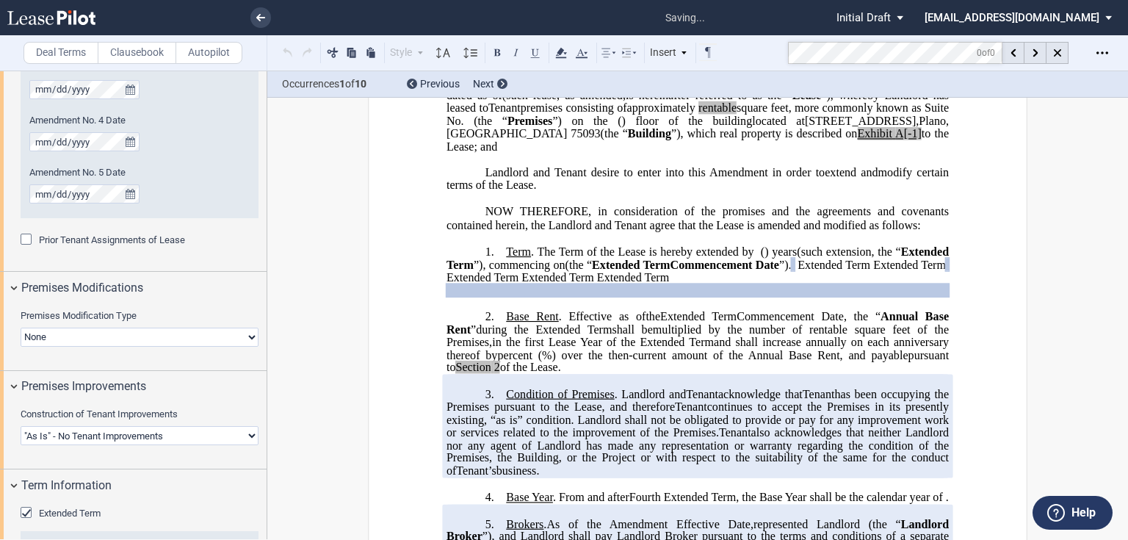
click at [895, 140] on span "A[-1]" at bounding box center [908, 133] width 26 height 13
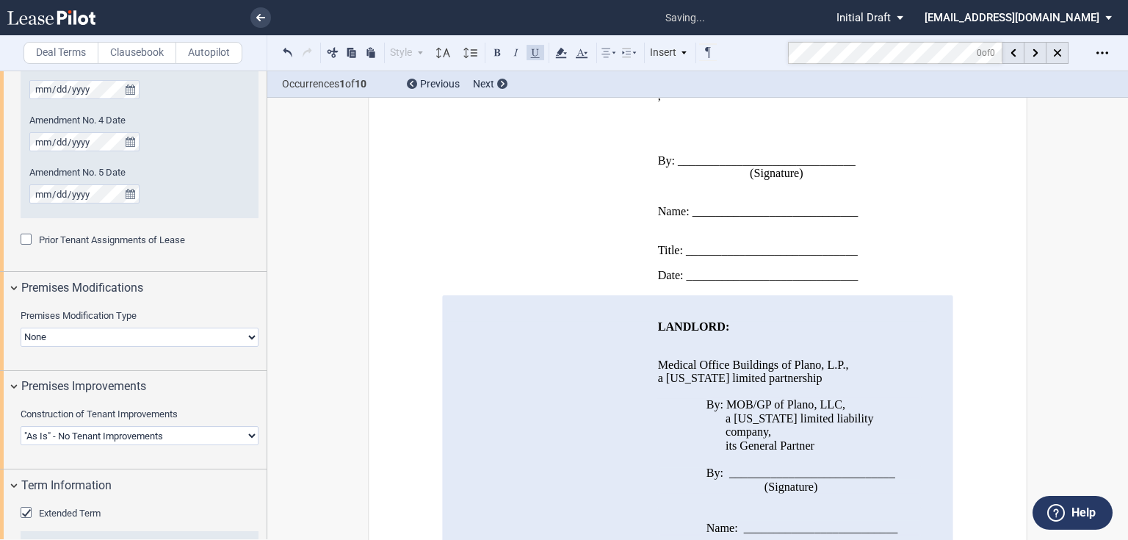
scroll to position [1291, 0]
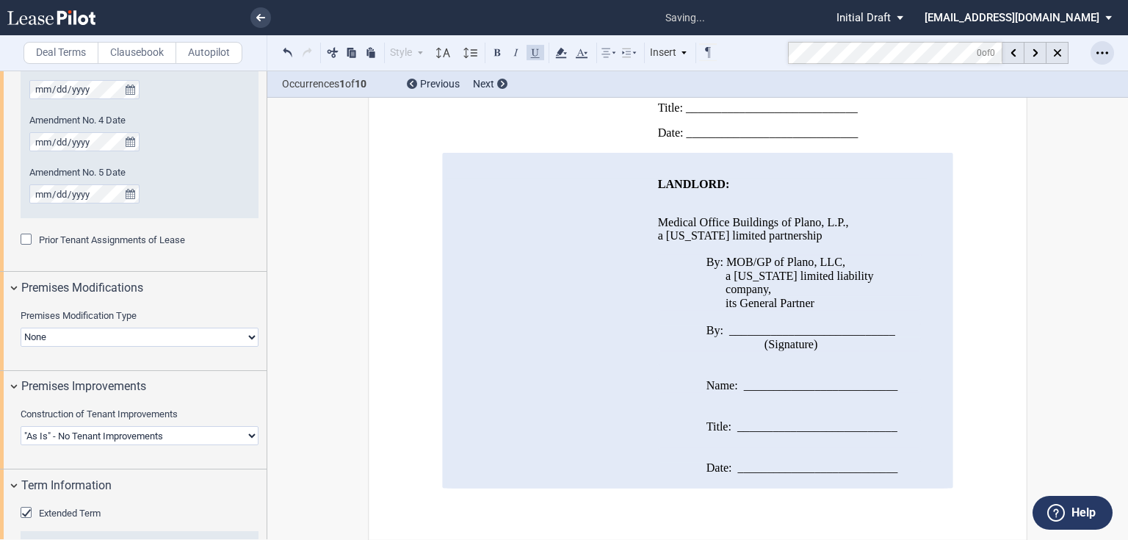
click at [1097, 56] on icon "Open Lease options menu" at bounding box center [1102, 53] width 12 height 12
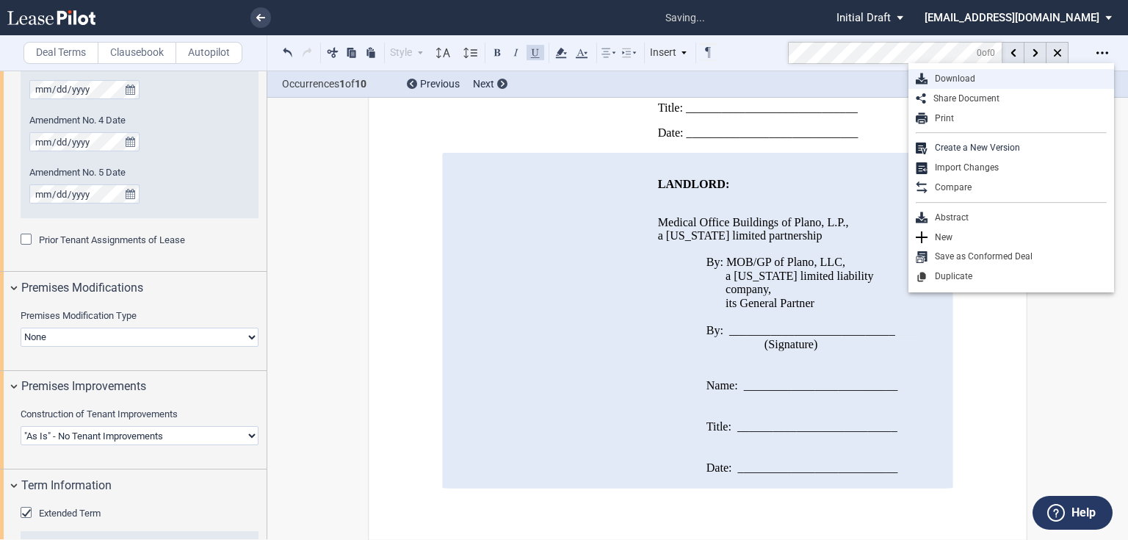
click at [1006, 82] on div "Download" at bounding box center [1016, 79] width 179 height 12
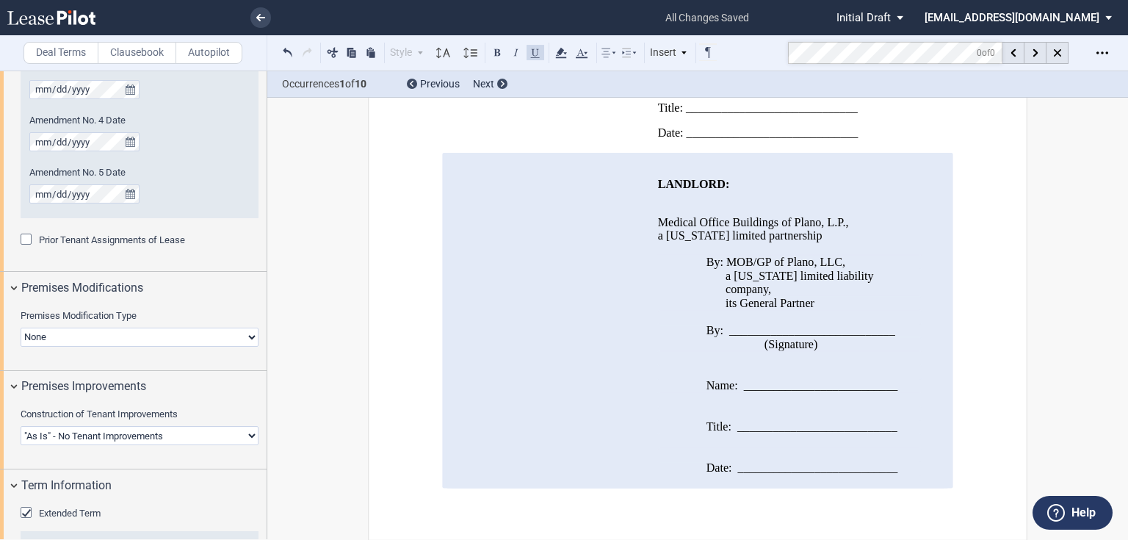
click at [719, 255] on p "﻿" at bounding box center [790, 248] width 264 height 12
